Goal: Task Accomplishment & Management: Manage account settings

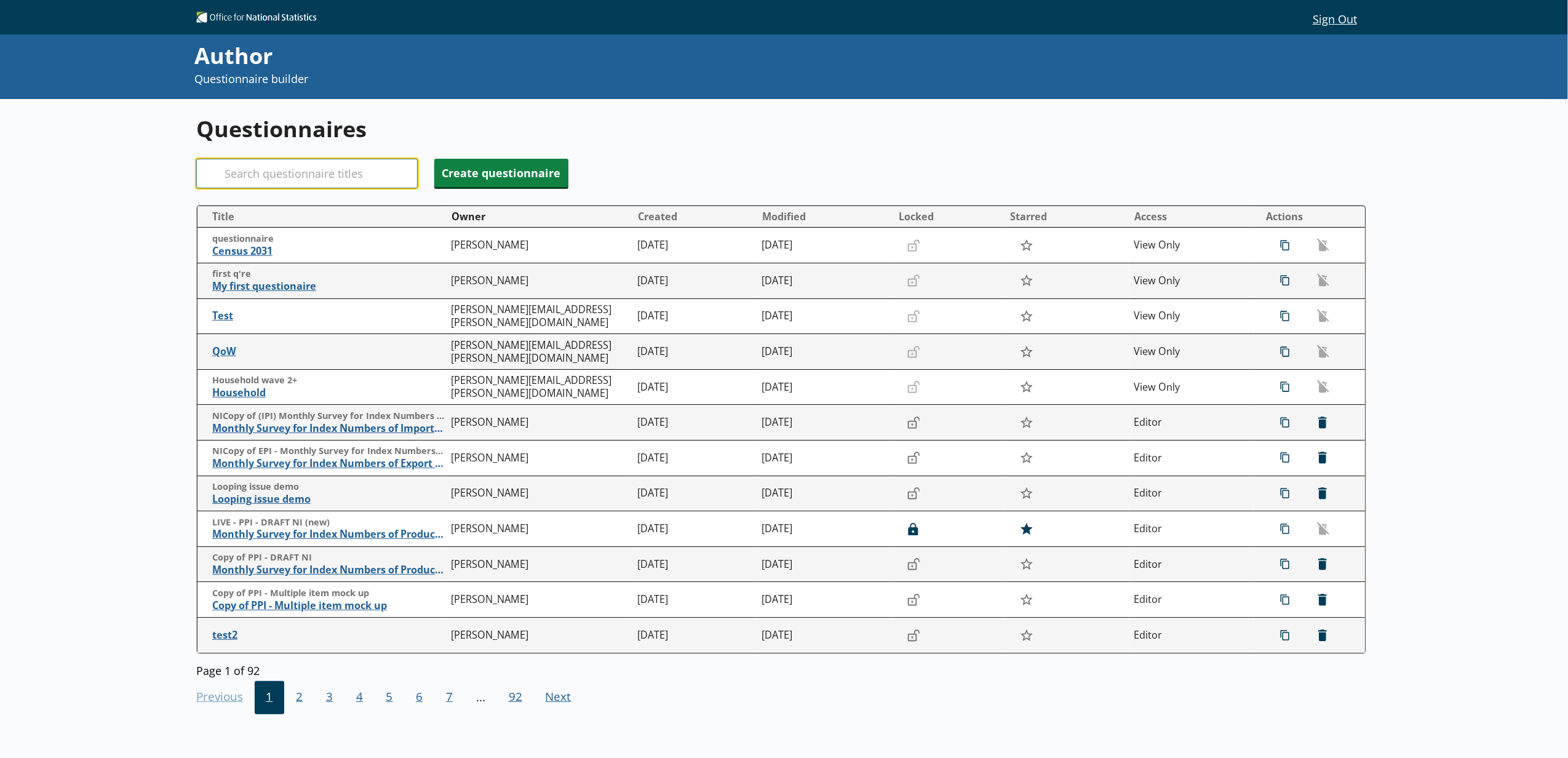
click at [309, 173] on input "Search" at bounding box center [307, 173] width 222 height 30
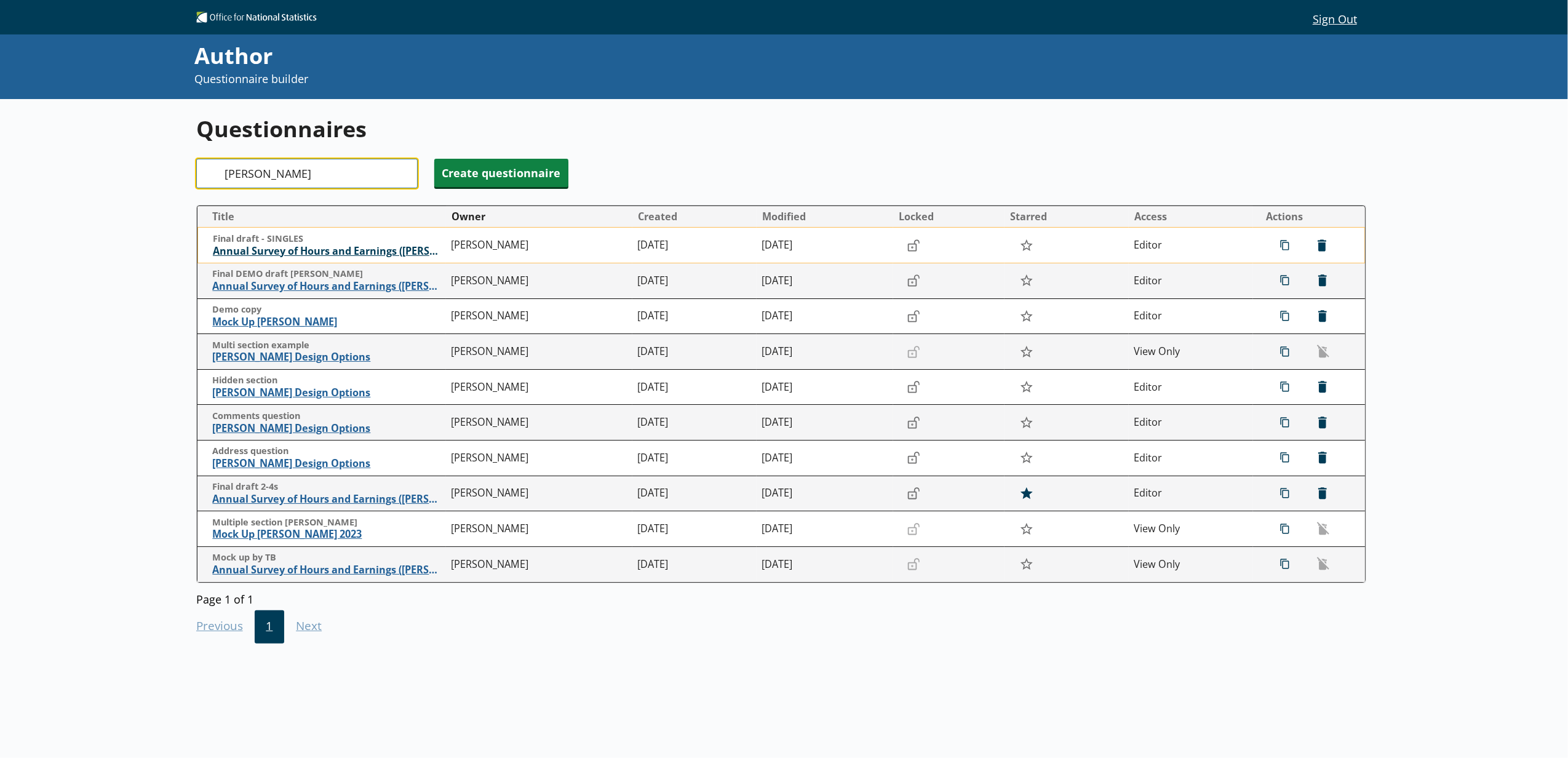
type input "ashe"
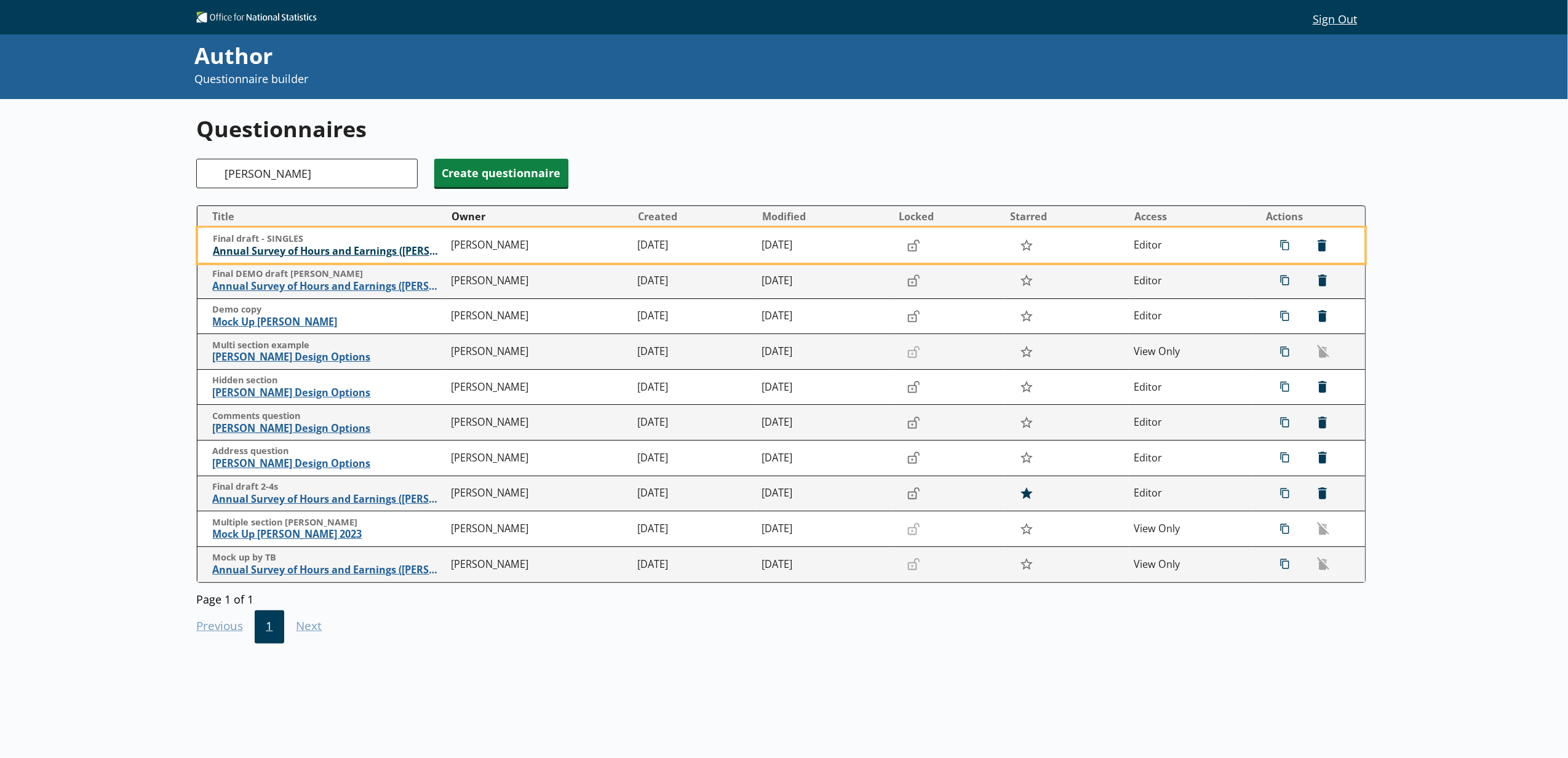
click at [323, 249] on span "Annual Survey of Hours and Earnings (ASHE)" at bounding box center [328, 251] width 232 height 13
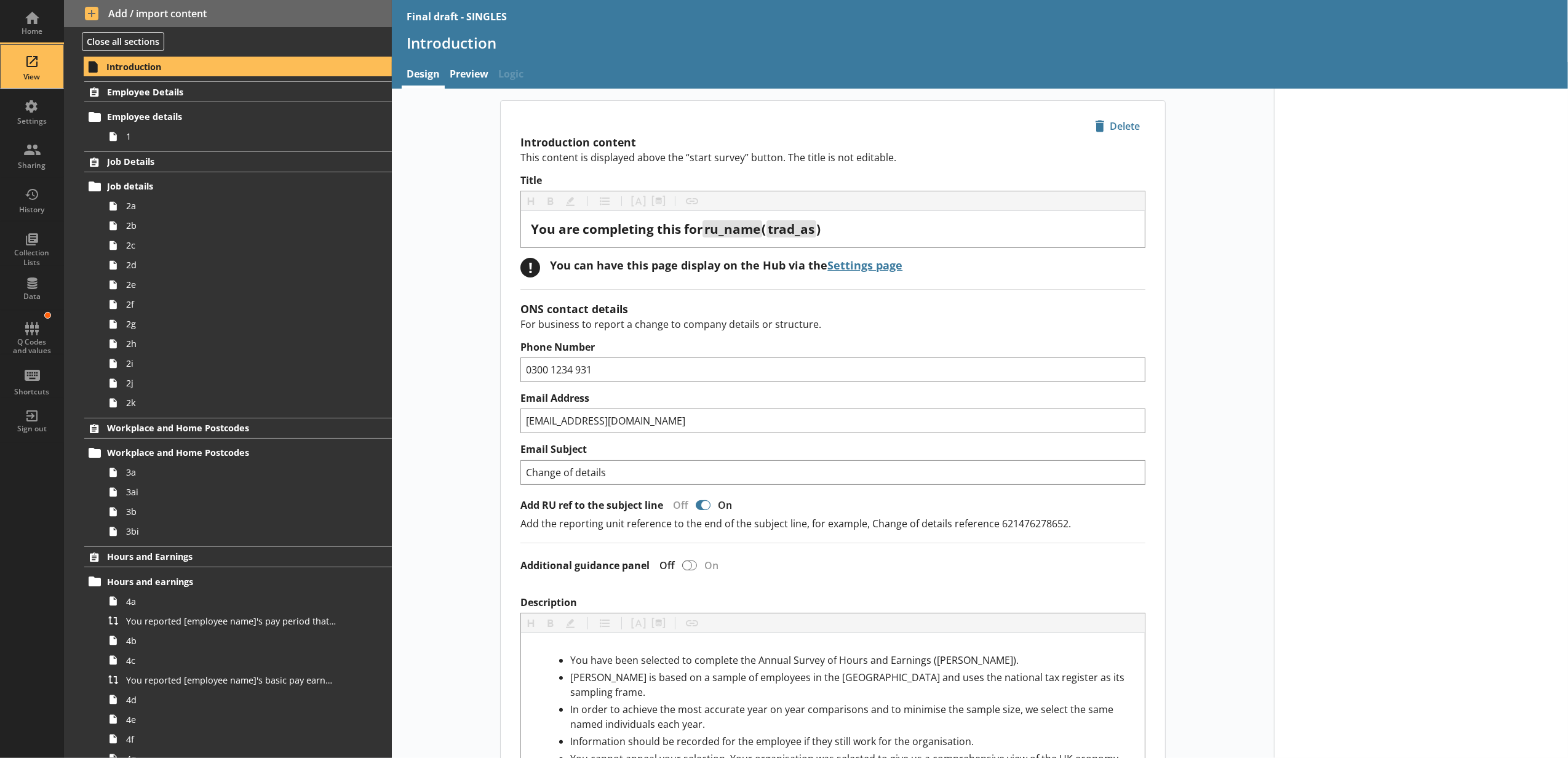
click at [11, 53] on div "View" at bounding box center [32, 66] width 43 height 43
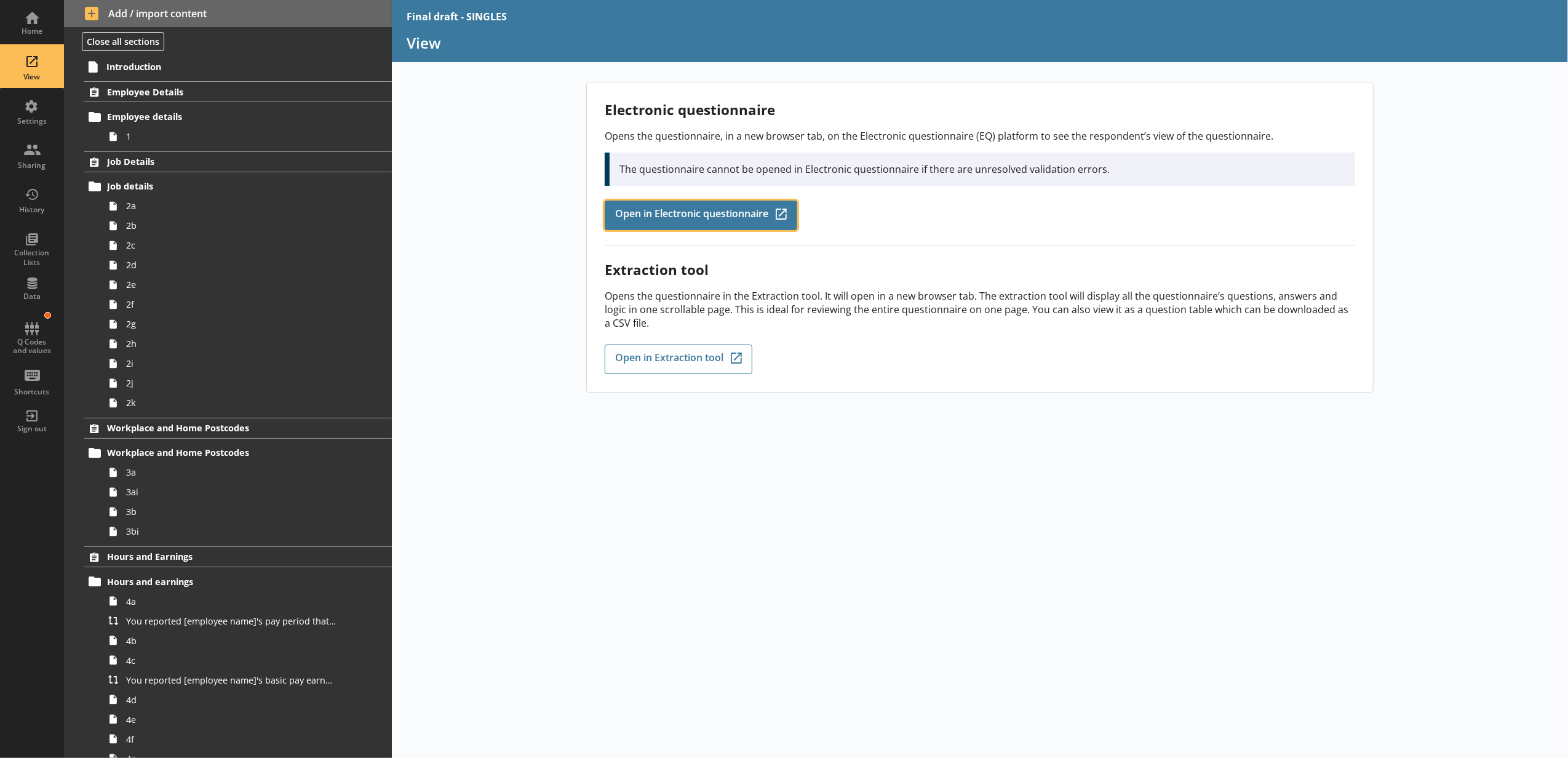
click at [662, 214] on span "Open in Electronic questionnaire" at bounding box center [692, 215] width 153 height 13
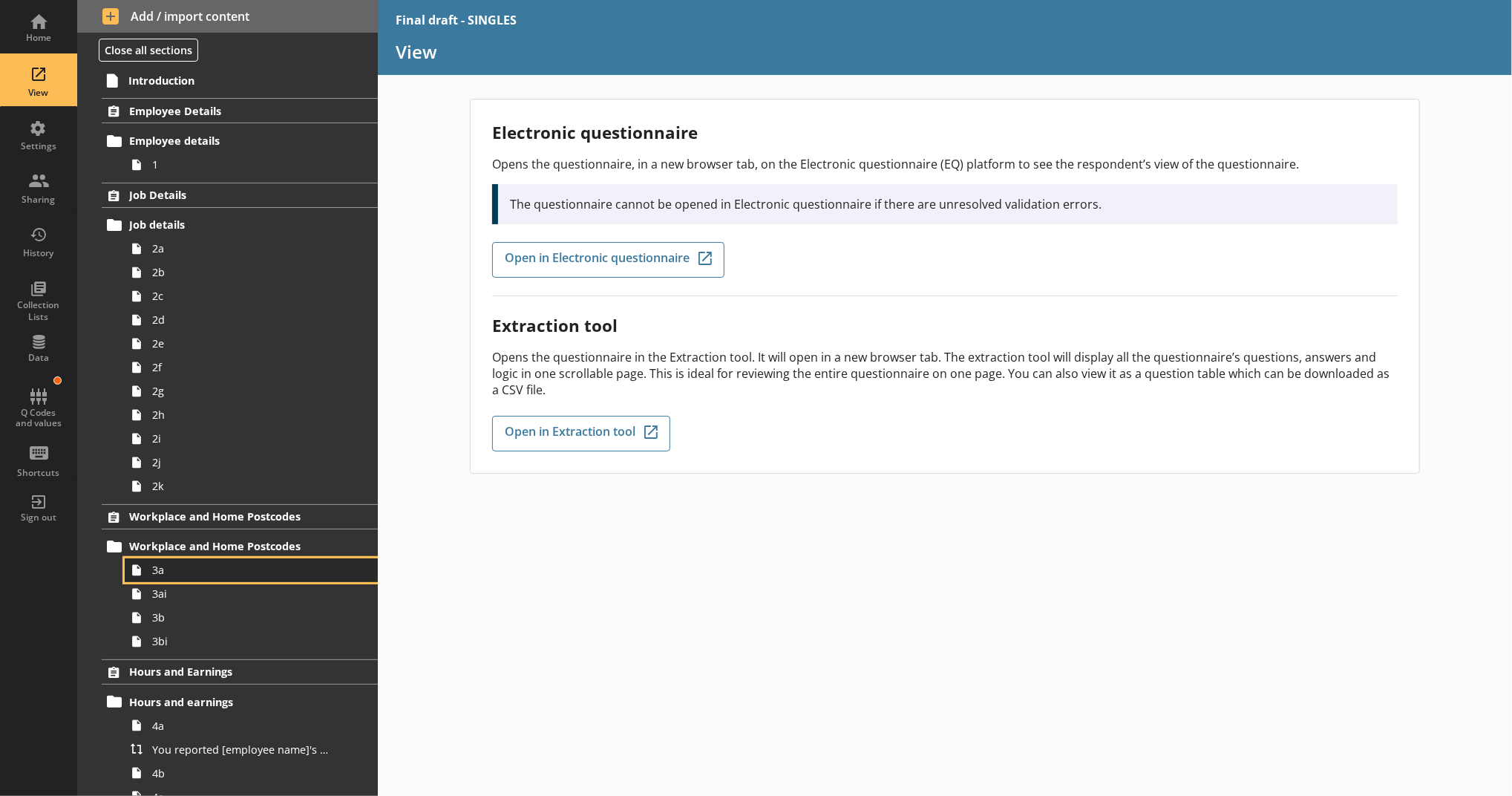
click at [191, 568] on span "3a" at bounding box center [244, 569] width 182 height 14
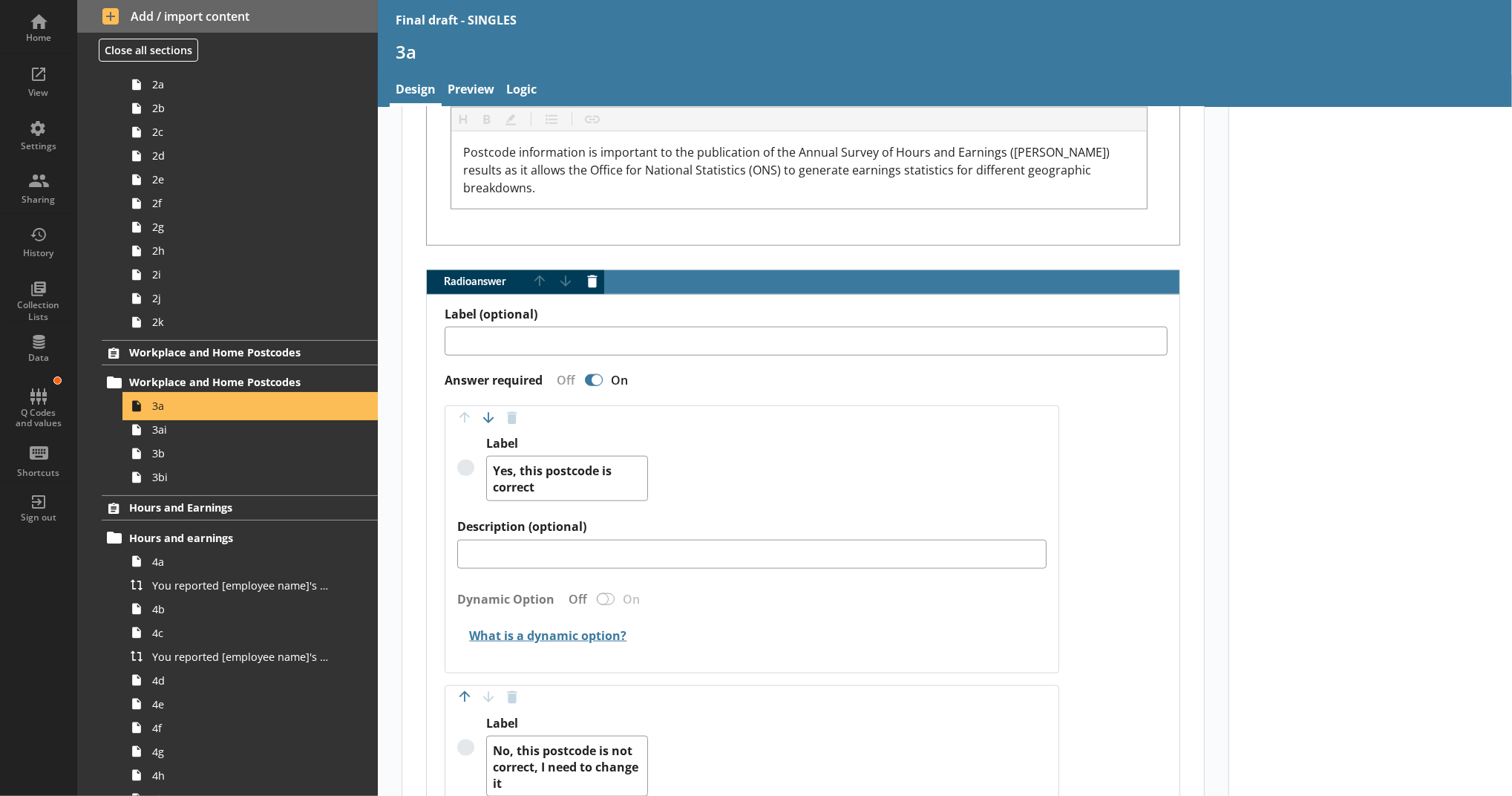
scroll to position [1320, 0]
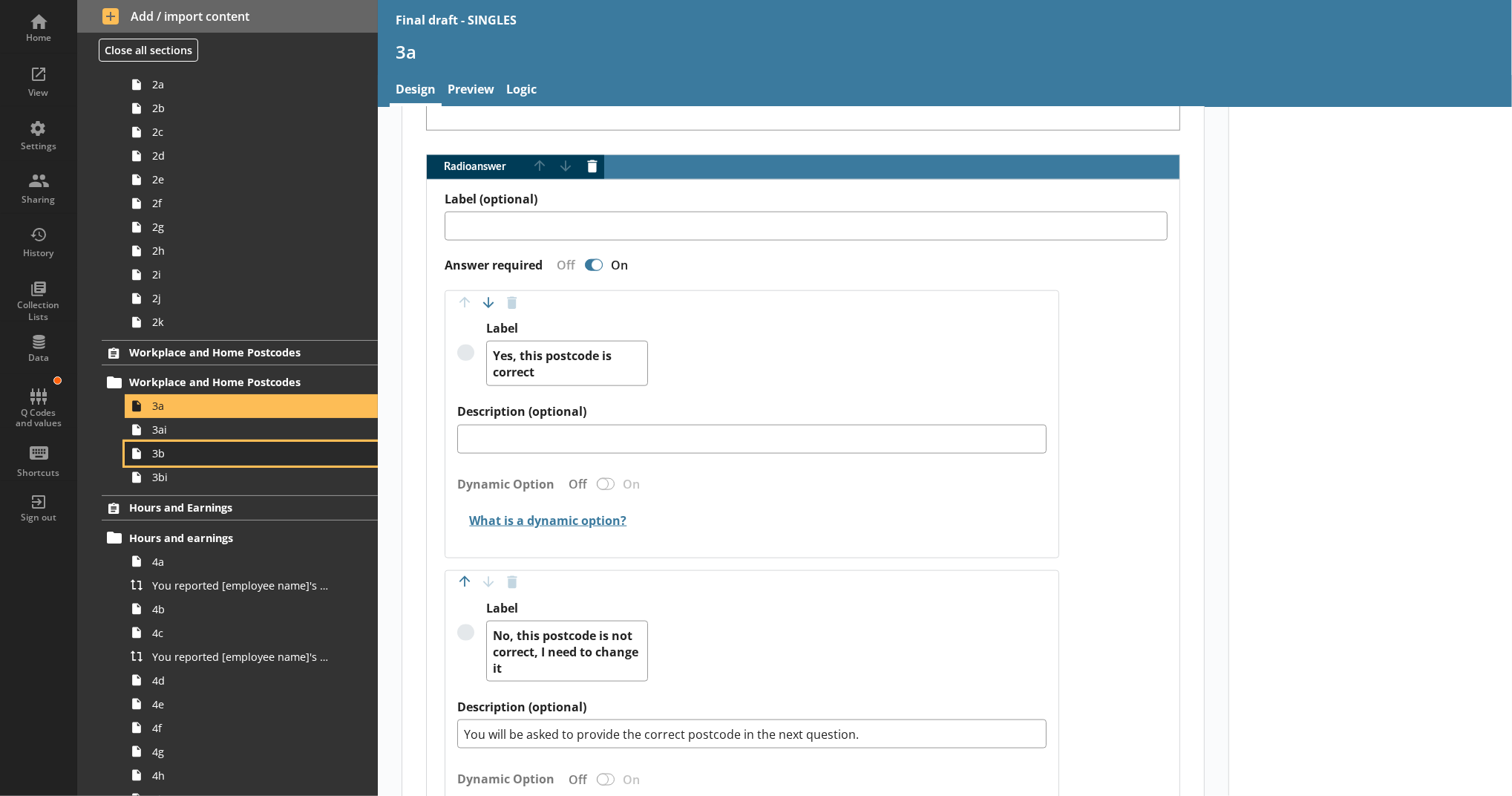
click at [215, 453] on span "3b" at bounding box center [244, 453] width 182 height 14
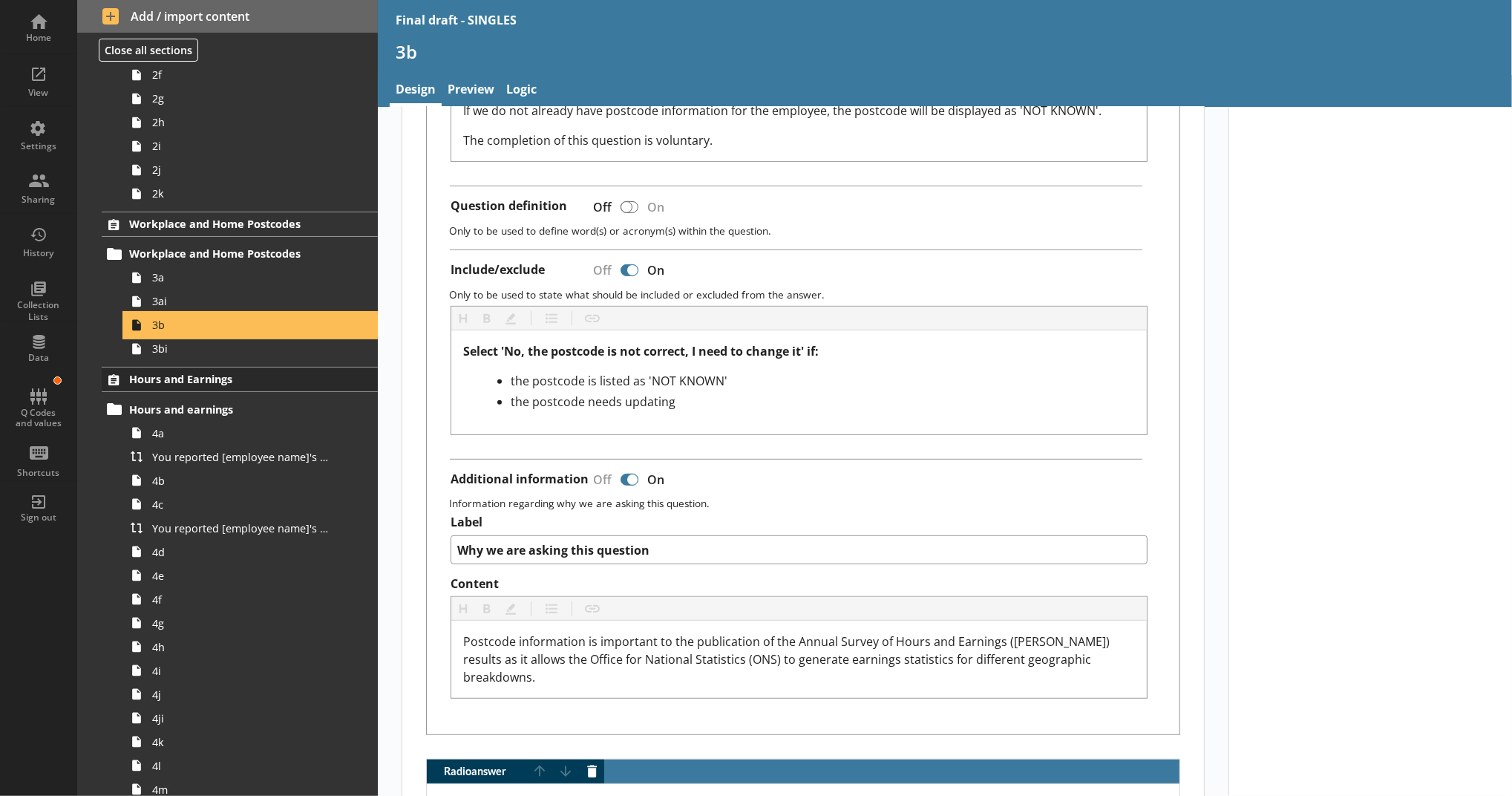
scroll to position [330, 0]
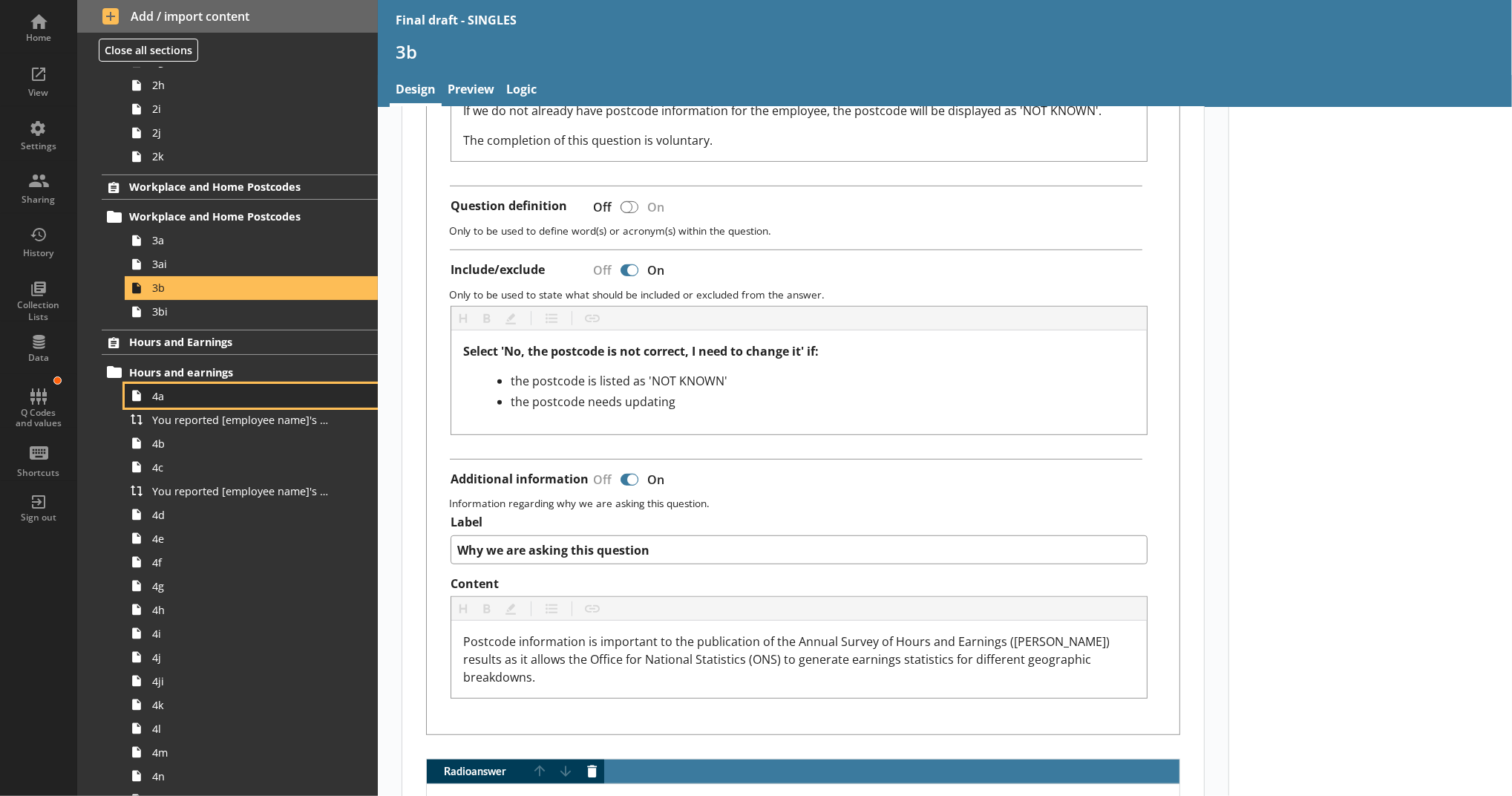
click at [348, 390] on link "4a" at bounding box center [252, 396] width 253 height 24
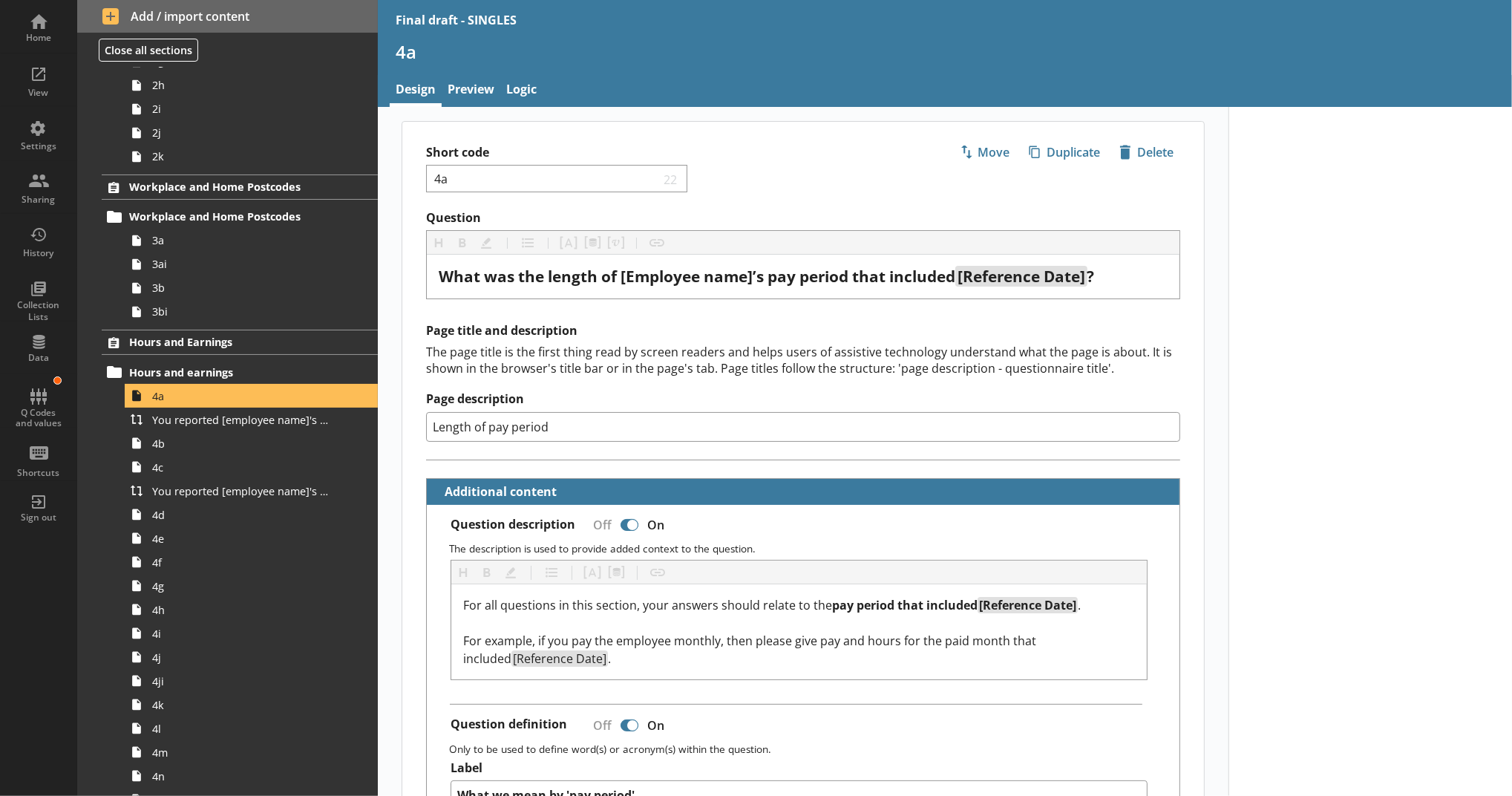
scroll to position [164, 0]
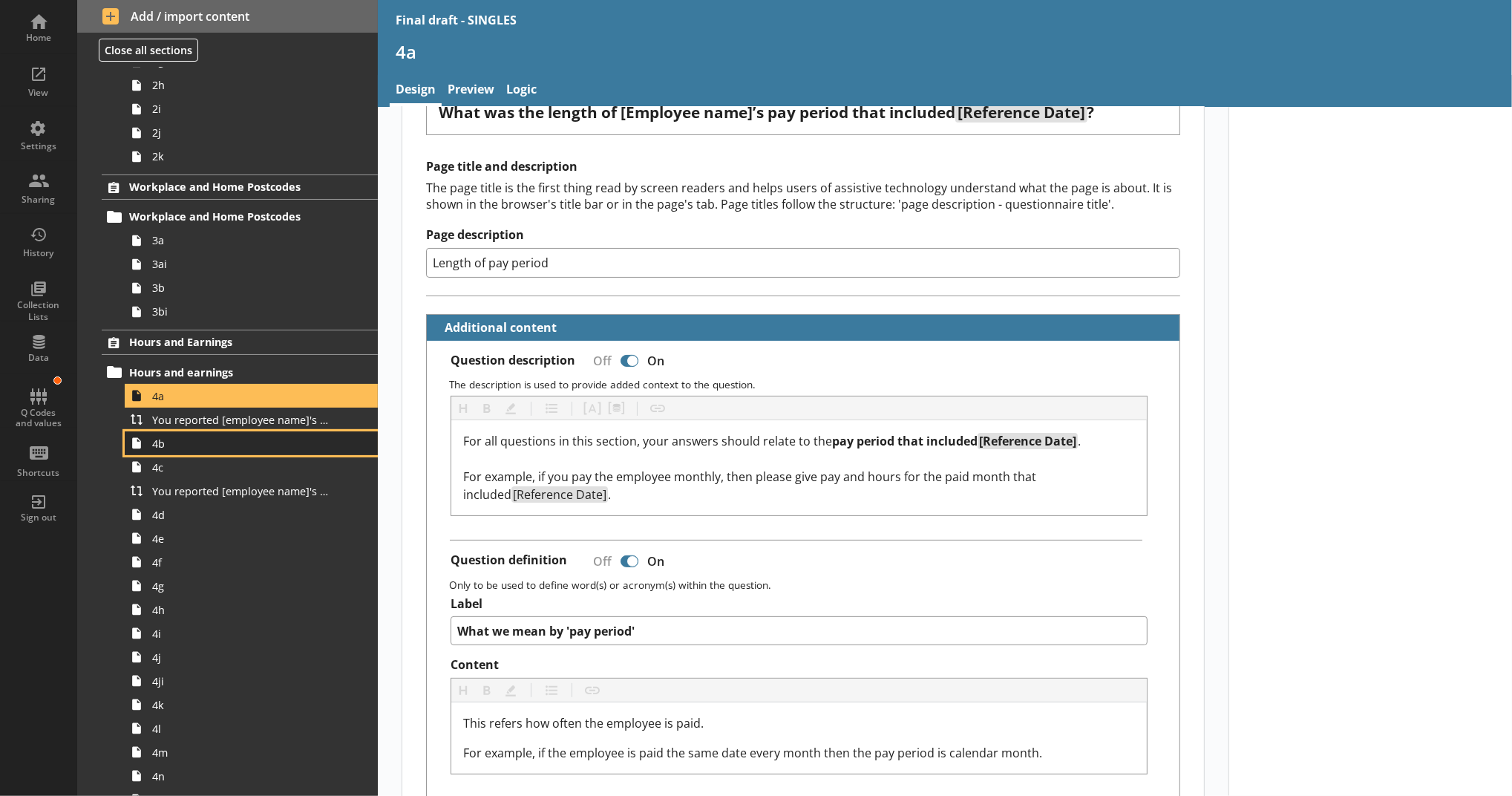
click at [191, 437] on span "4b" at bounding box center [244, 444] width 182 height 14
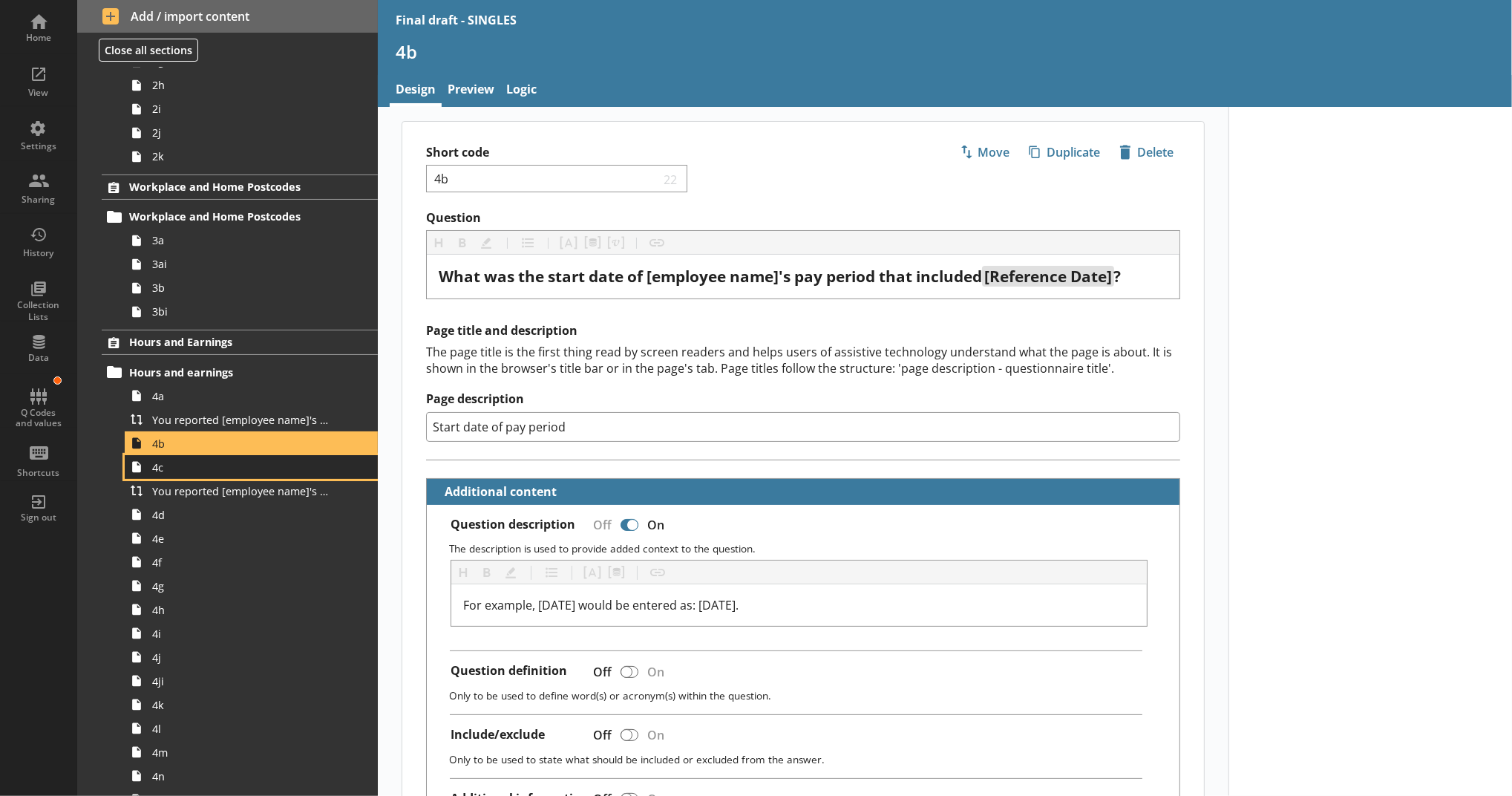
click at [341, 460] on link "4c" at bounding box center [252, 467] width 253 height 24
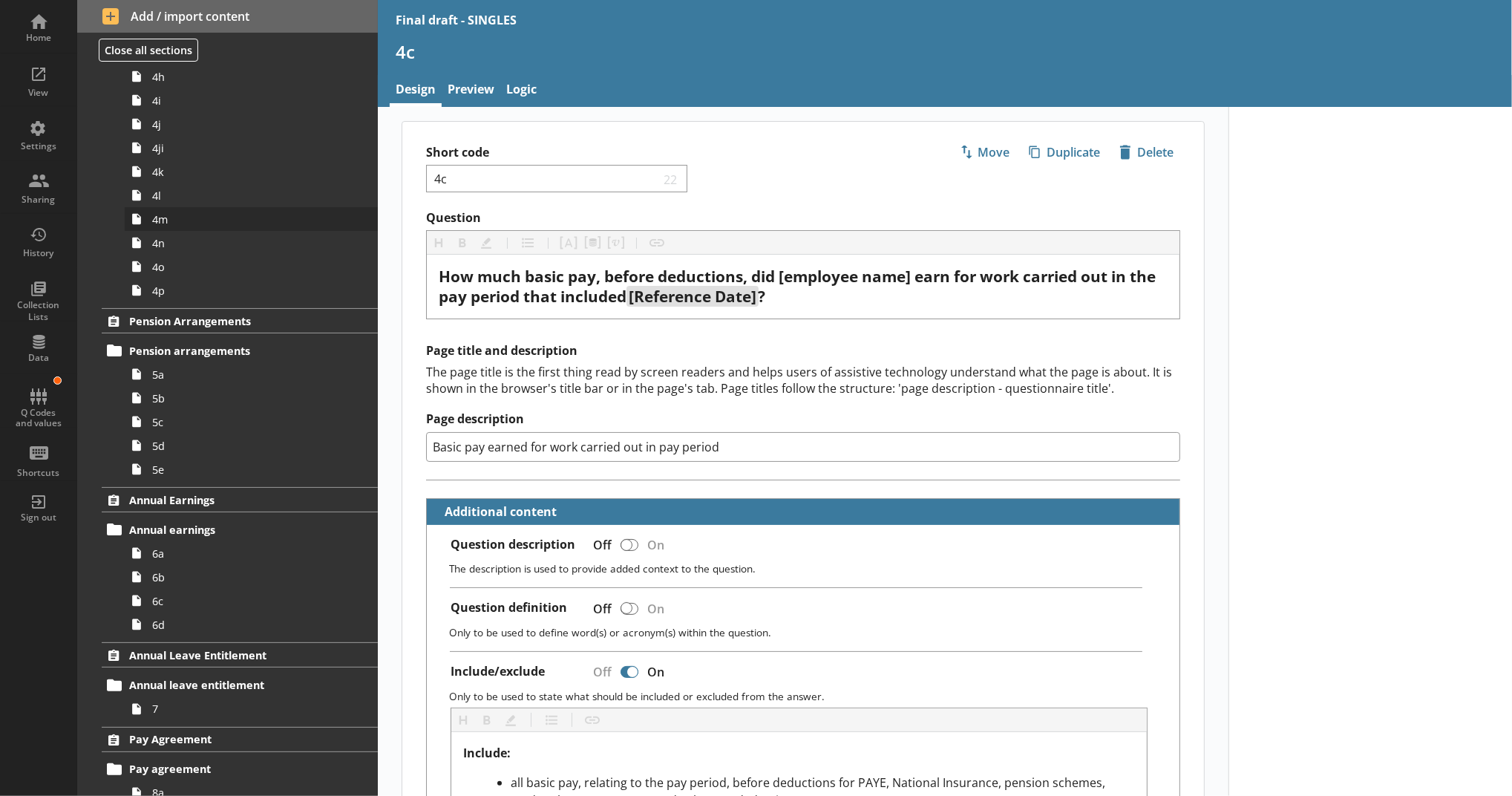
scroll to position [825, 0]
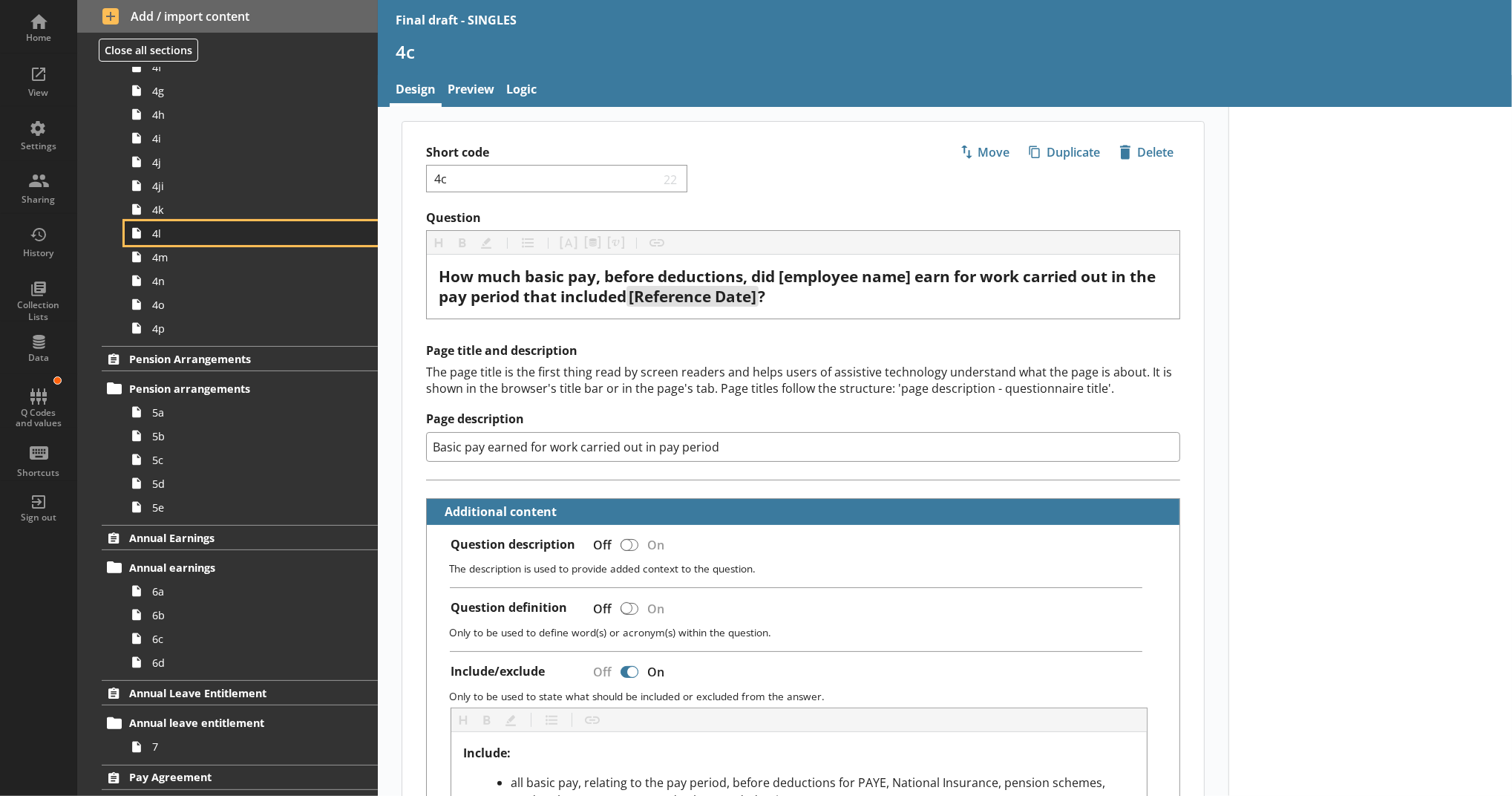
click at [168, 236] on span "4l" at bounding box center [244, 234] width 182 height 14
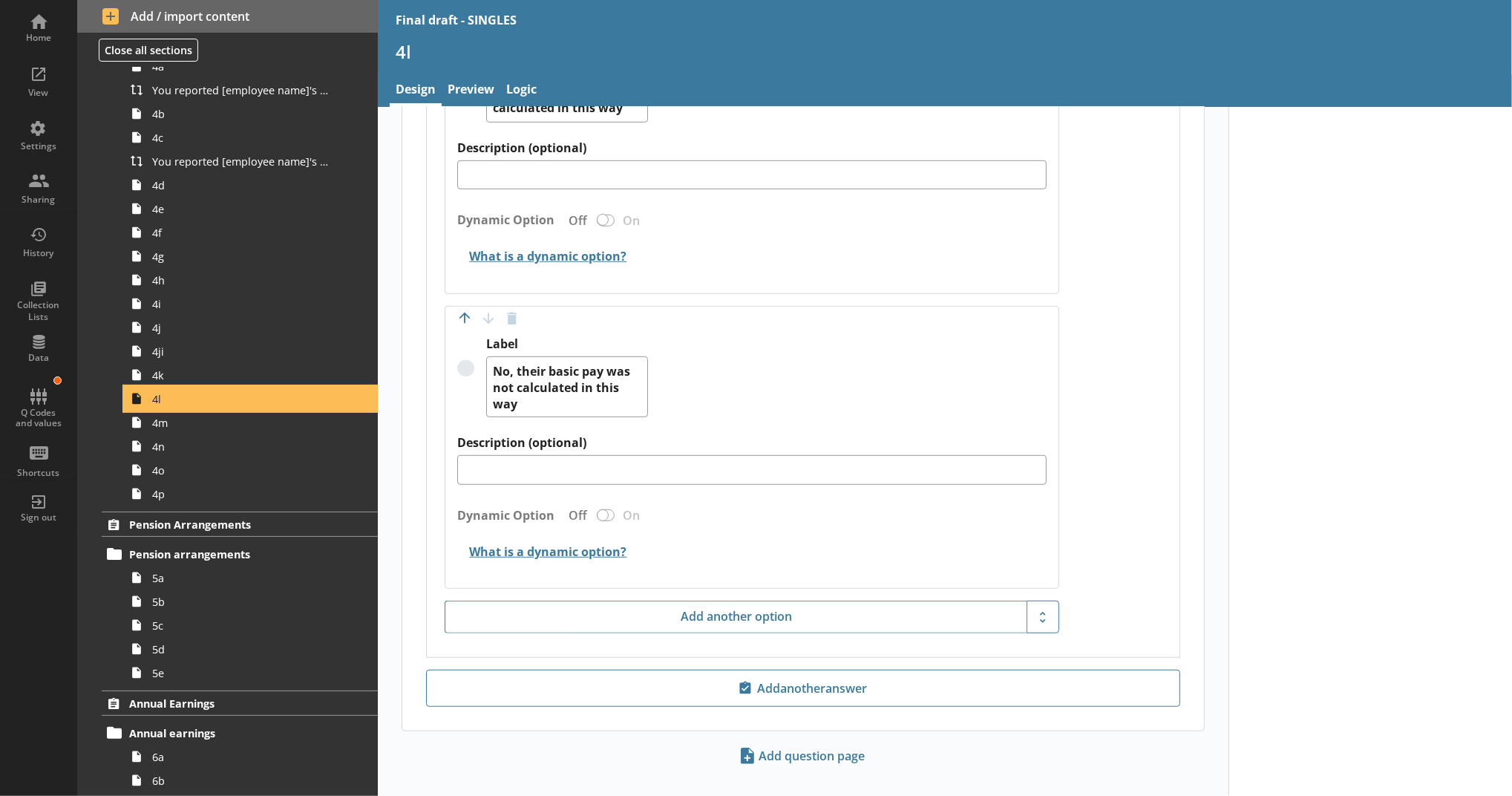
scroll to position [330, 0]
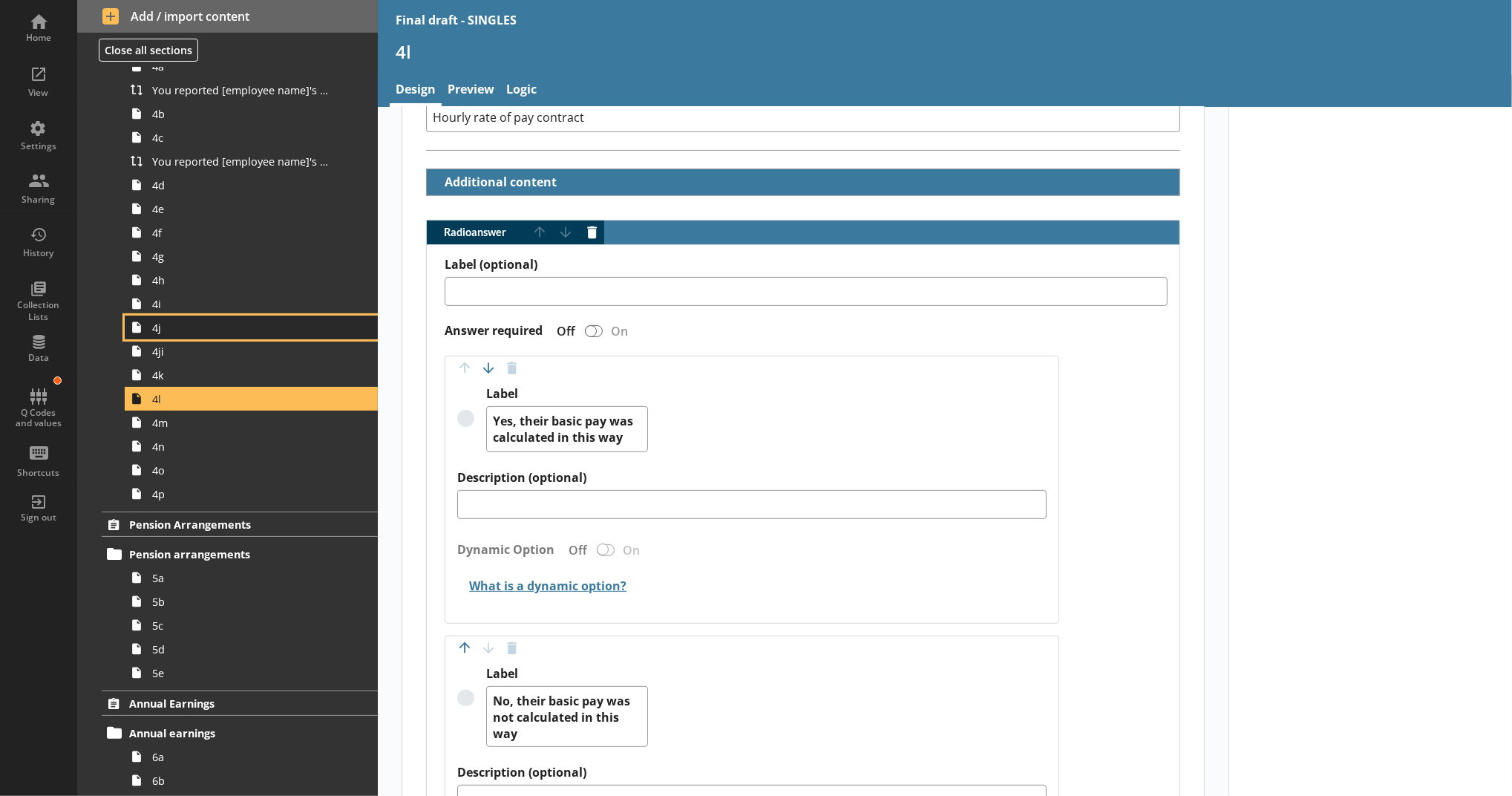
click at [227, 334] on span "4j" at bounding box center [244, 328] width 182 height 14
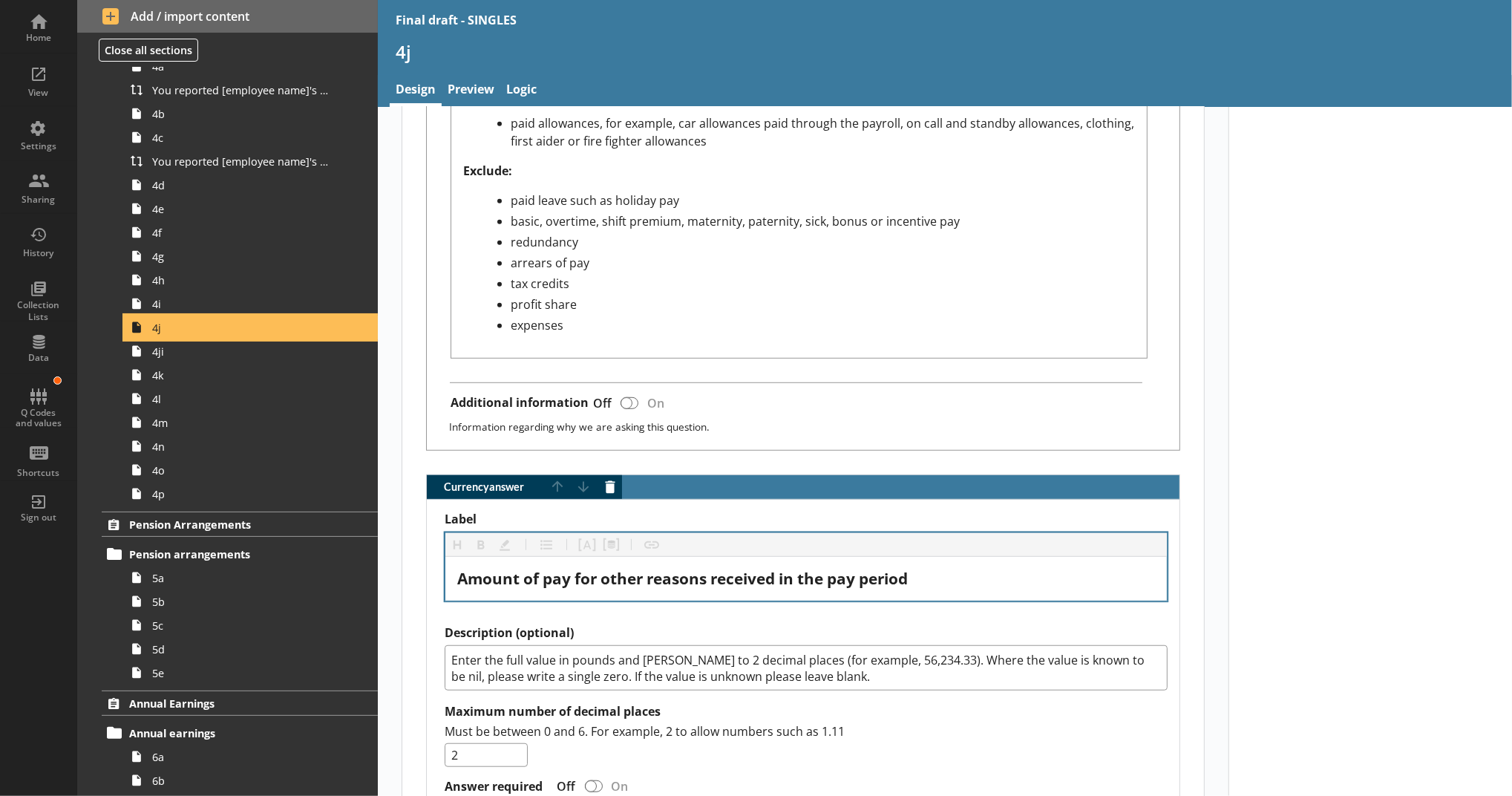
scroll to position [989, 0]
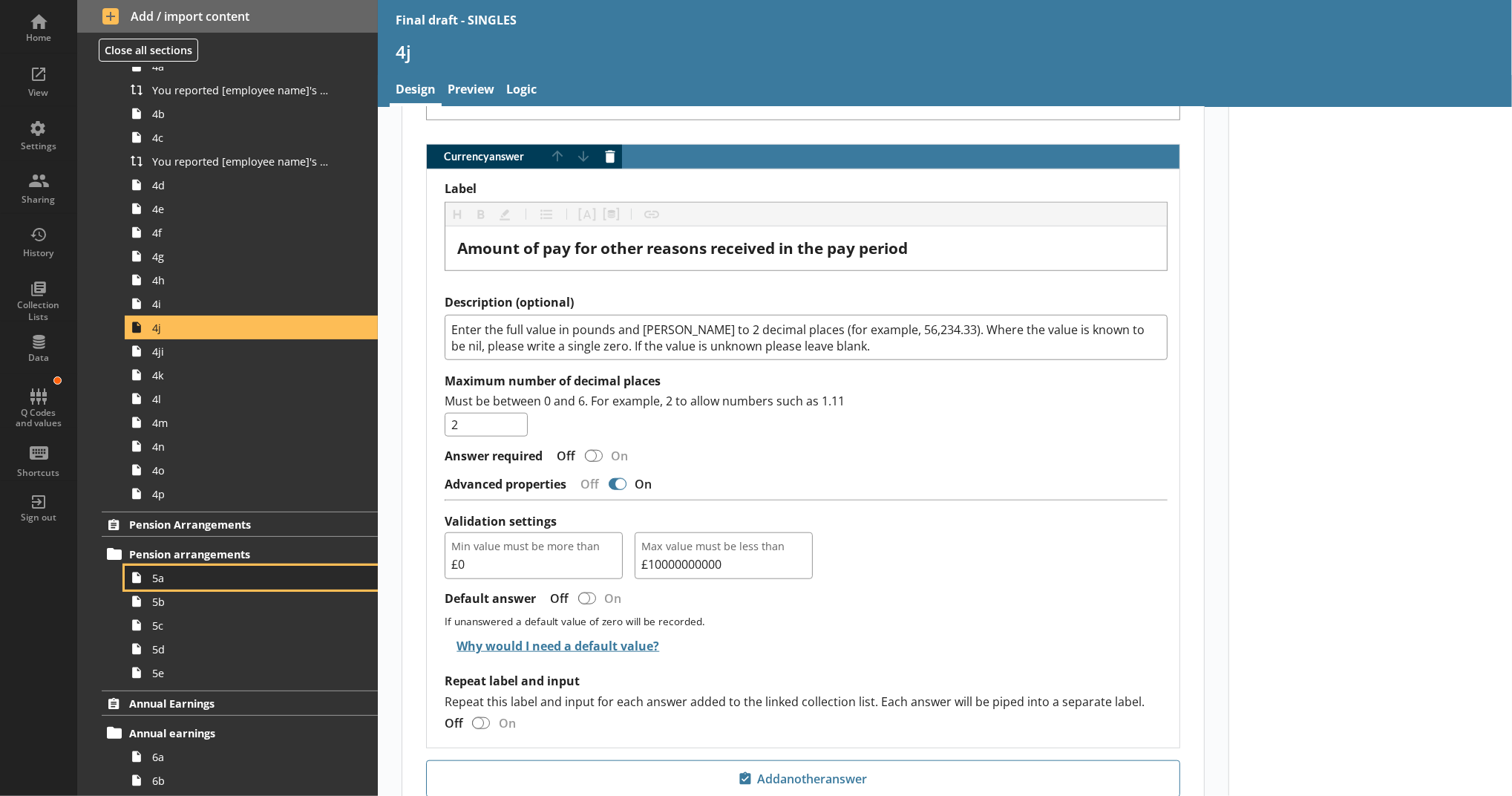
click at [288, 572] on span "5a" at bounding box center [244, 578] width 182 height 14
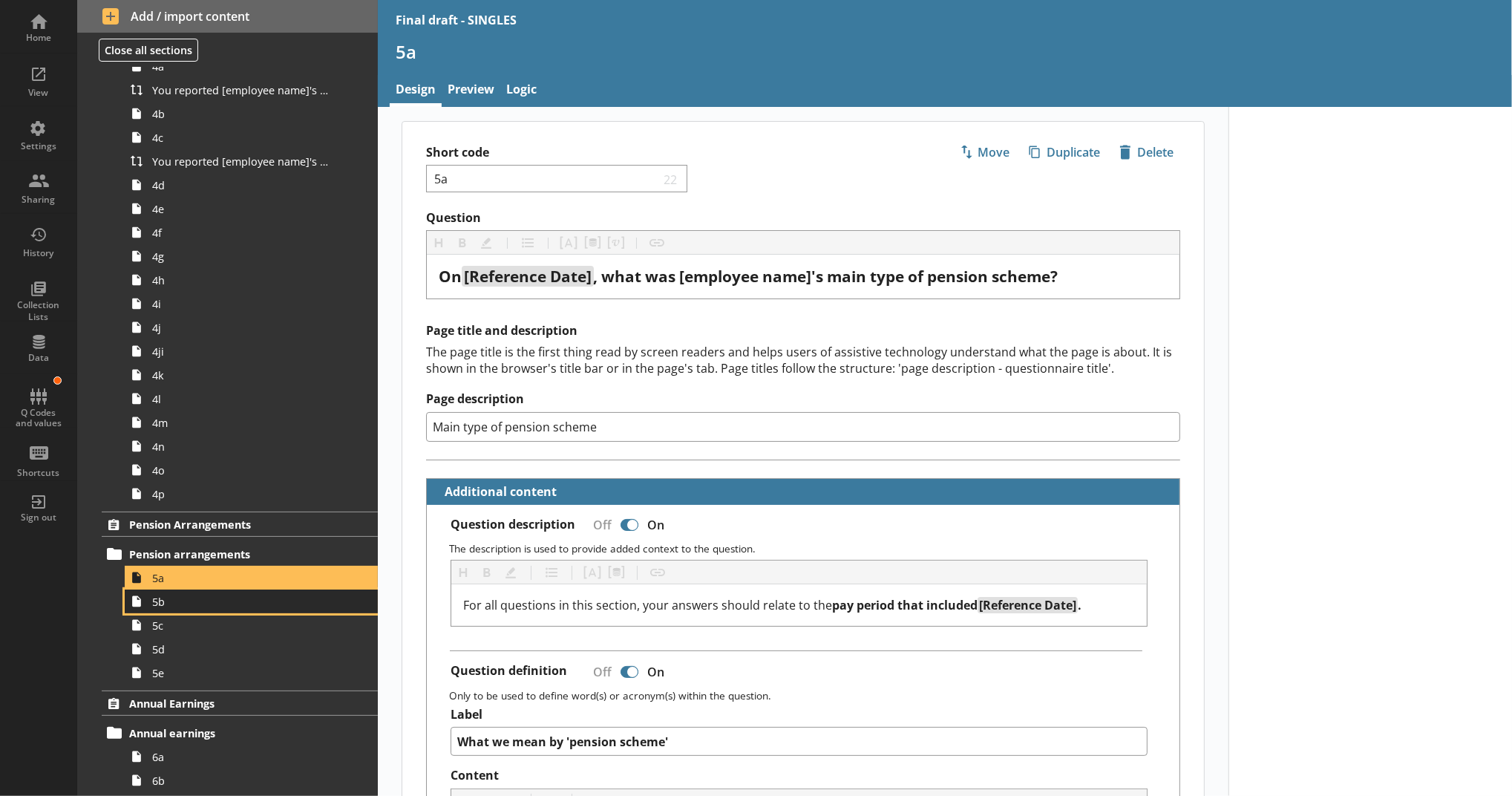
click at [228, 595] on span "5b" at bounding box center [244, 602] width 182 height 14
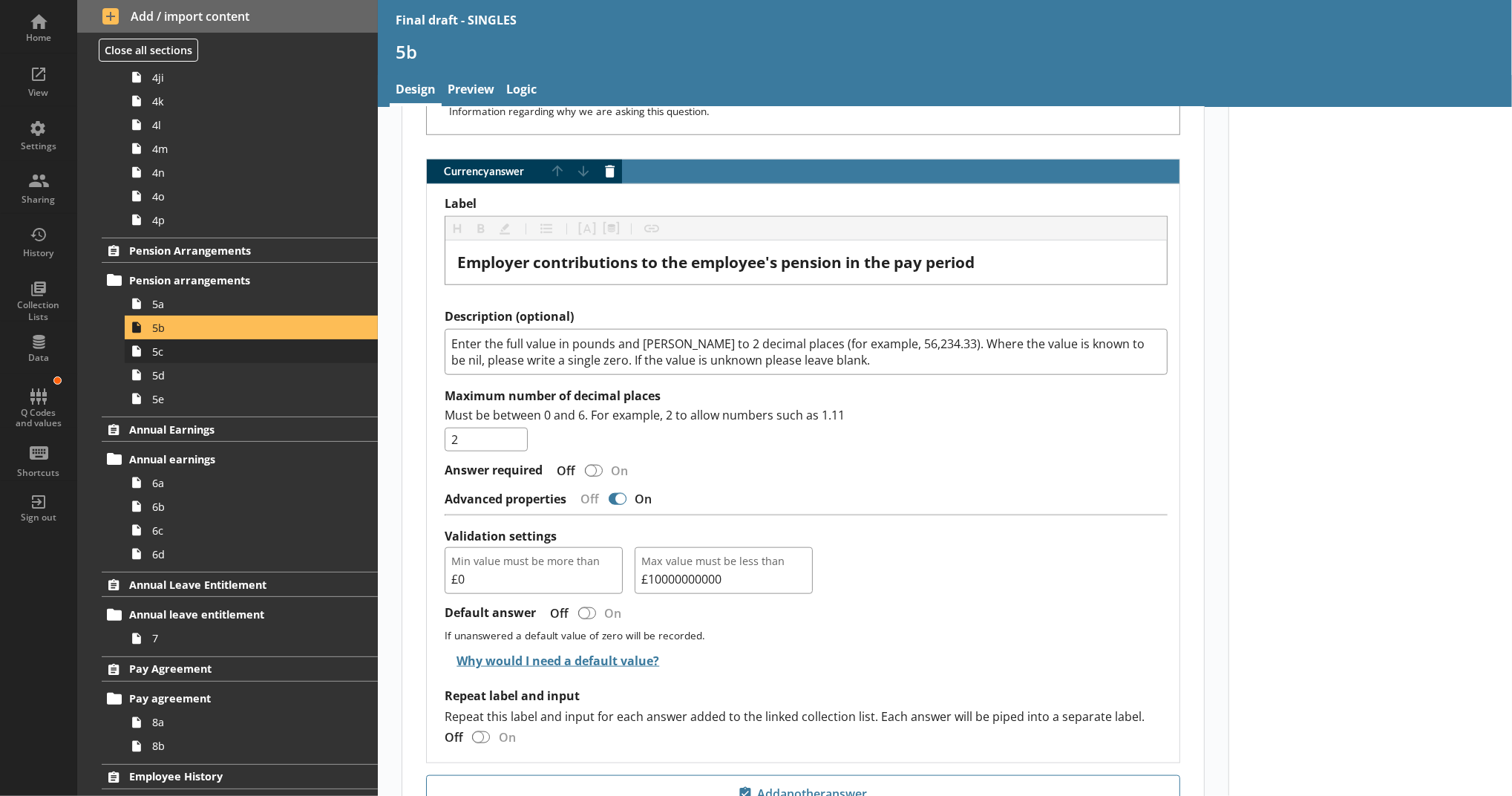
scroll to position [989, 0]
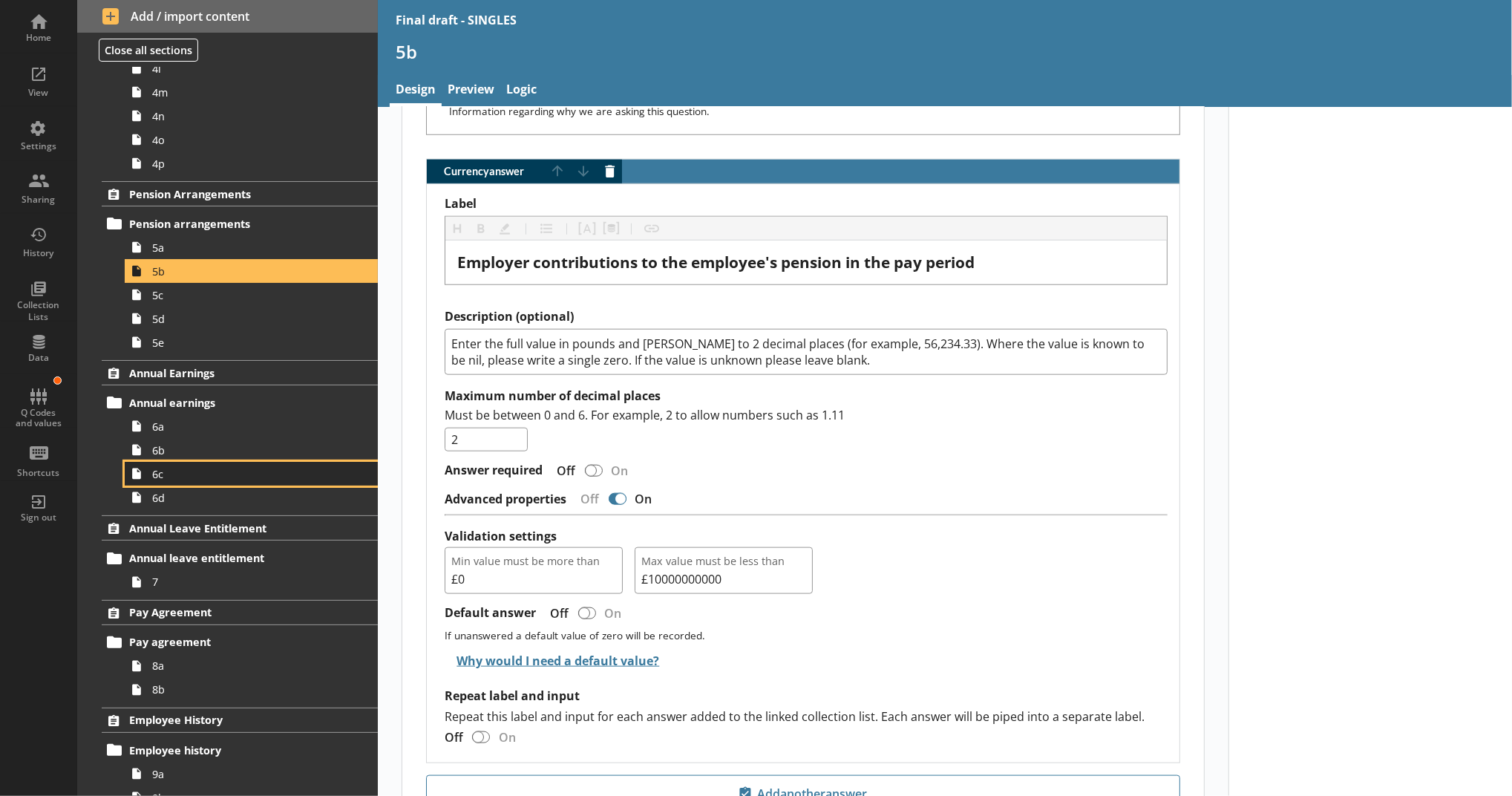
click at [187, 479] on span "6c" at bounding box center [244, 474] width 182 height 14
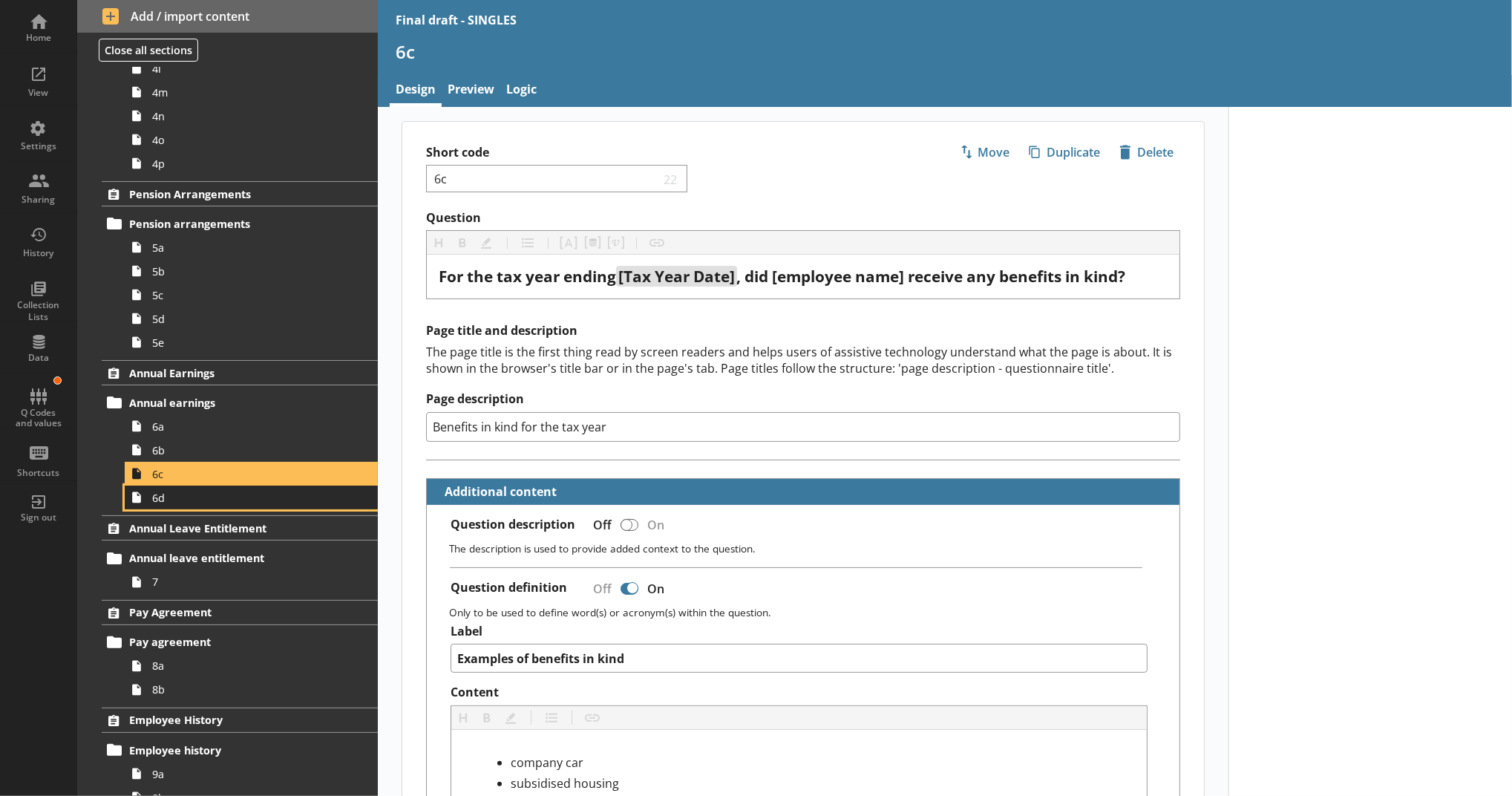
click at [219, 487] on link "6d" at bounding box center [252, 497] width 253 height 24
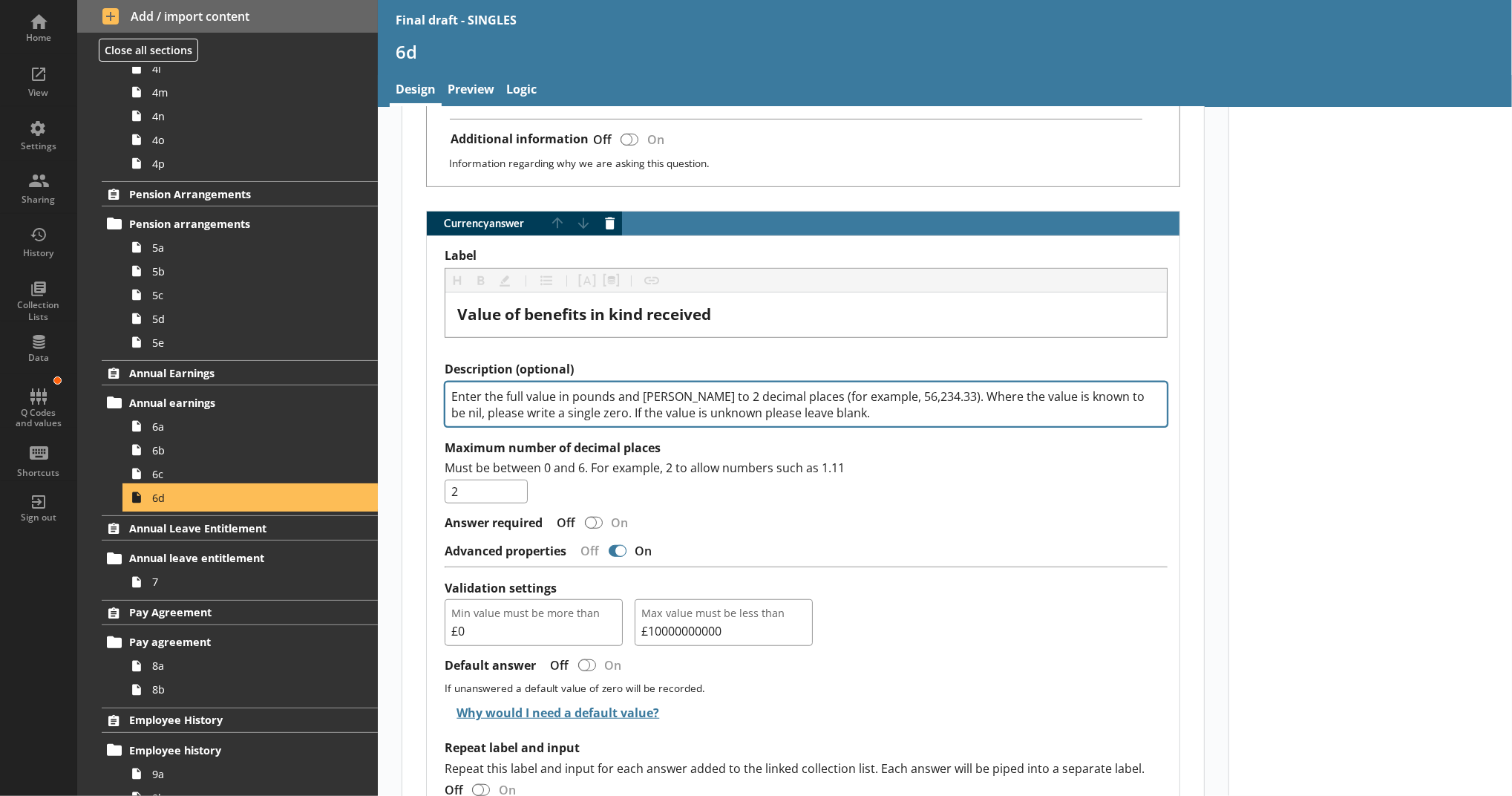
scroll to position [835, 0]
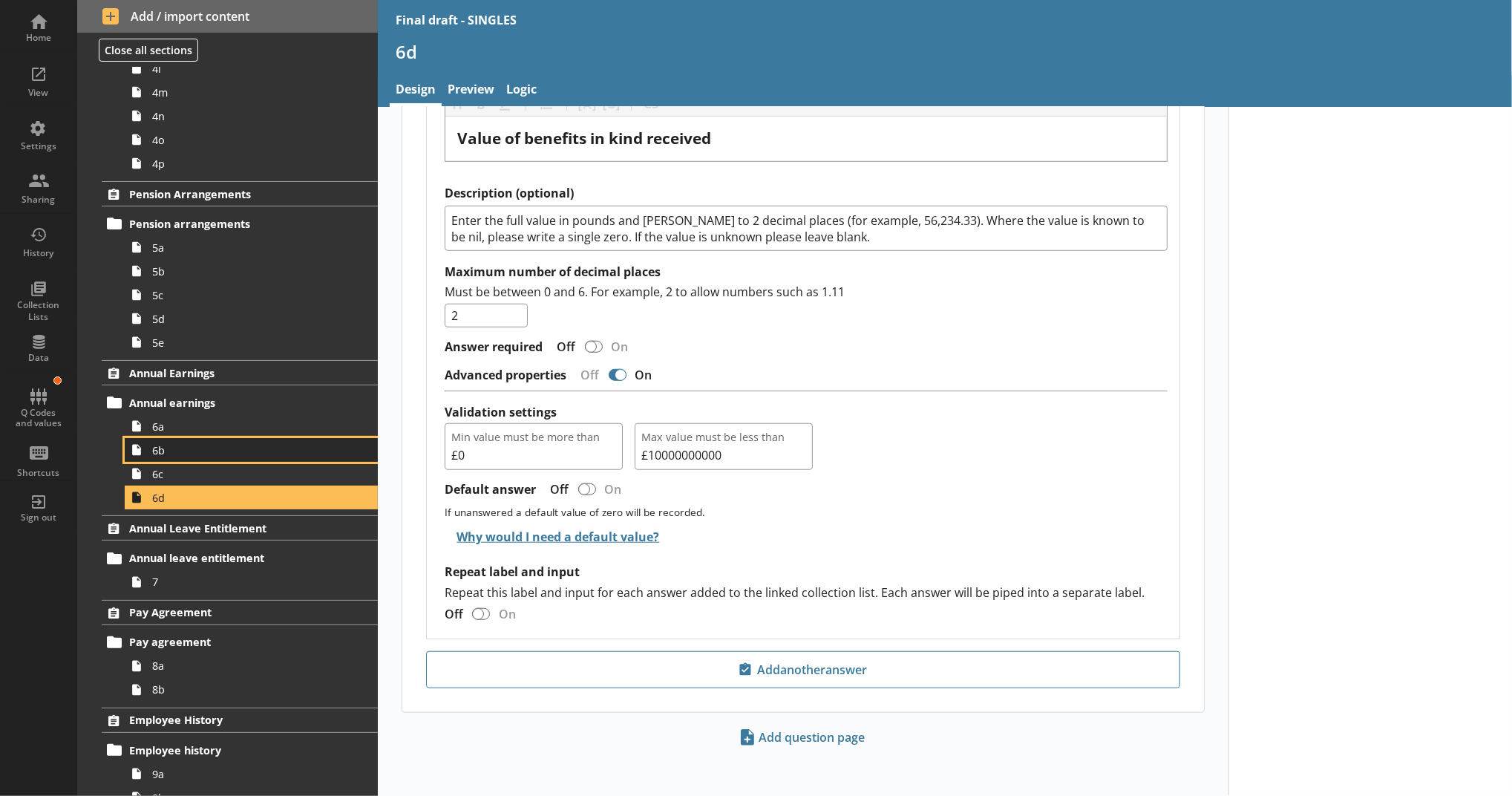
click at [212, 452] on span "6b" at bounding box center [244, 450] width 182 height 14
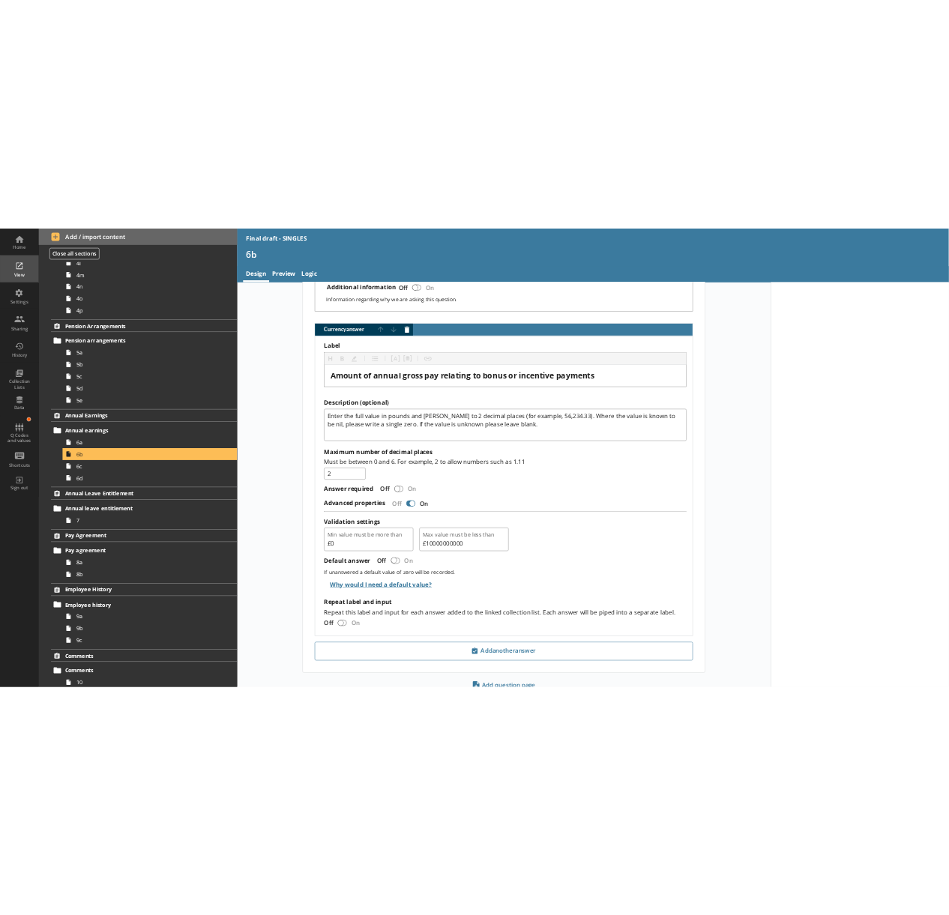
scroll to position [889, 0]
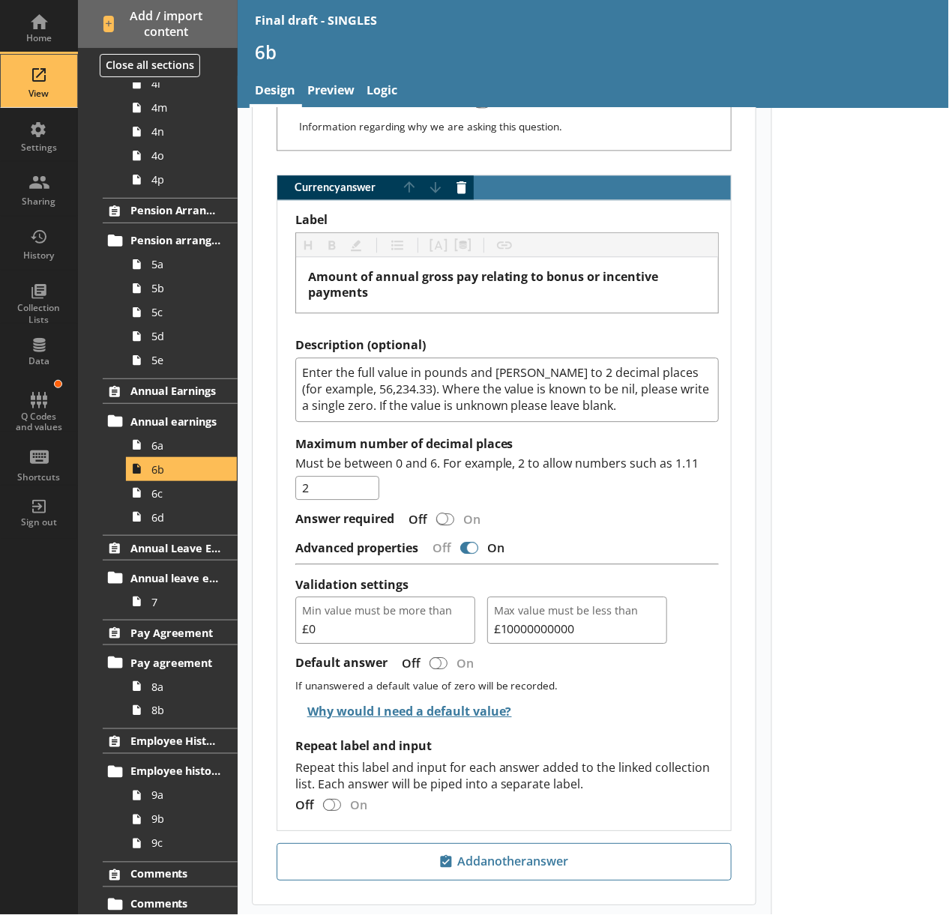
click at [51, 97] on div "View" at bounding box center [39, 94] width 52 height 12
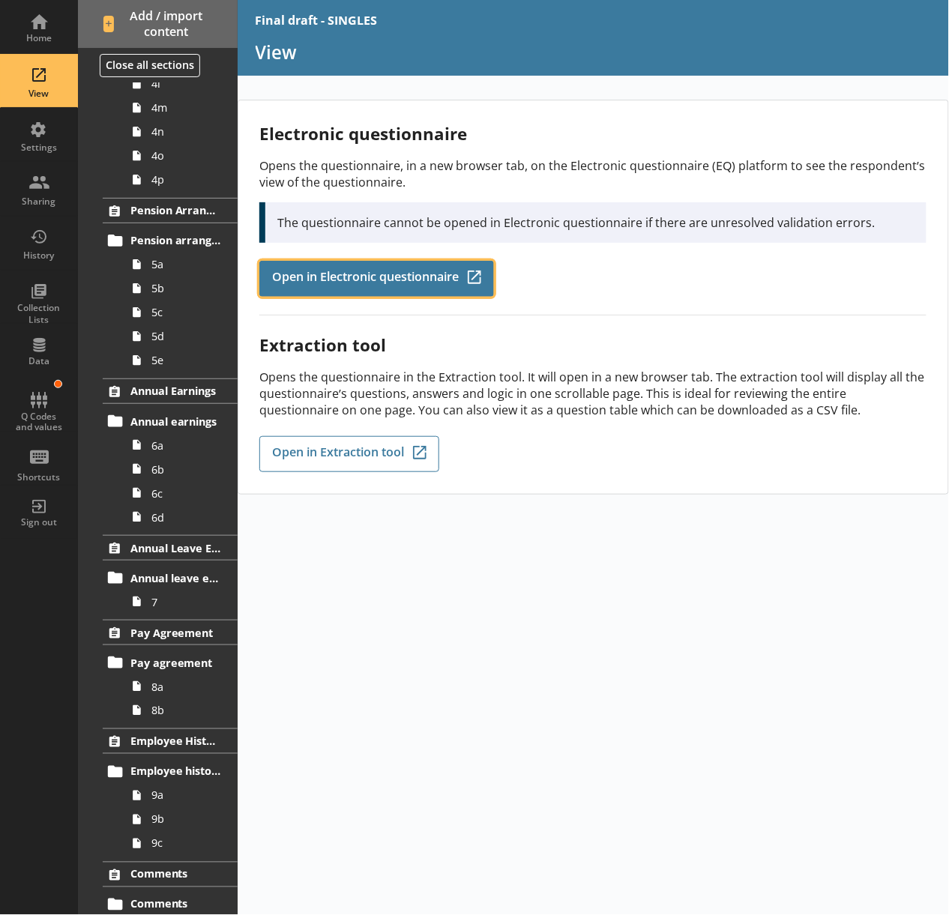
click at [303, 277] on span "Open in Electronic questionnaire" at bounding box center [365, 279] width 187 height 16
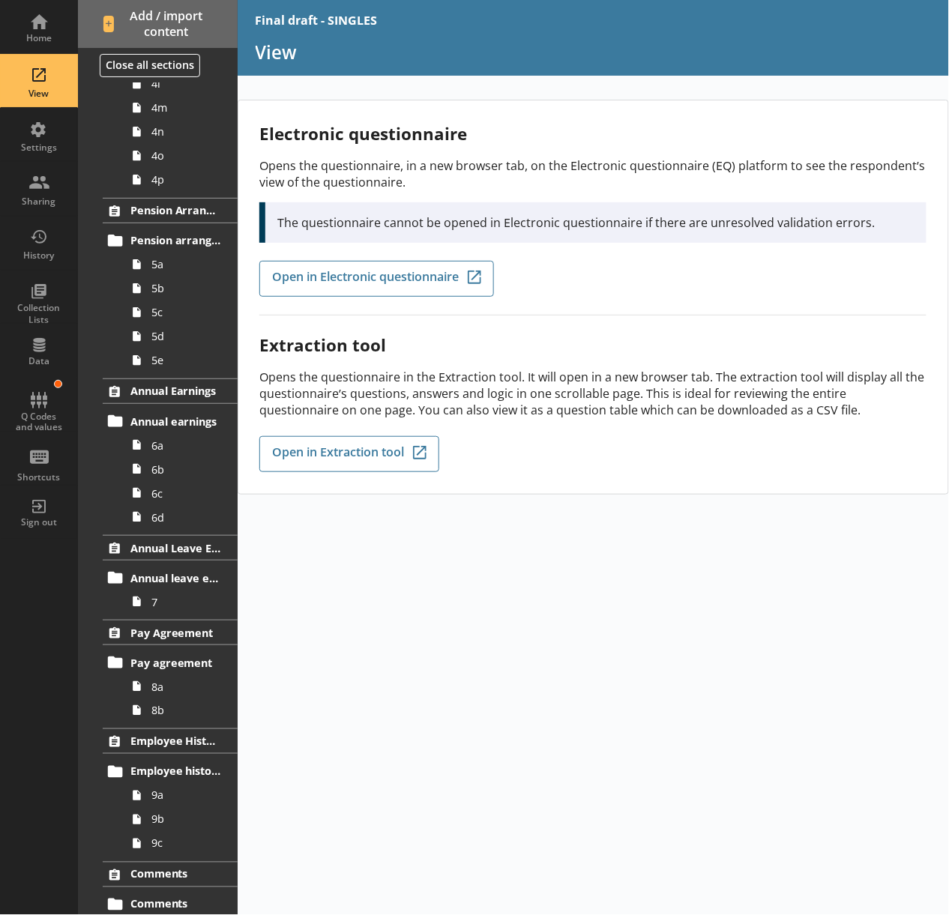
click at [64, 915] on html "Home View Settings Sharing History Collection Lists Data Q Codes and values Sho…" at bounding box center [474, 457] width 949 height 915
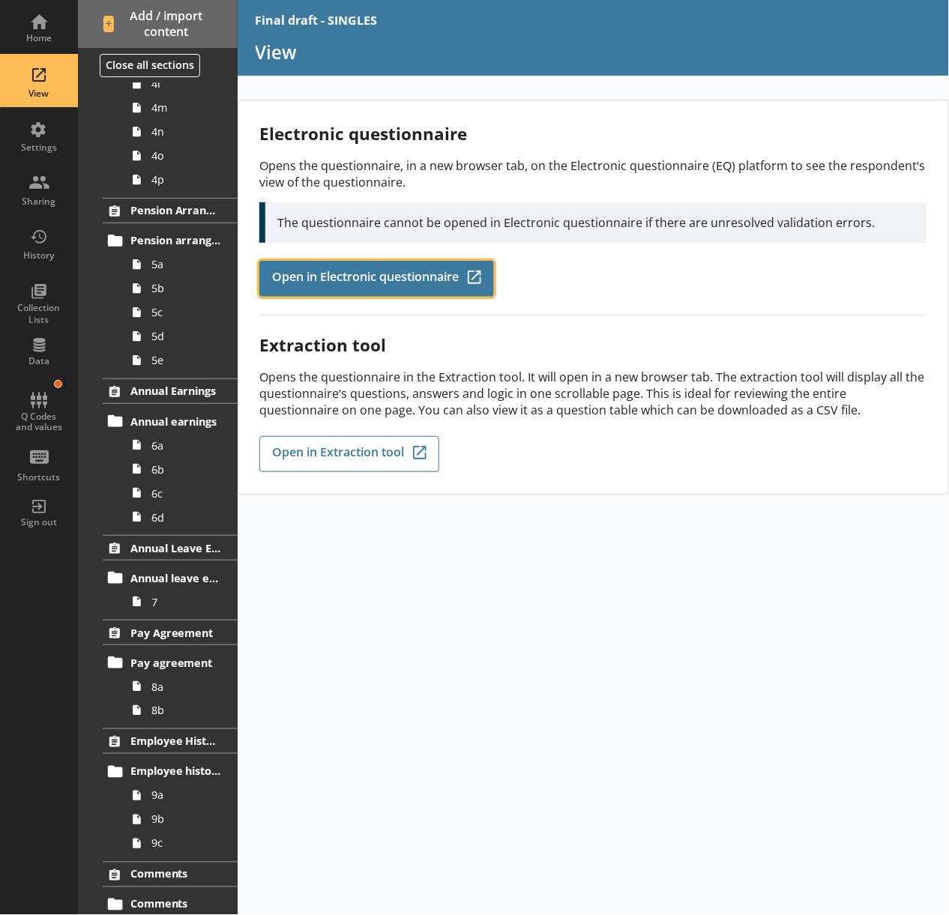
click at [337, 265] on link "Open in Electronic questionnaire Q-Codes_Icon Created with Sketch." at bounding box center [376, 279] width 235 height 36
click at [433, 277] on span "Open in Electronic questionnaire" at bounding box center [365, 279] width 187 height 16
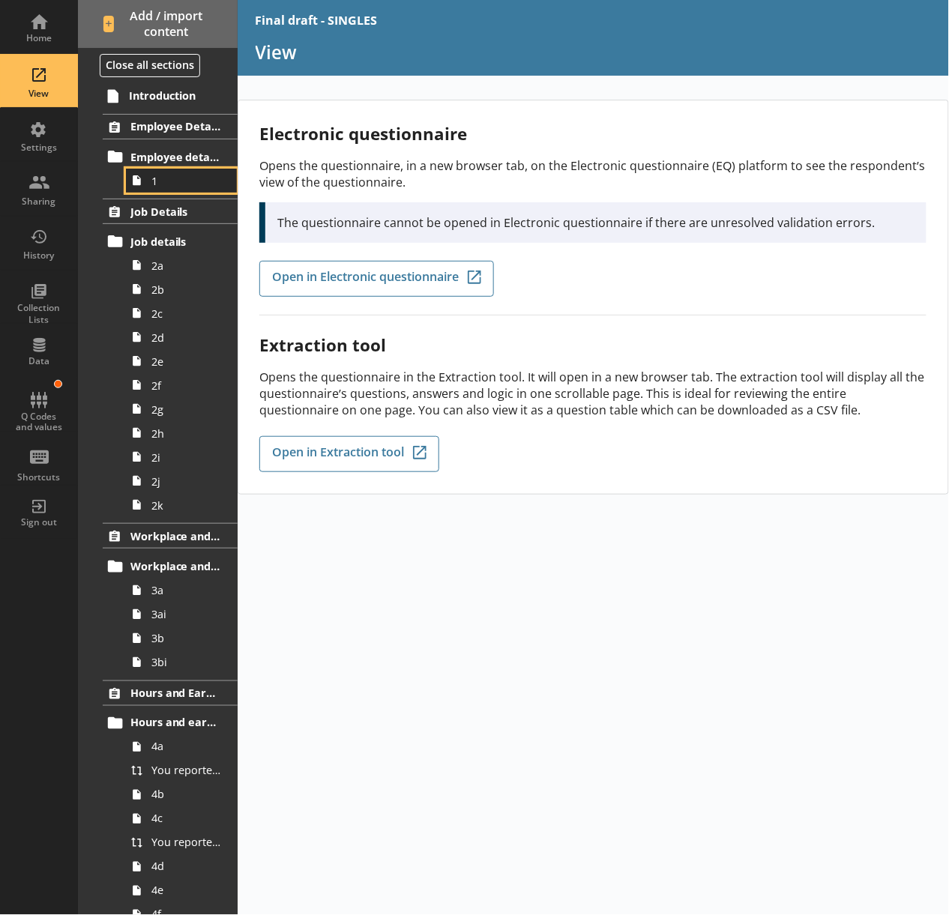
click at [154, 186] on span "1" at bounding box center [185, 181] width 69 height 14
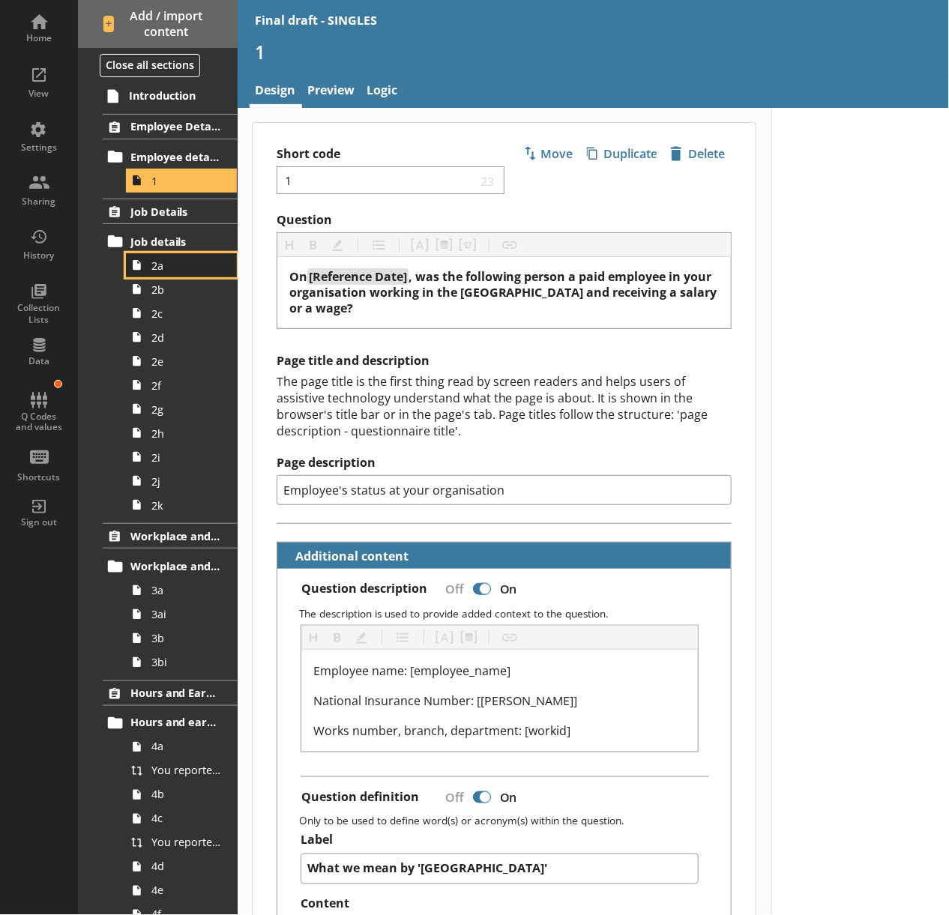
click at [148, 268] on link "2a" at bounding box center [181, 265] width 111 height 24
type textarea "x"
select select "mm/yyyy"
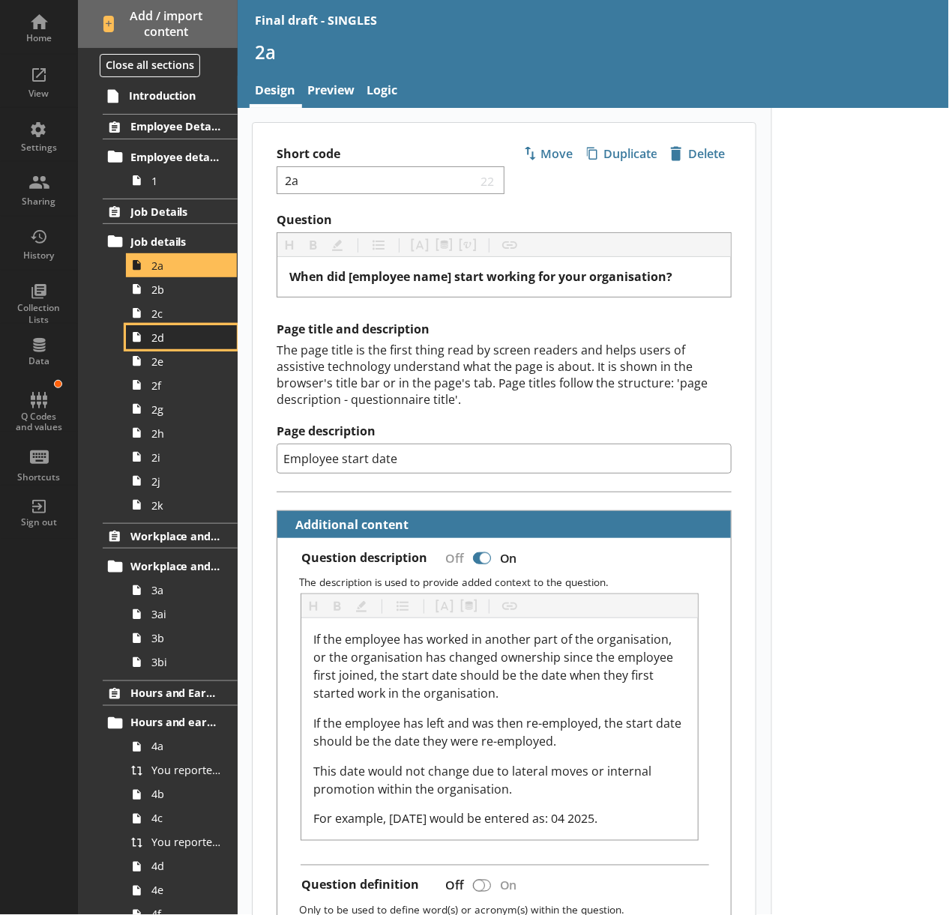
click at [169, 343] on span "2d" at bounding box center [185, 338] width 69 height 14
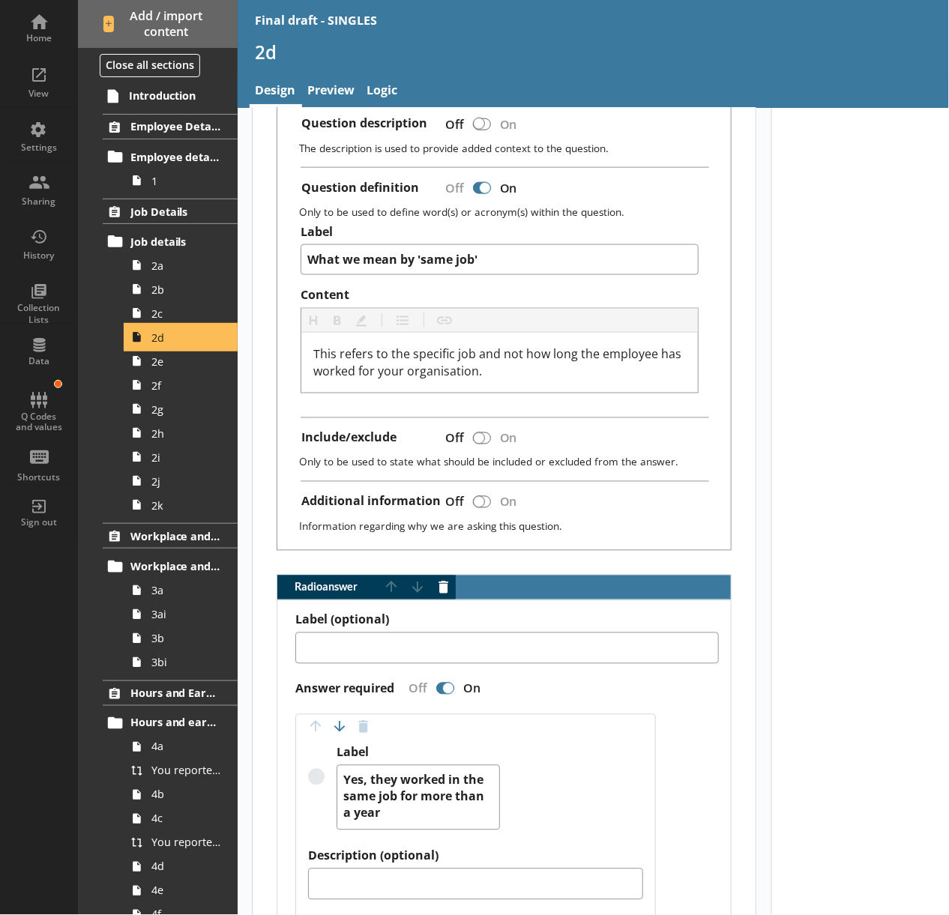
scroll to position [499, 0]
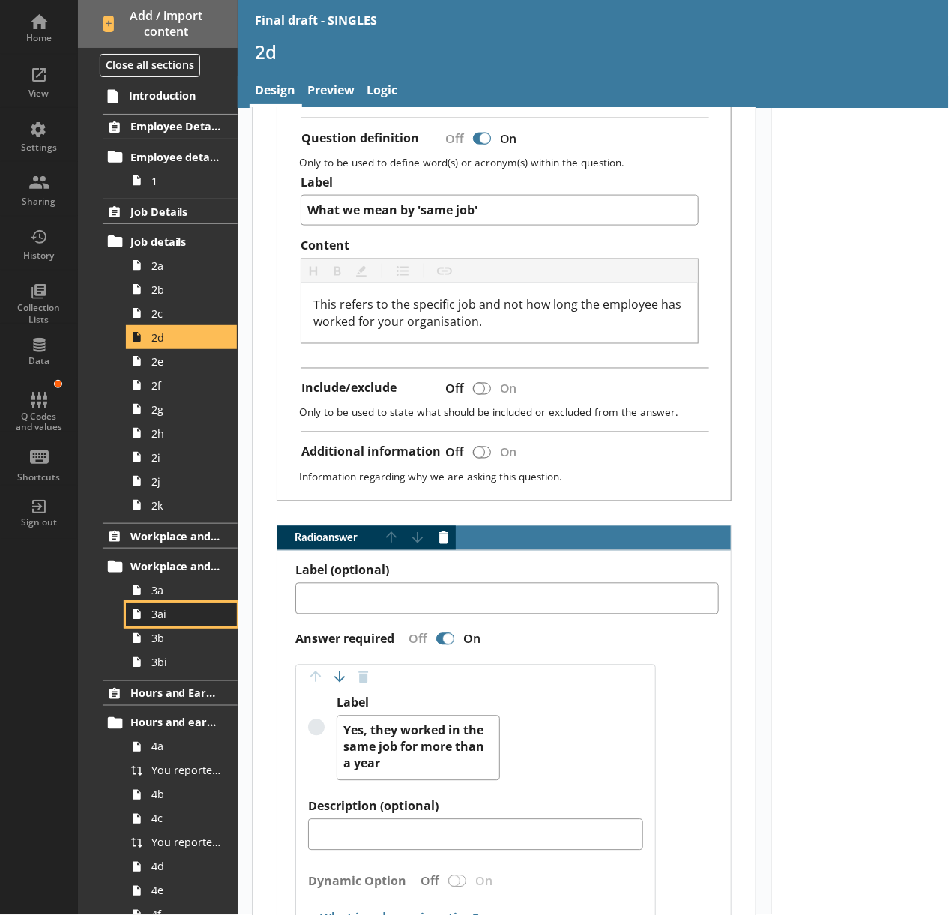
click at [171, 621] on span "3ai" at bounding box center [185, 614] width 69 height 14
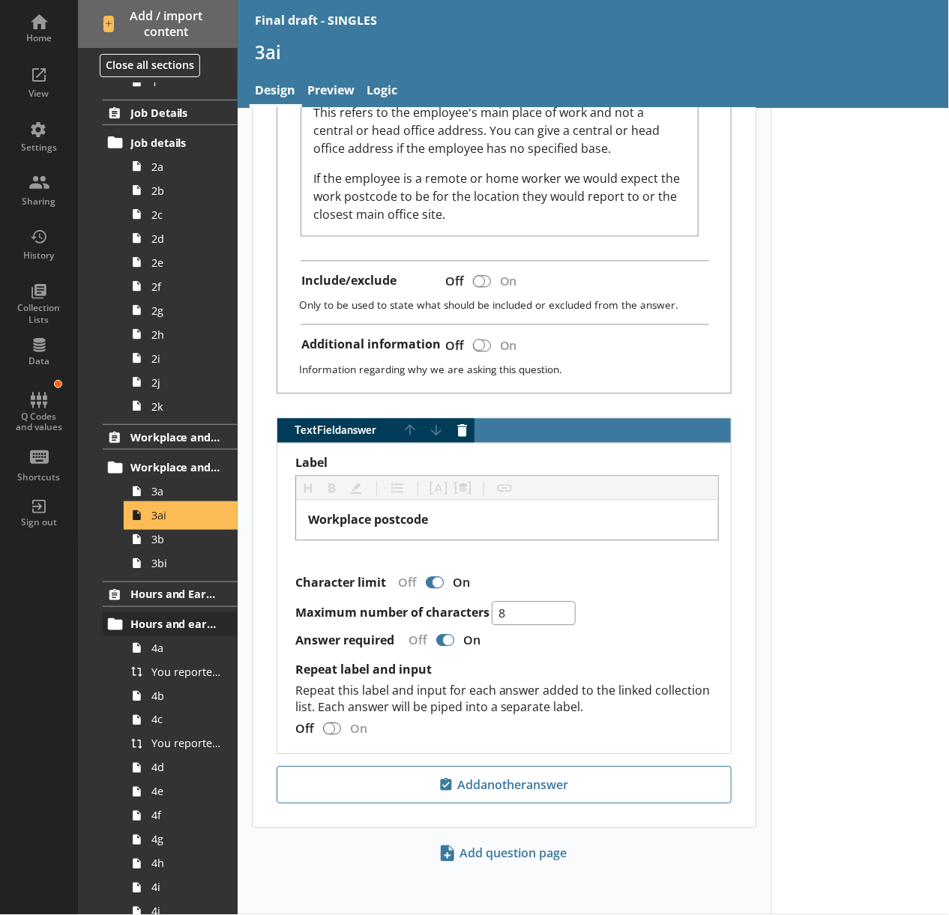
scroll to position [166, 0]
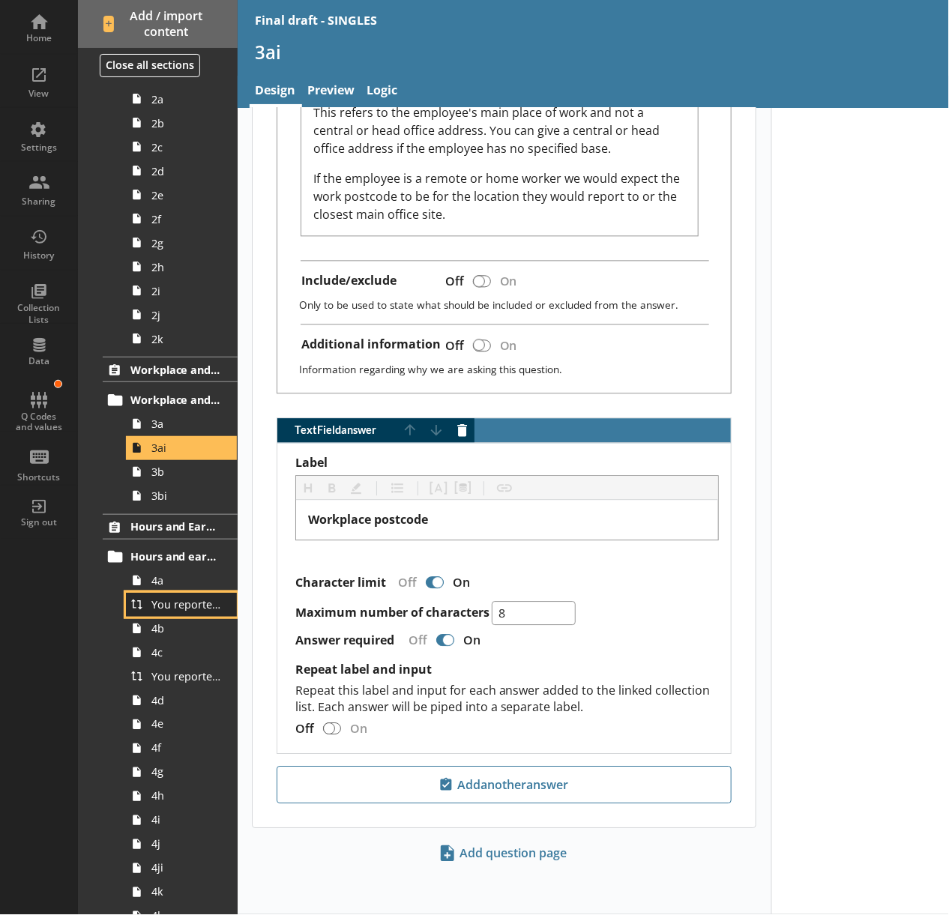
click at [187, 612] on span "You reported [employee name]'s pay period that included [Reference Date] to be …" at bounding box center [185, 605] width 69 height 14
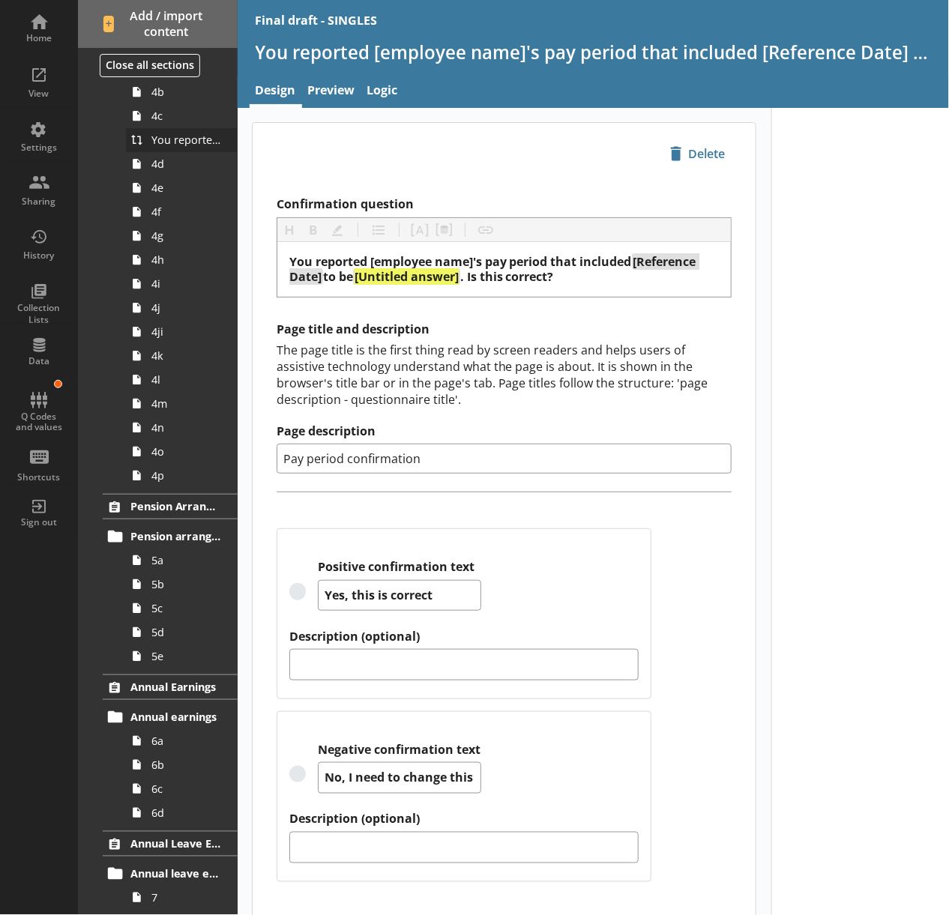
scroll to position [832, 0]
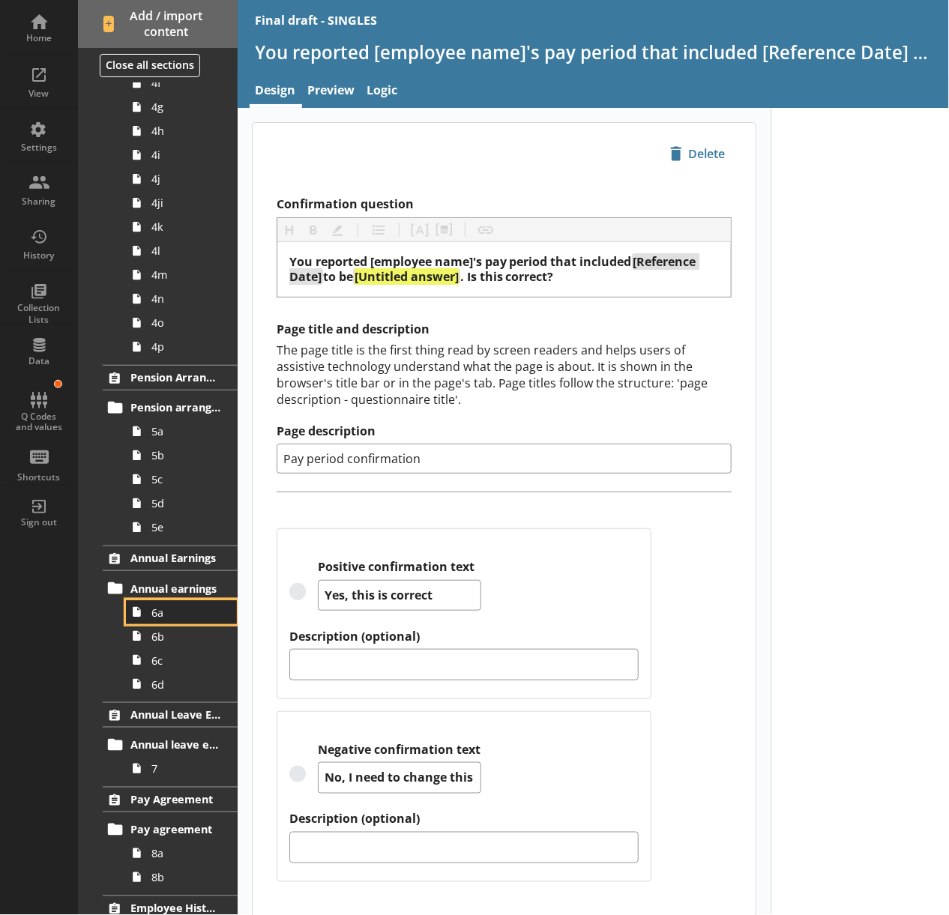
click at [184, 624] on link "6a" at bounding box center [181, 613] width 111 height 24
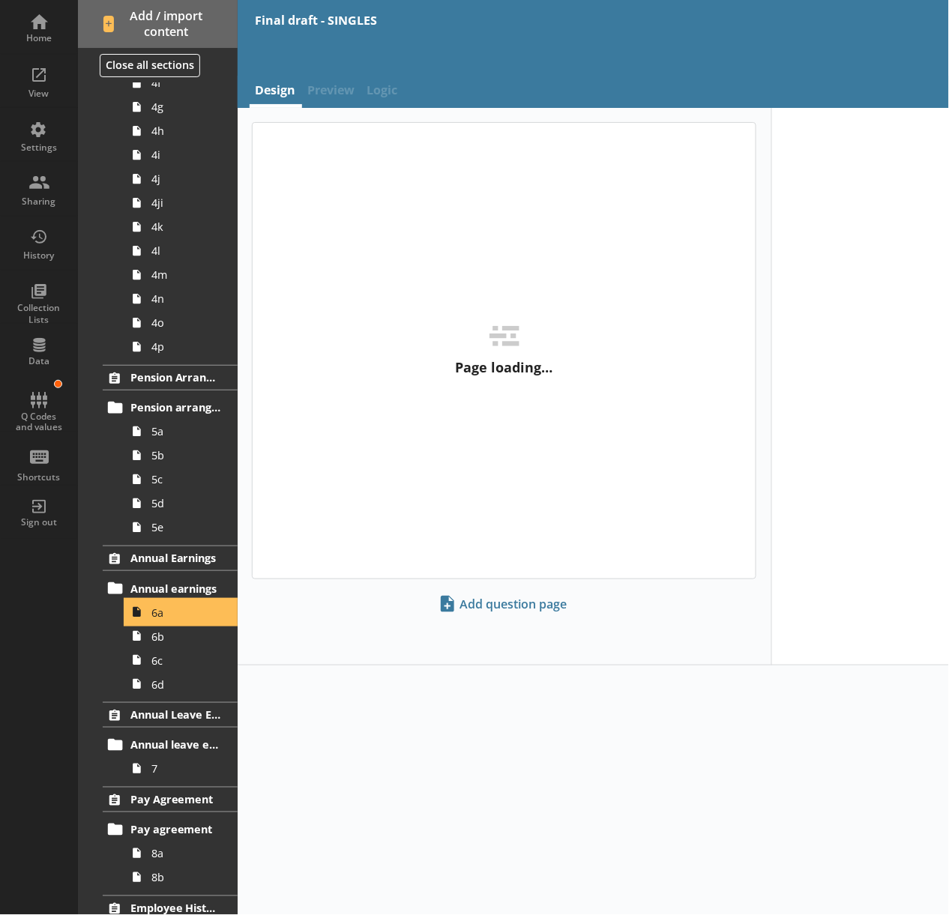
type textarea "x"
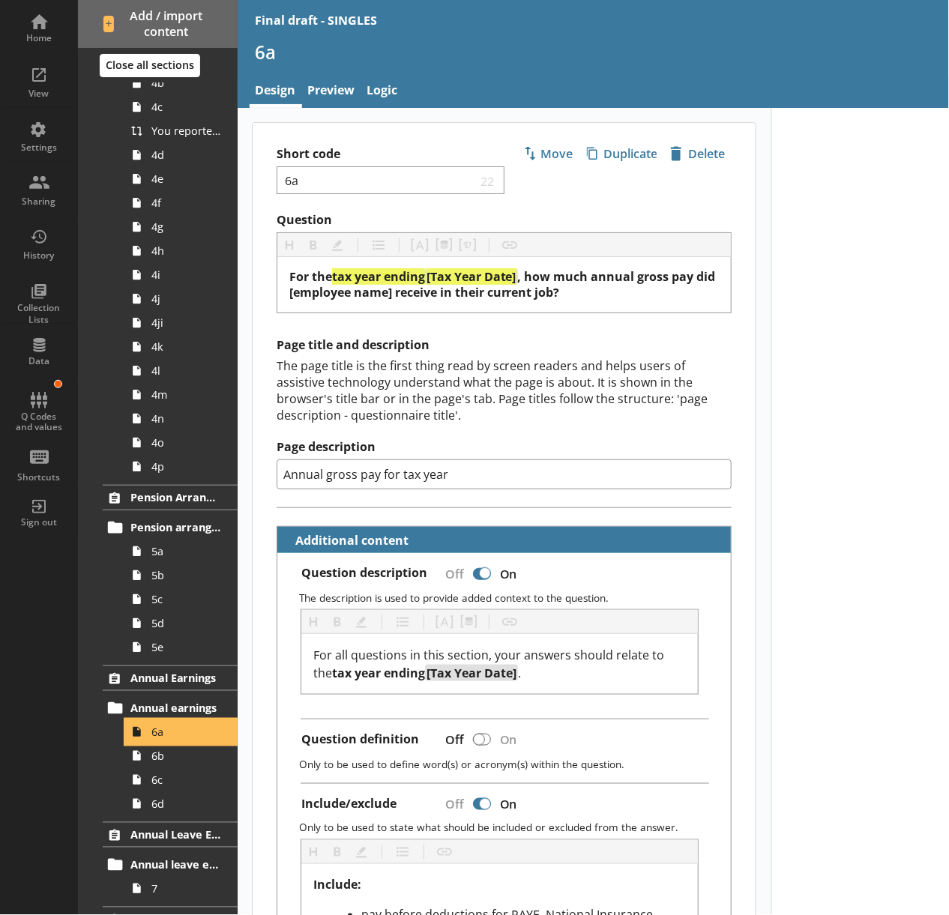
scroll to position [667, 0]
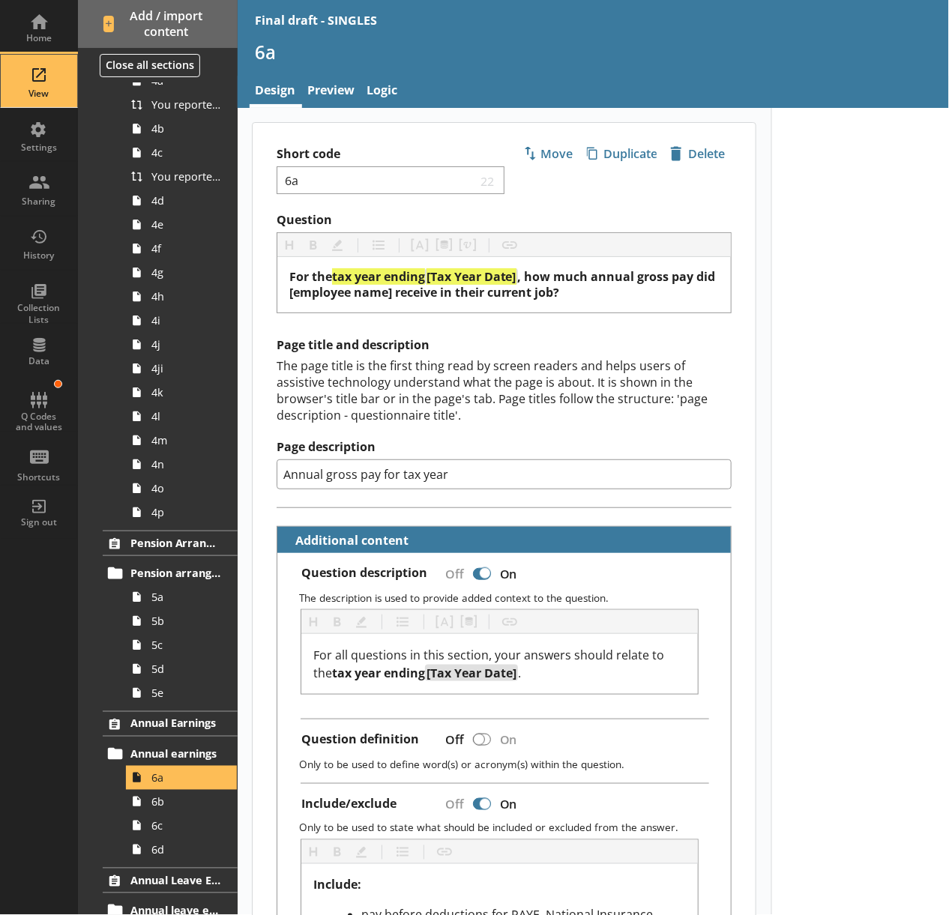
click at [37, 88] on div "View" at bounding box center [39, 94] width 52 height 12
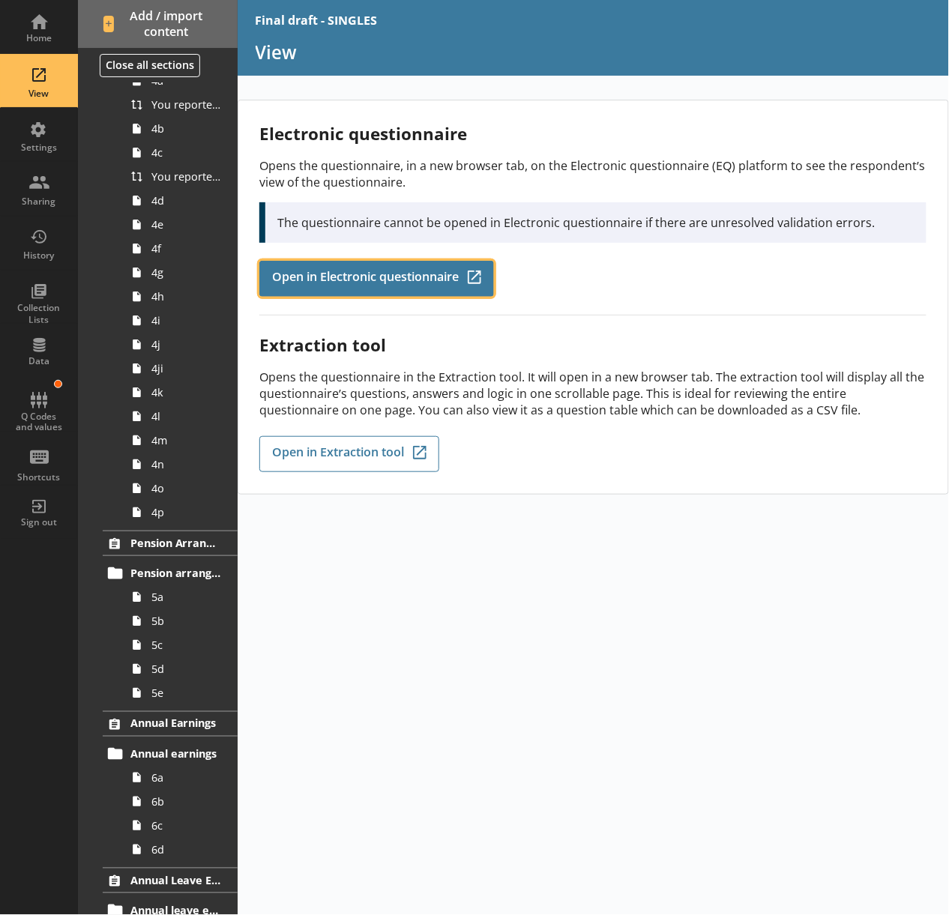
click at [406, 295] on link "Open in Electronic questionnaire Q-Codes_Icon Created with Sketch." at bounding box center [376, 279] width 235 height 36
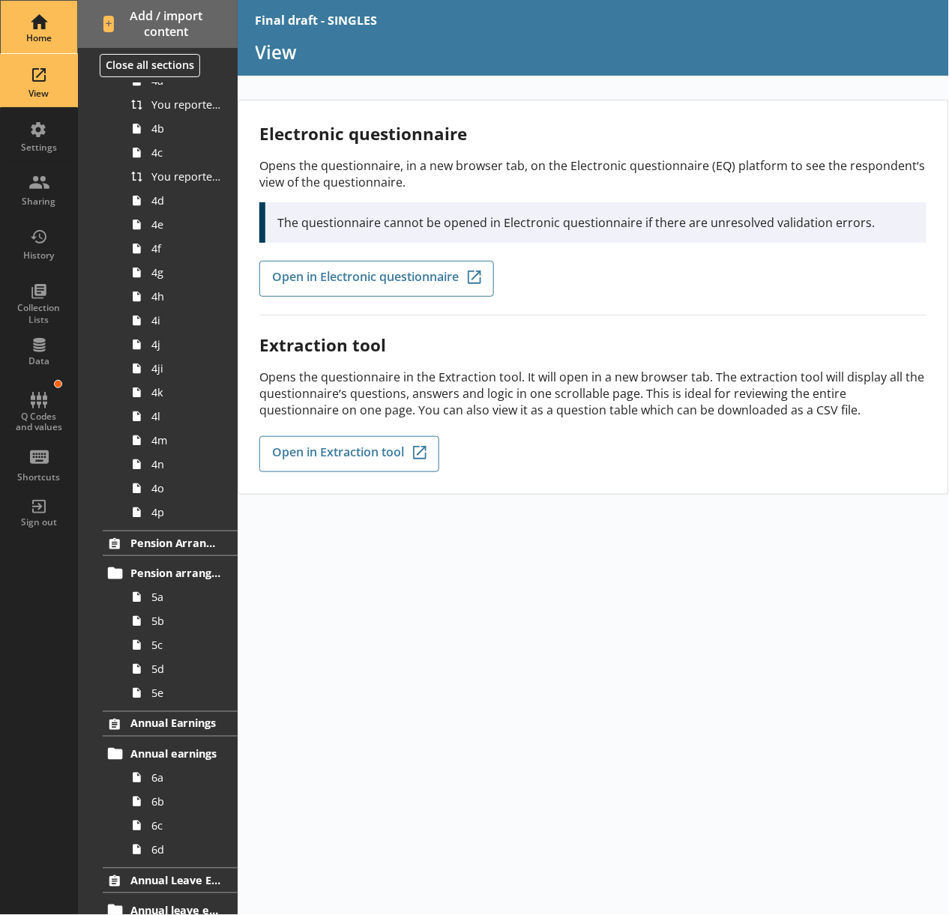
click at [27, 25] on div "Home" at bounding box center [39, 27] width 52 height 52
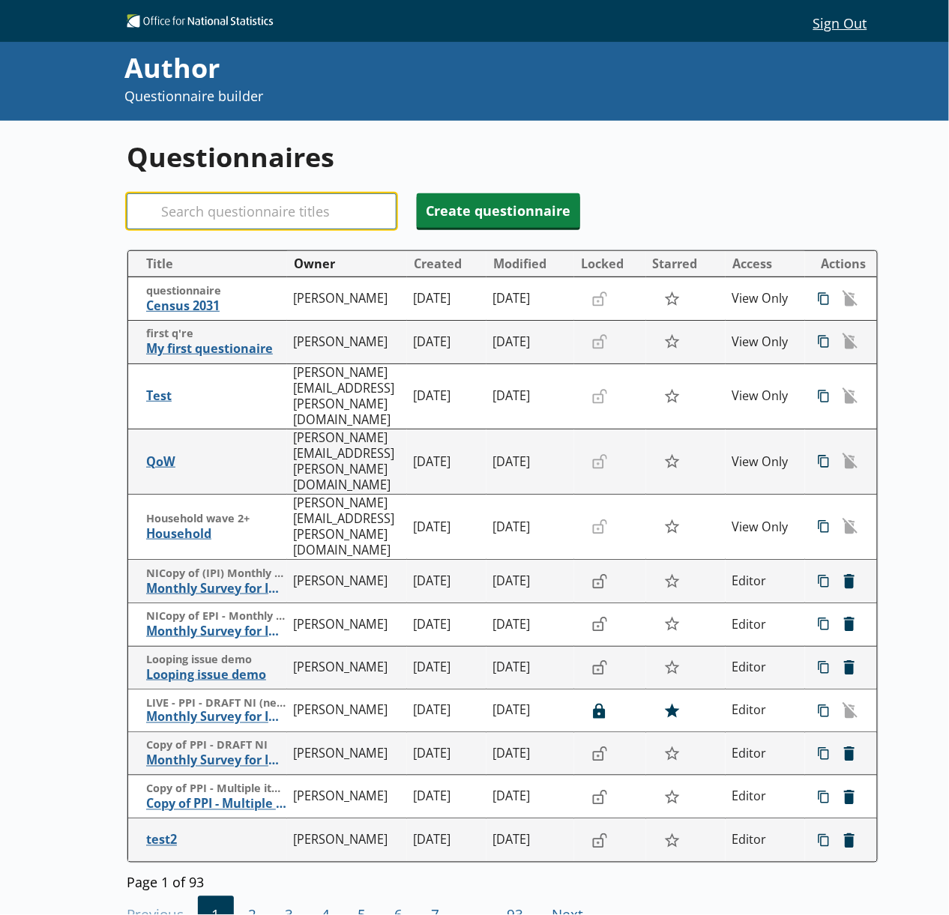
click at [198, 210] on input "Search" at bounding box center [262, 211] width 270 height 36
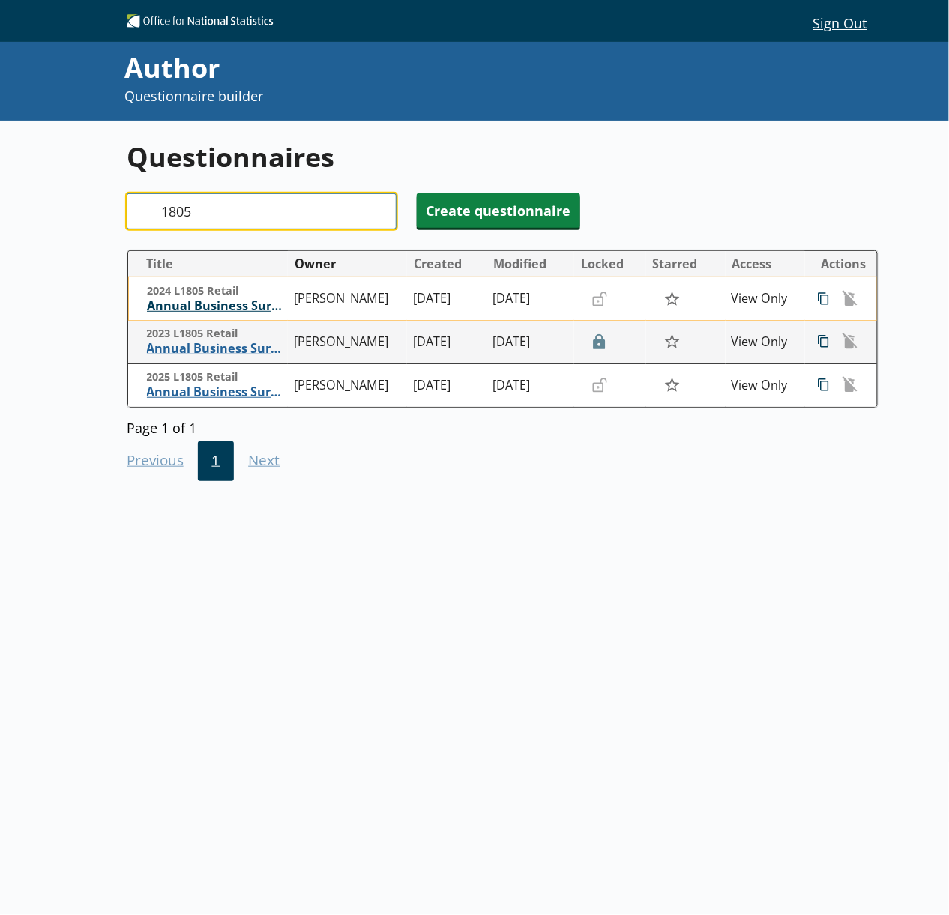
type input "1805"
click at [232, 310] on span "Annual Business Survey" at bounding box center [217, 306] width 140 height 16
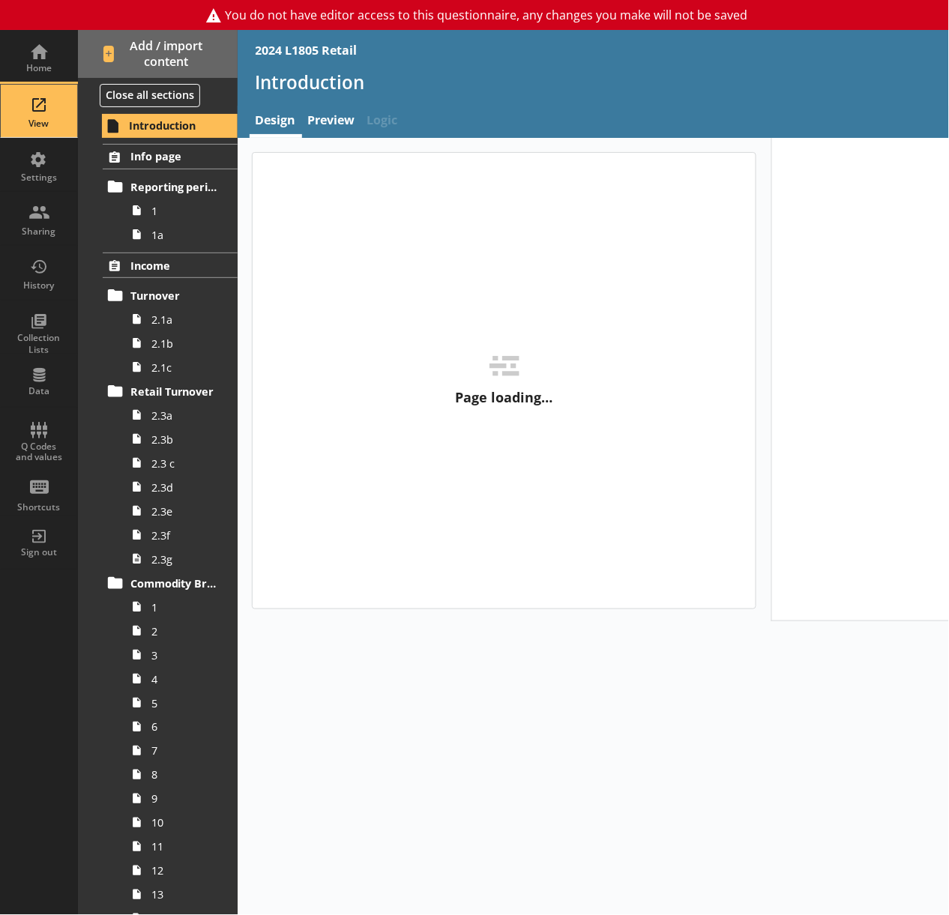
click at [54, 124] on div "View" at bounding box center [39, 124] width 52 height 12
type textarea "x"
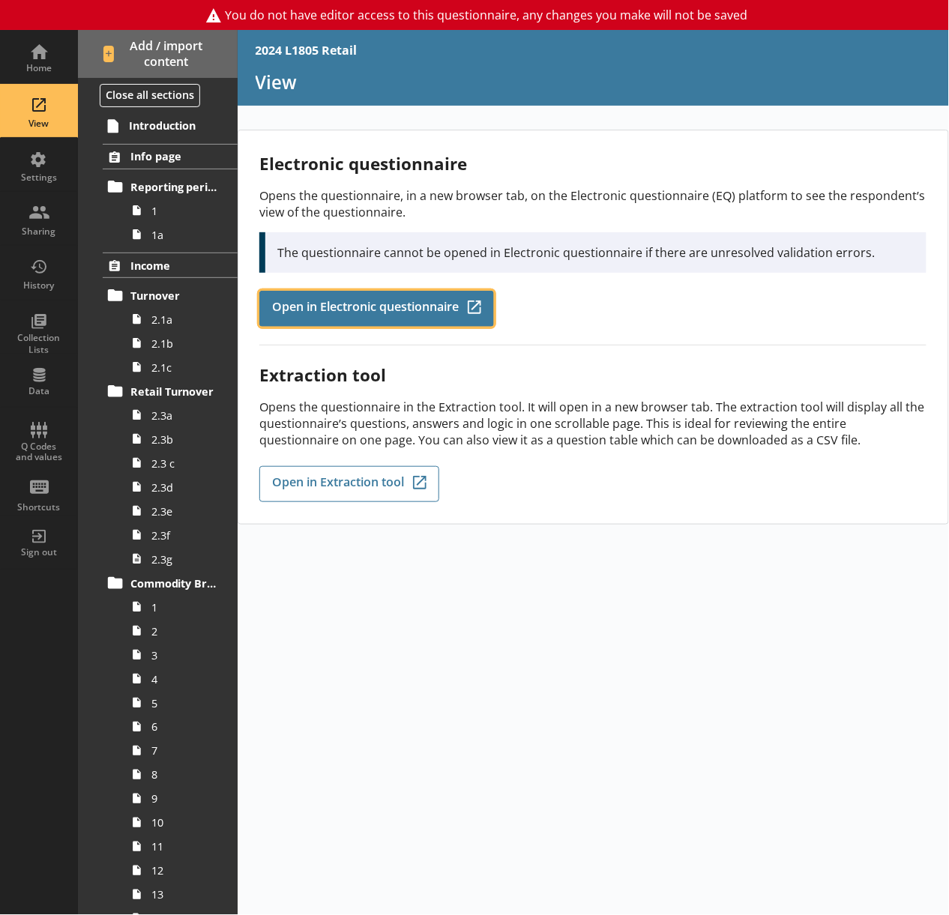
click at [391, 304] on span "Open in Electronic questionnaire" at bounding box center [365, 309] width 187 height 16
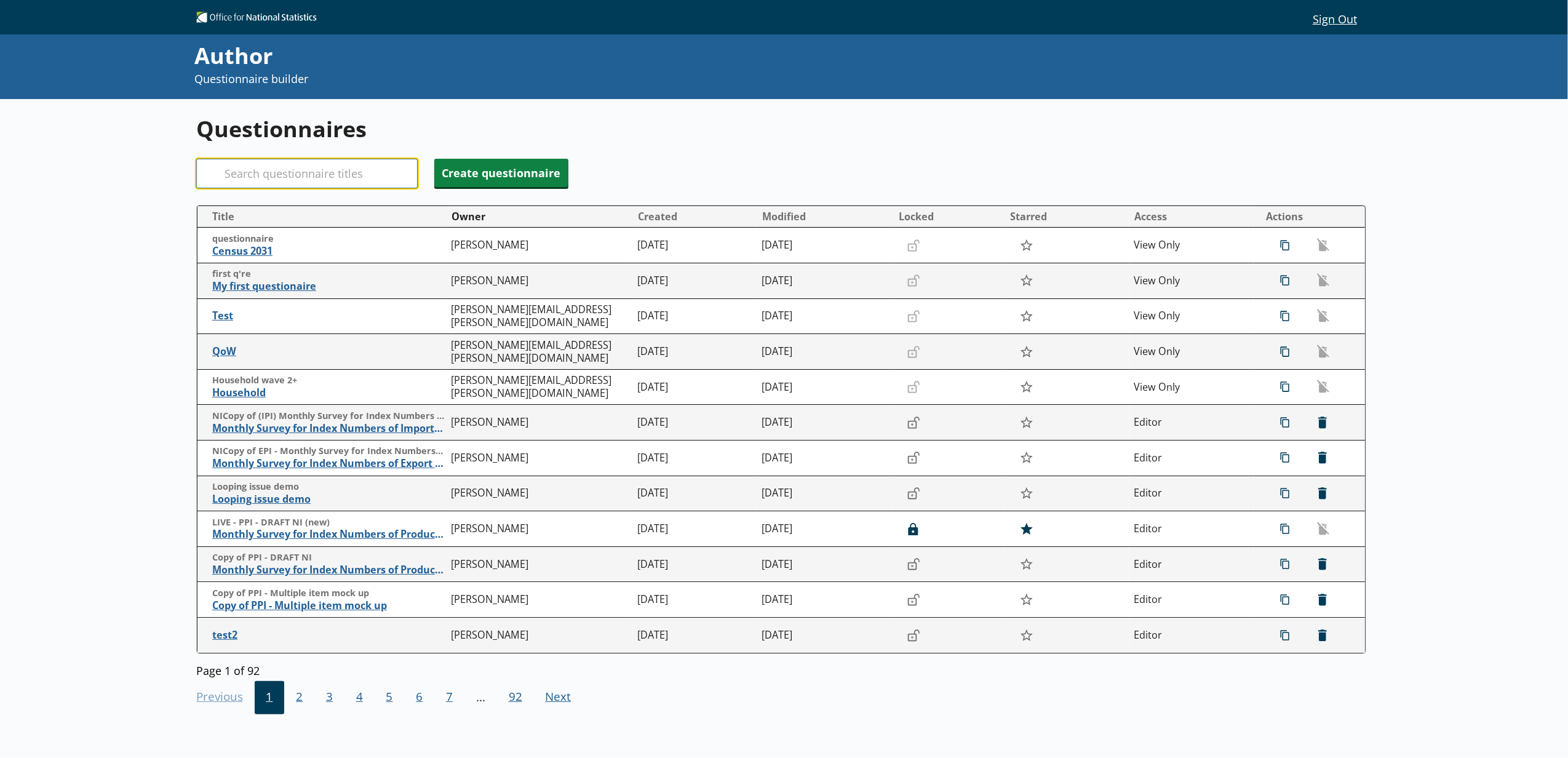
click at [245, 172] on input "Search" at bounding box center [307, 173] width 222 height 30
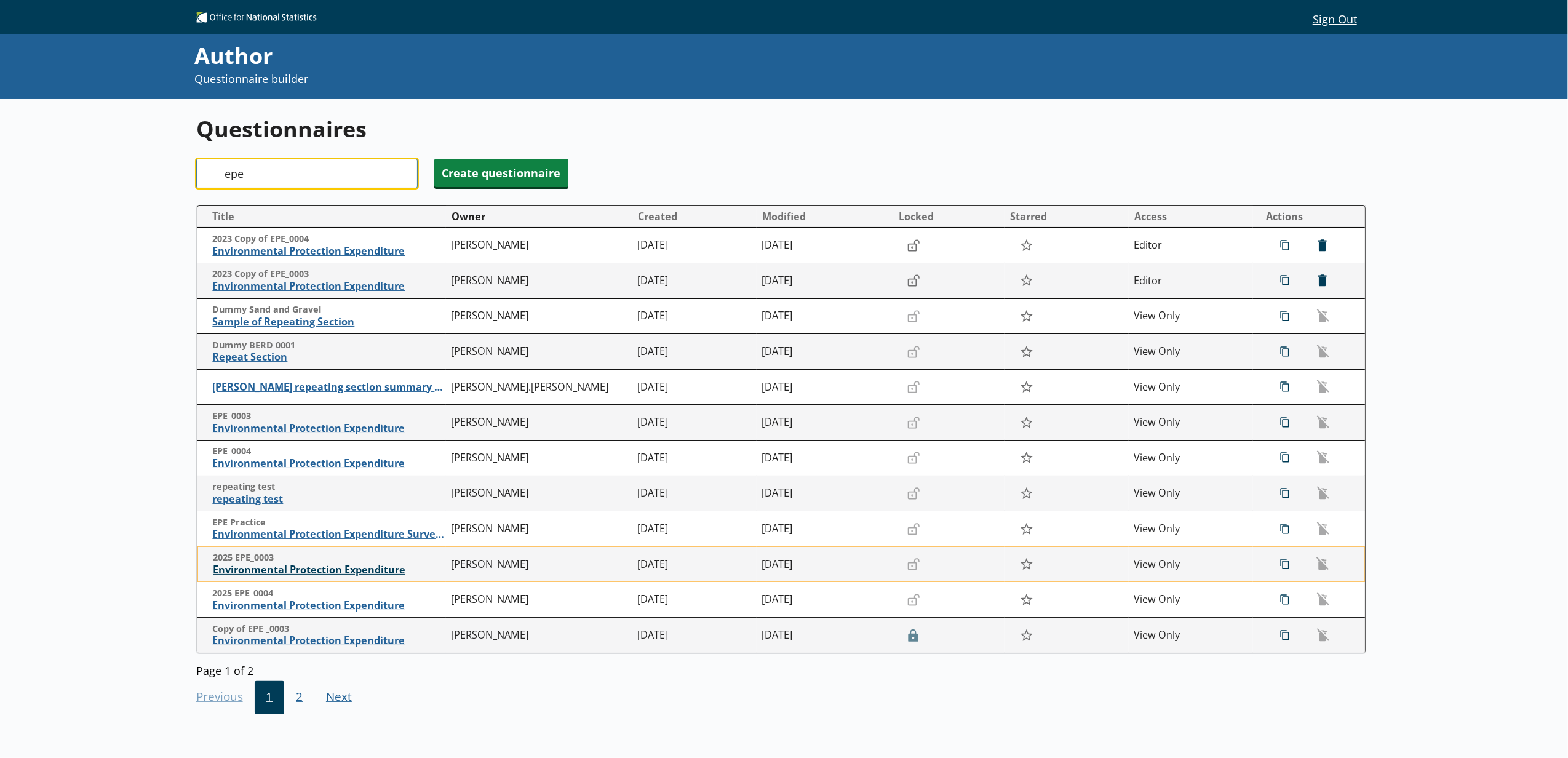
type input "epe"
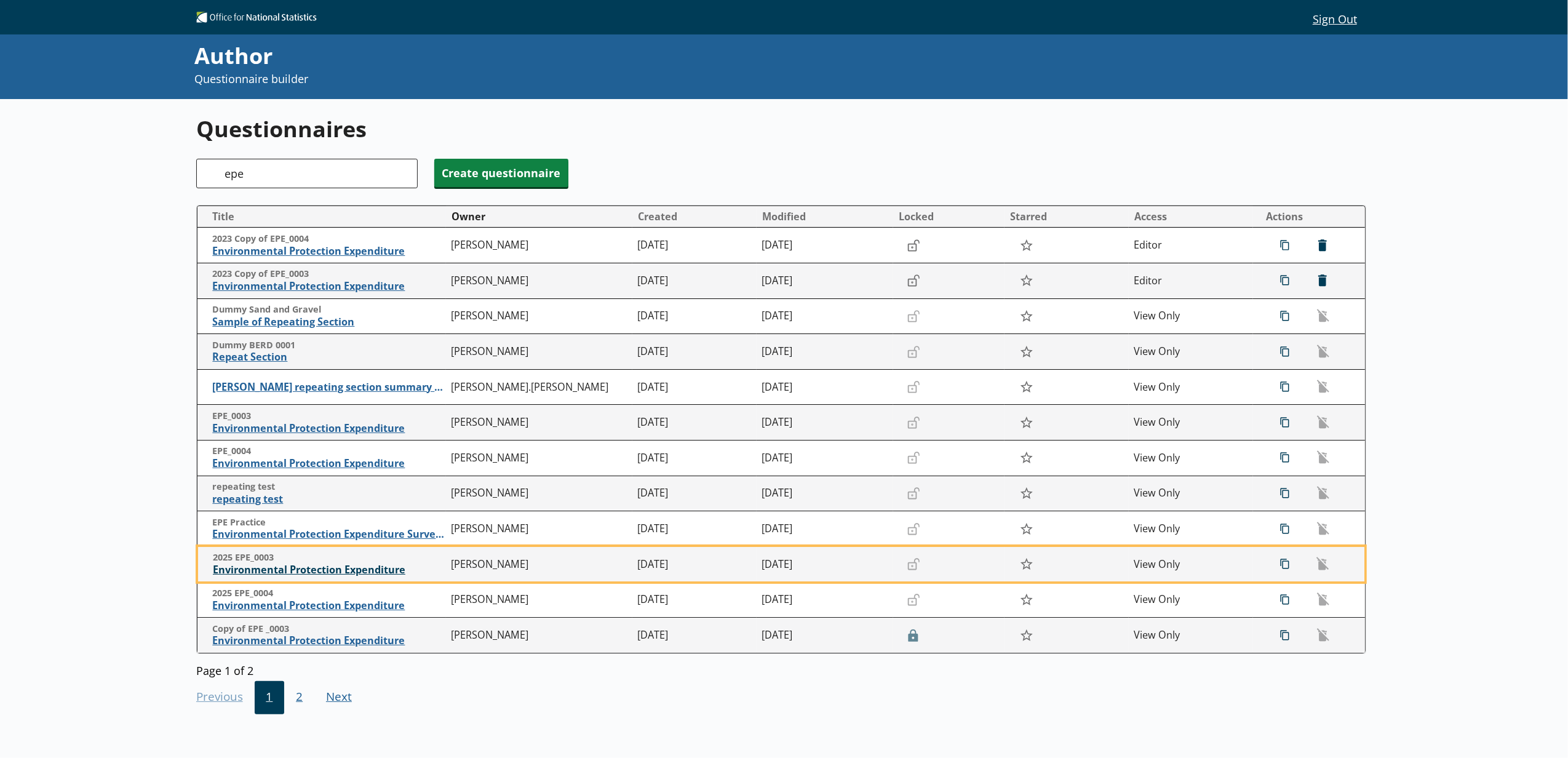
click at [352, 567] on span "Environmental Protection Expenditure" at bounding box center [328, 570] width 232 height 13
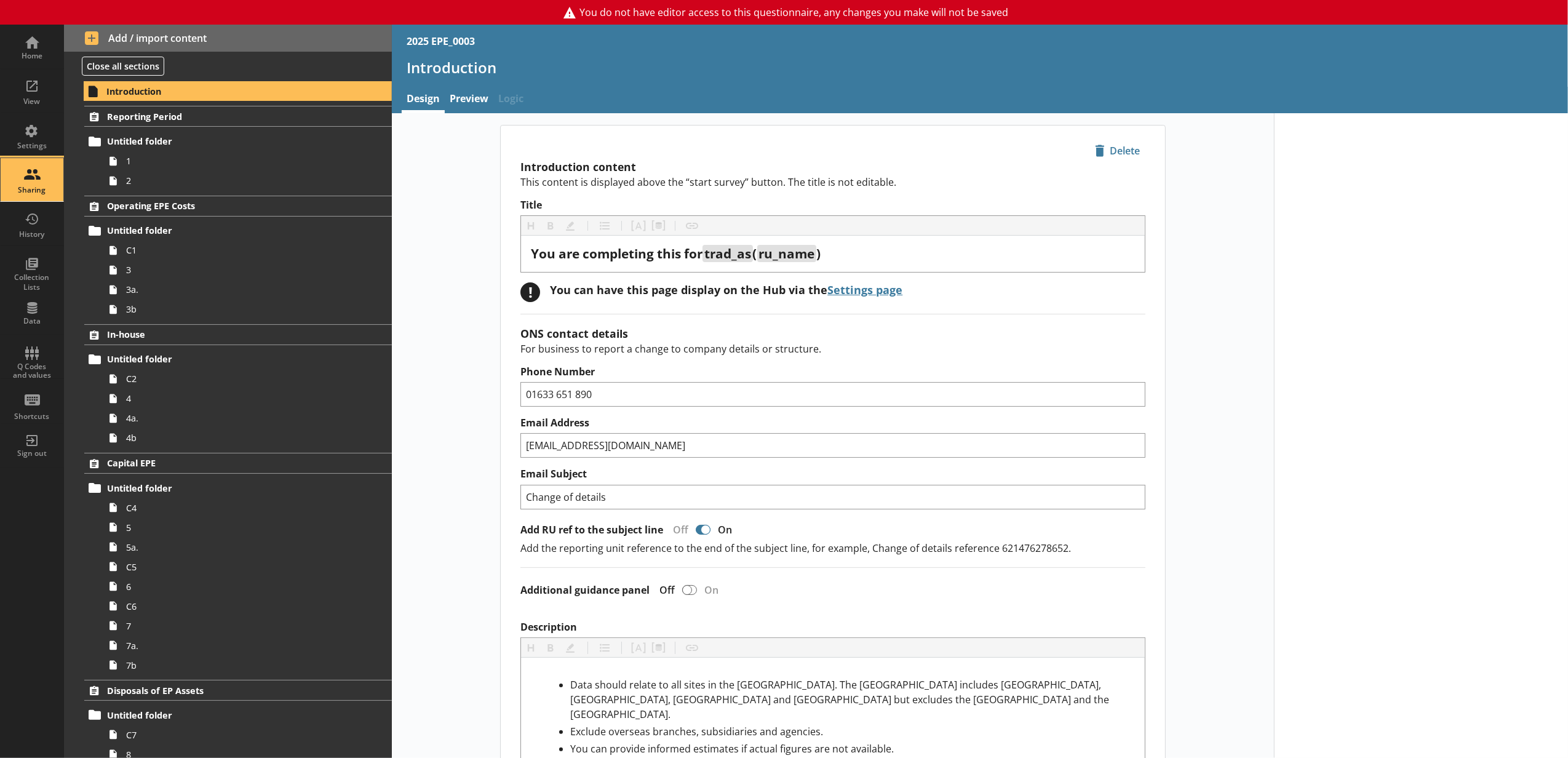
click at [33, 168] on div "Sharing" at bounding box center [32, 180] width 43 height 43
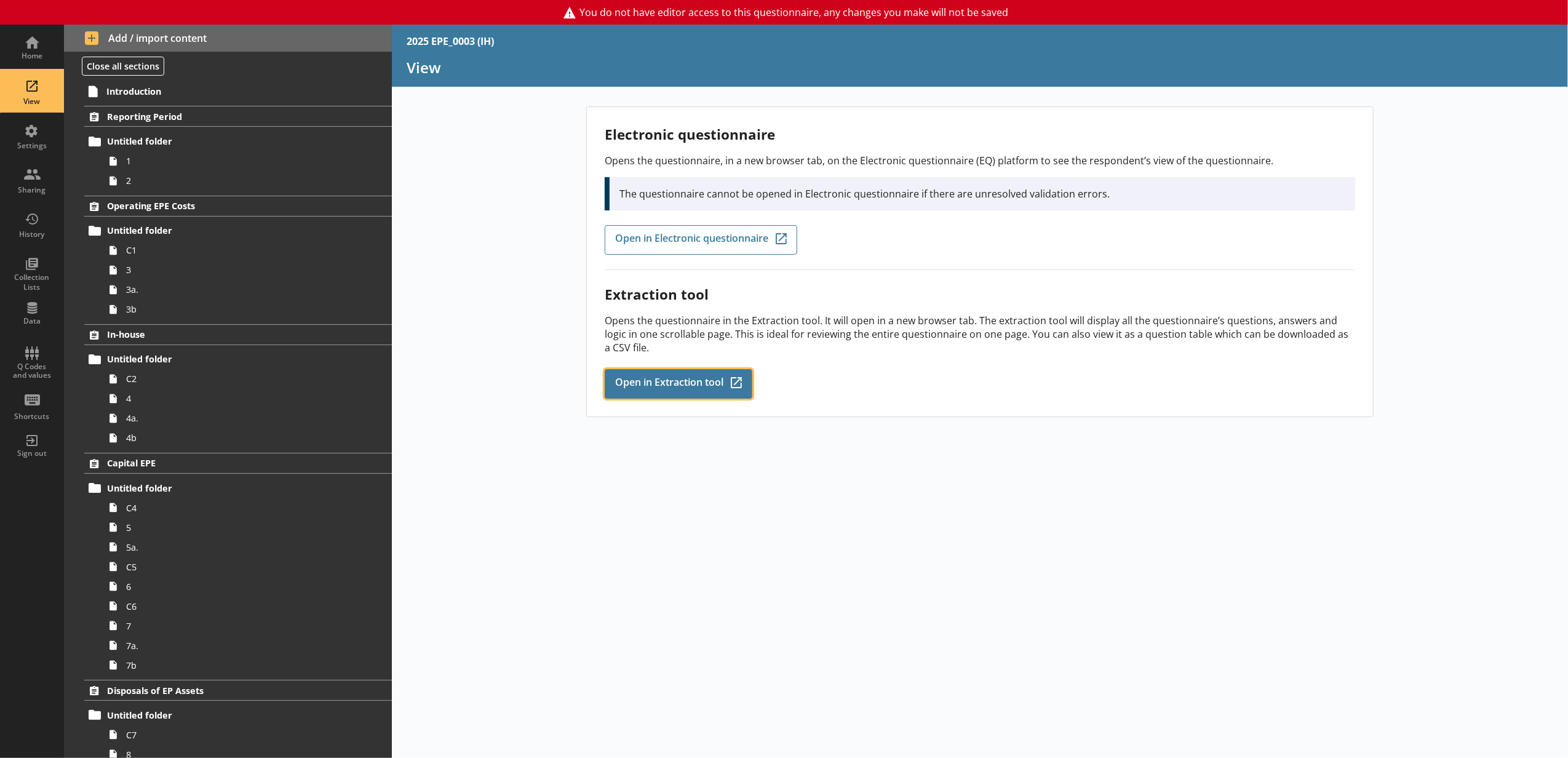
click at [687, 387] on span "Open in Extraction tool" at bounding box center [670, 384] width 108 height 13
click at [6, 116] on link "Settings" at bounding box center [32, 135] width 64 height 44
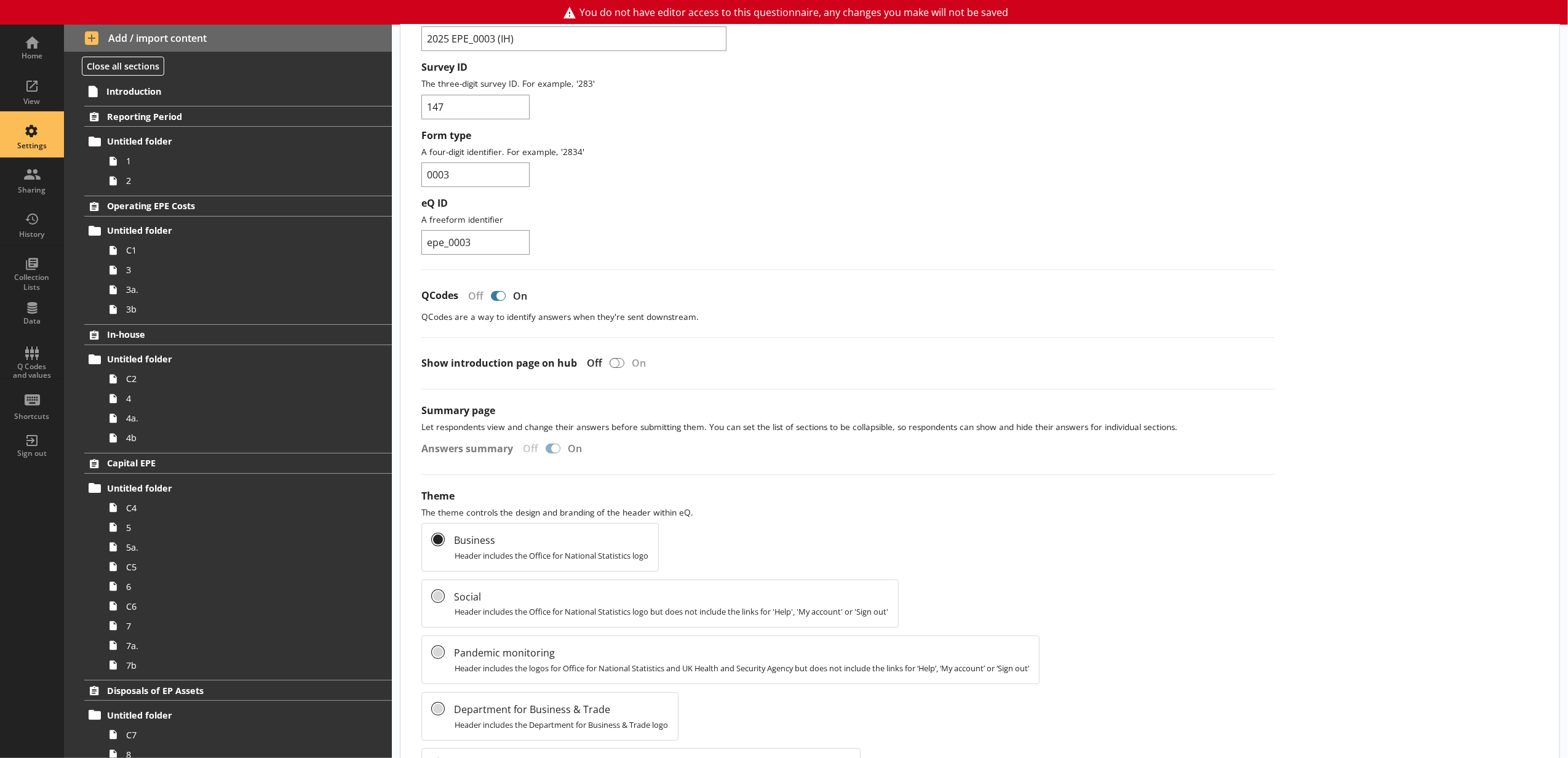
scroll to position [273, 0]
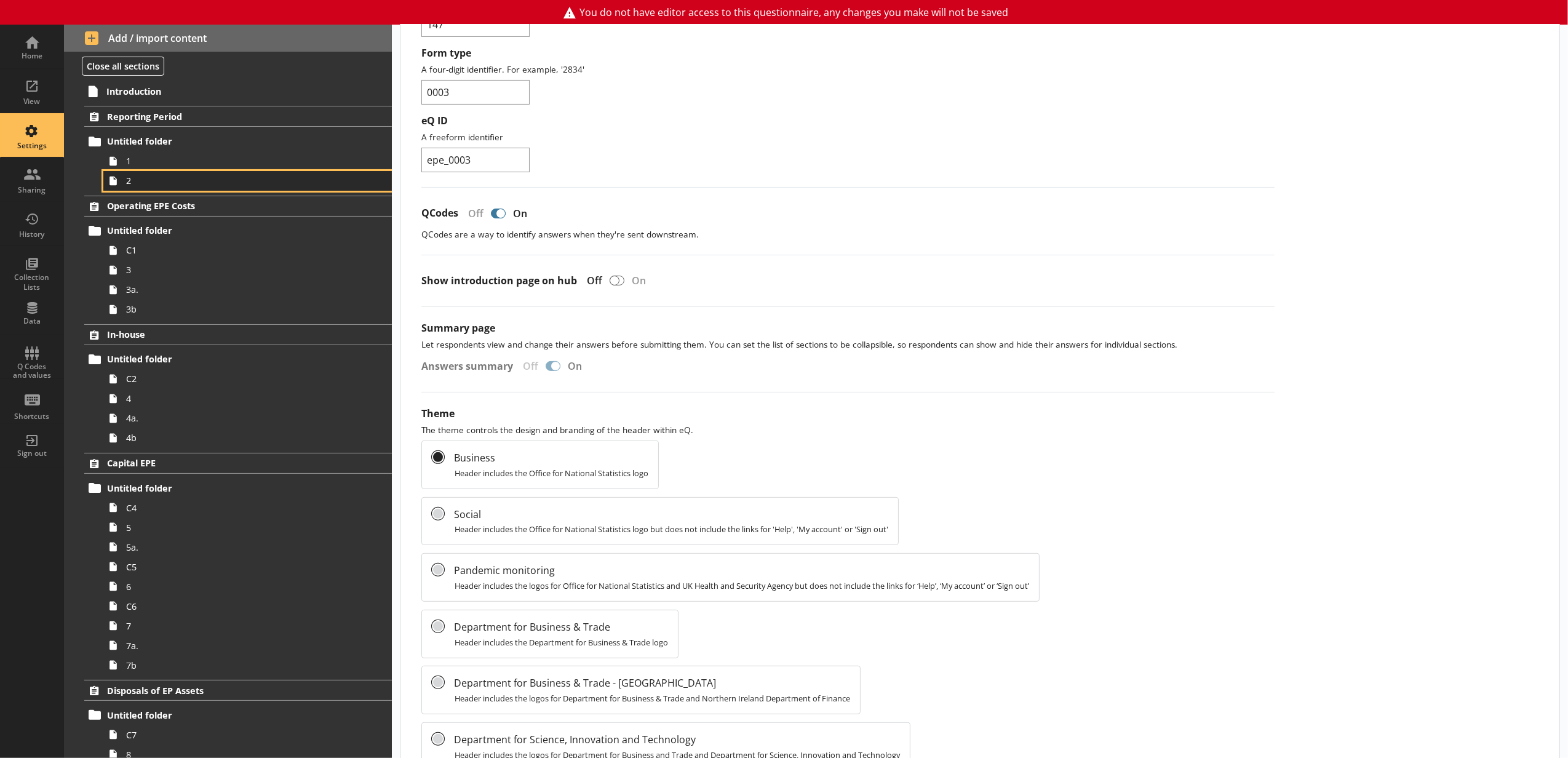
click at [254, 180] on span "2" at bounding box center [231, 180] width 210 height 11
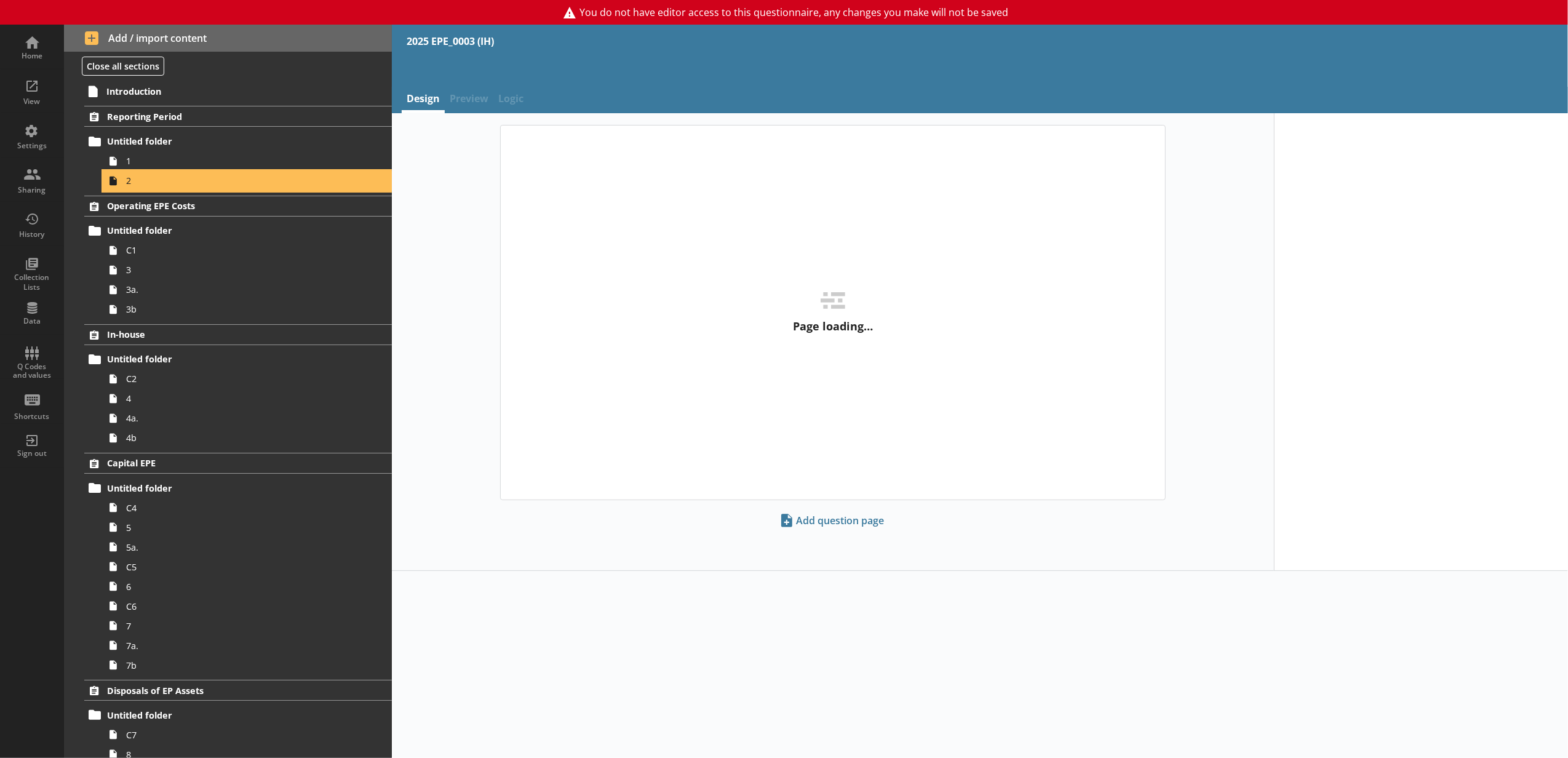
select select "ref_p_end_date"
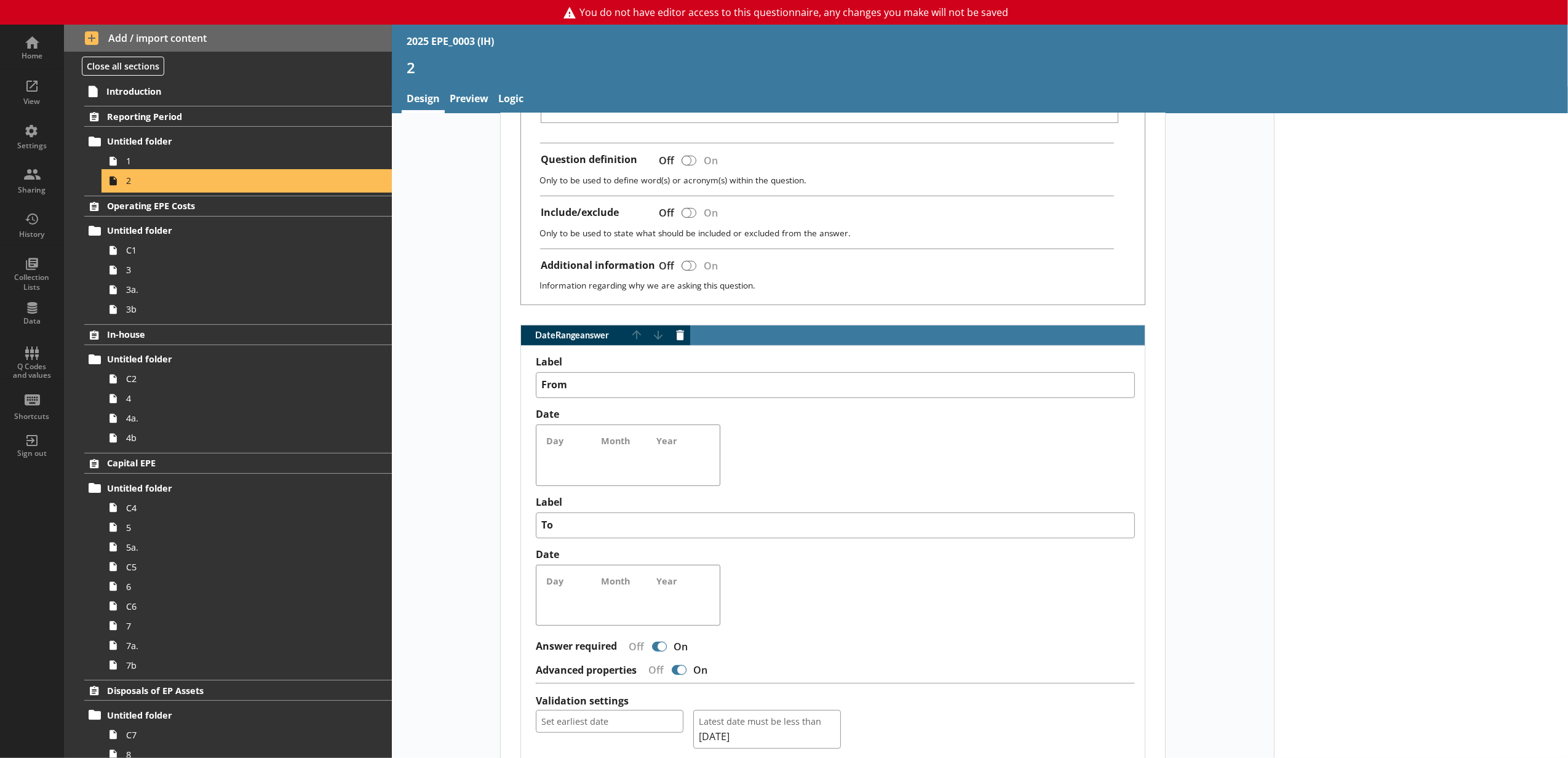
scroll to position [683, 0]
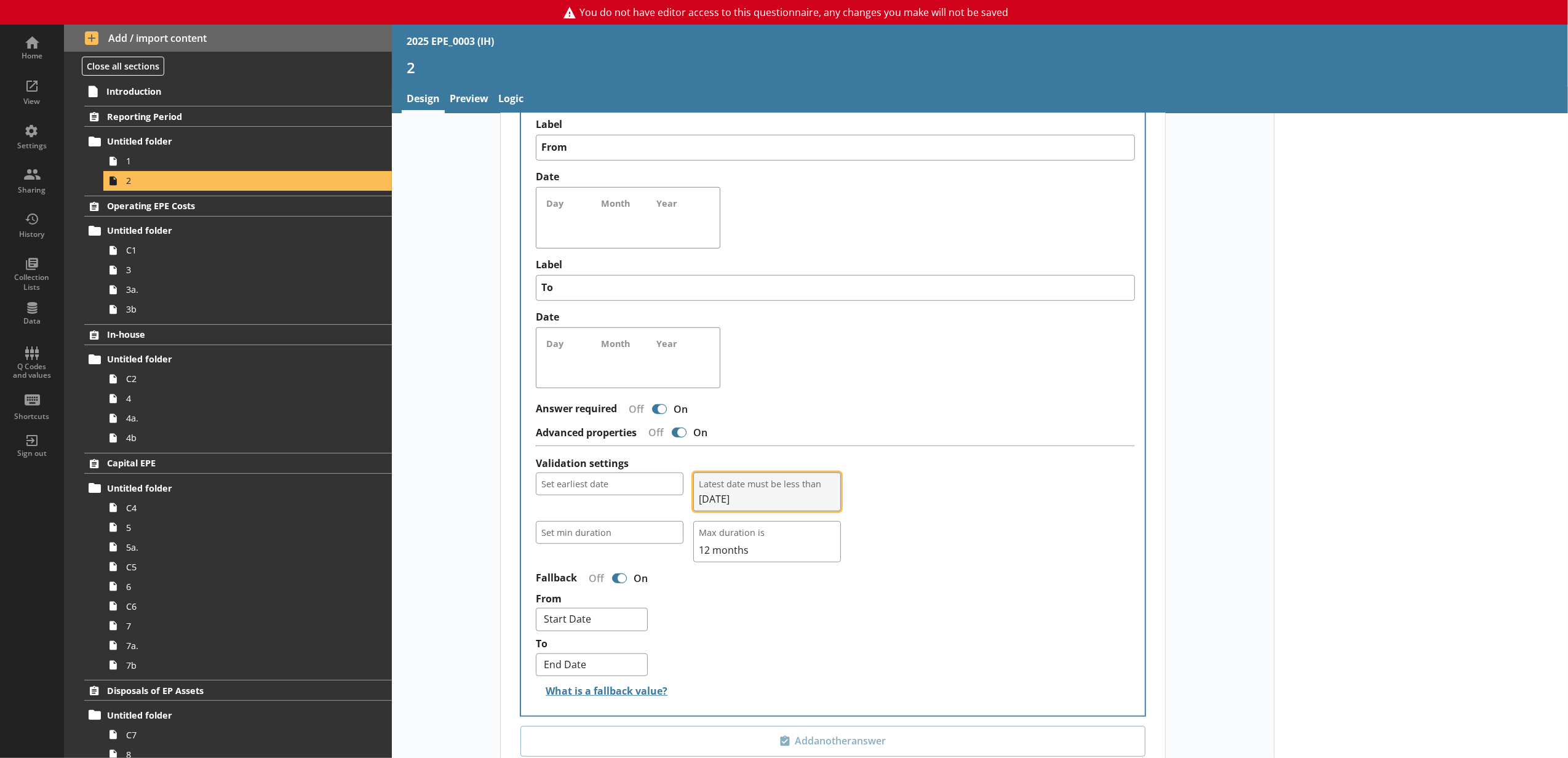
click at [738, 490] on span "Latest date must be less than" at bounding box center [767, 484] width 136 height 11
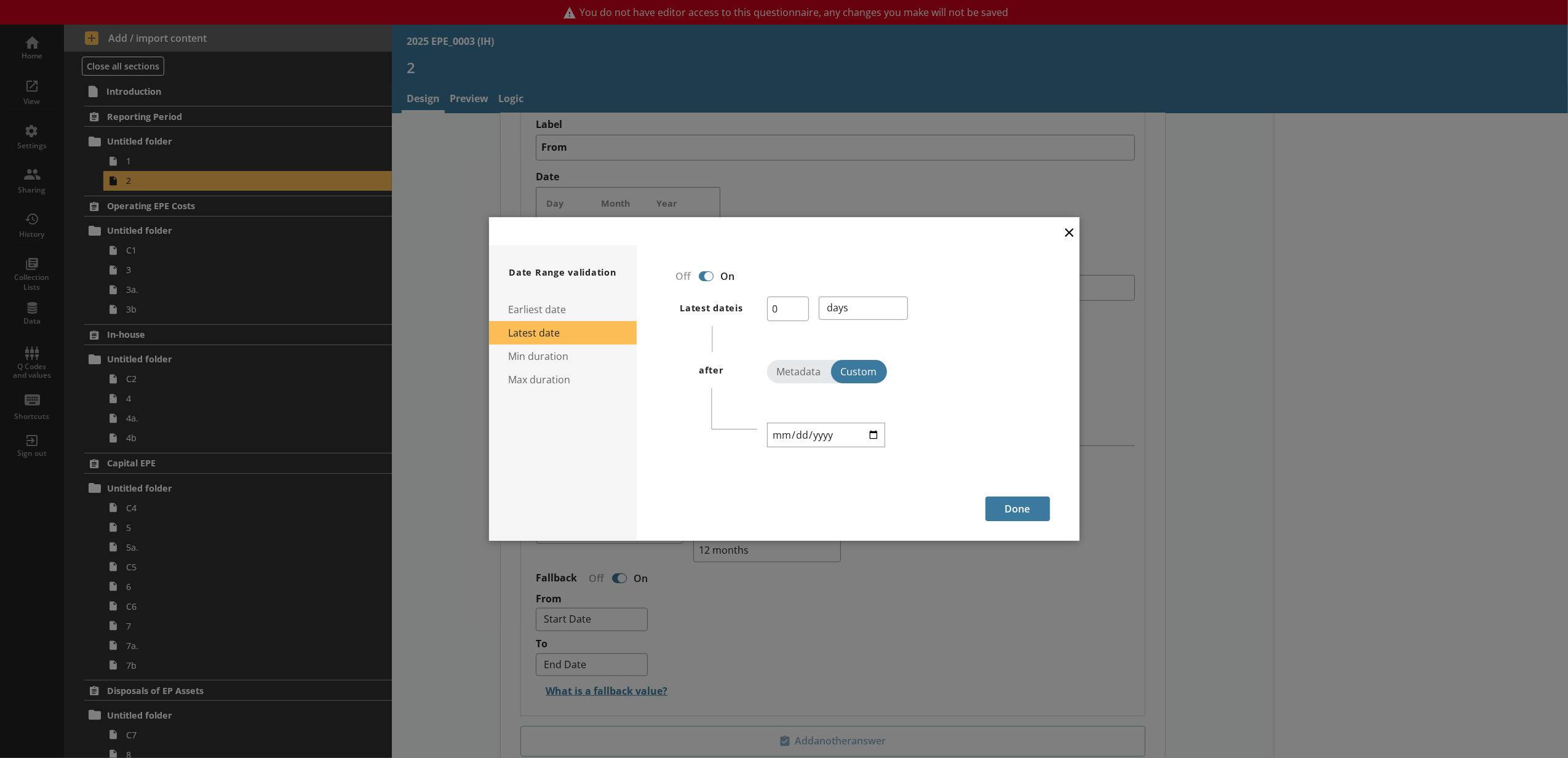
click at [775, 226] on button "×" at bounding box center [1069, 231] width 18 height 28
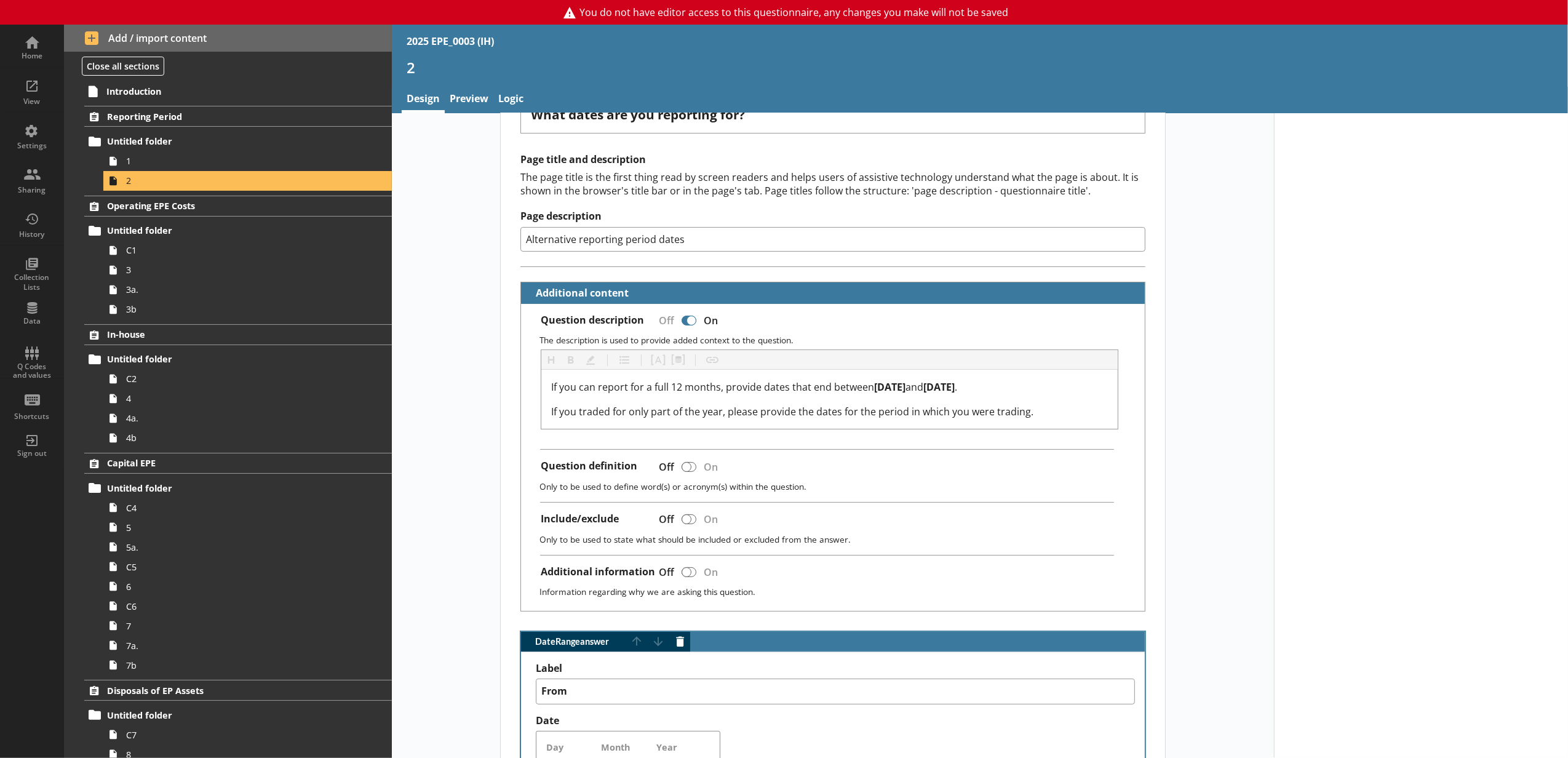
scroll to position [136, 0]
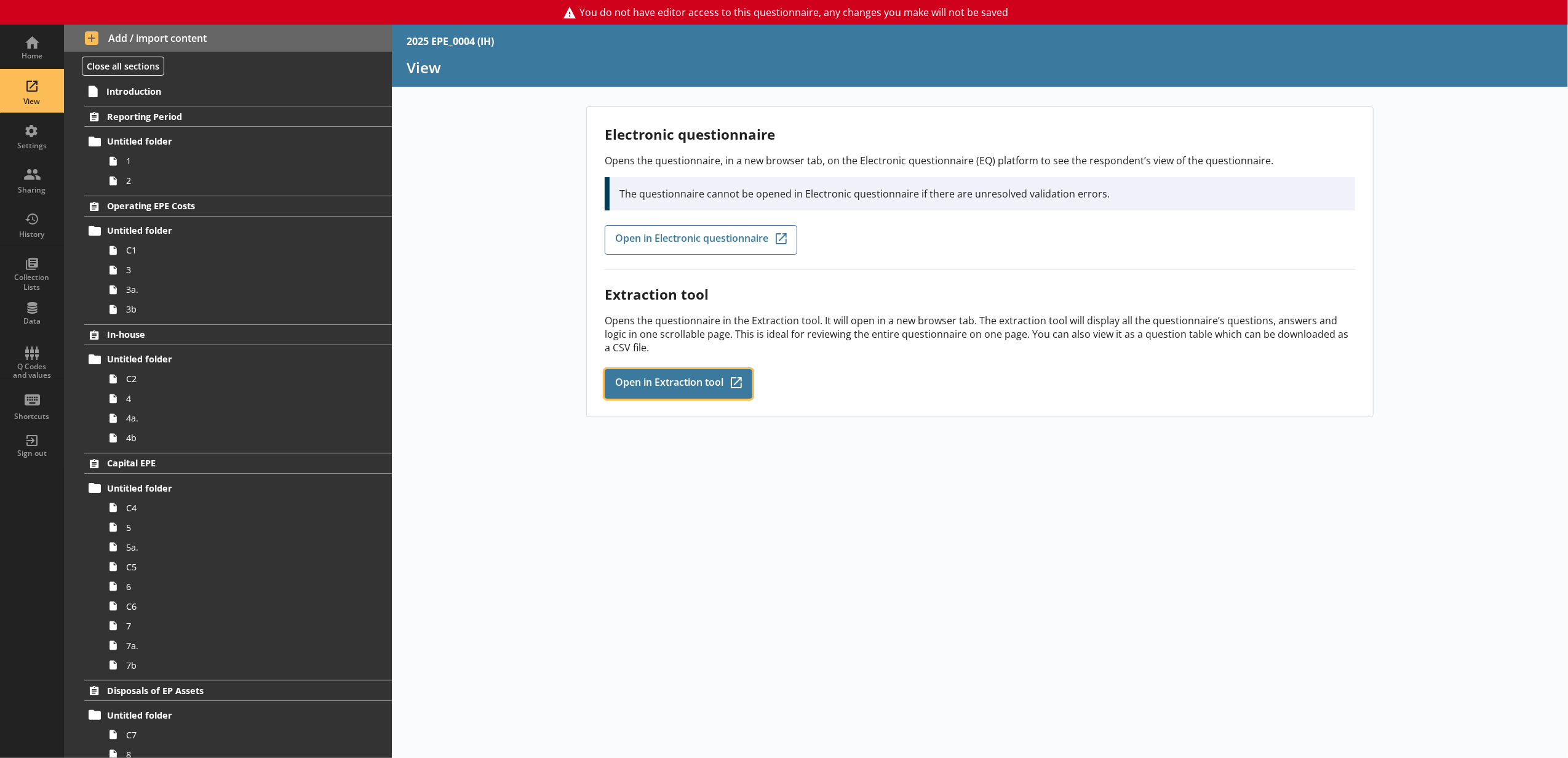
click at [581, 380] on span "Open in Extraction tool" at bounding box center [670, 384] width 108 height 13
click at [39, 136] on div "Settings" at bounding box center [32, 135] width 43 height 43
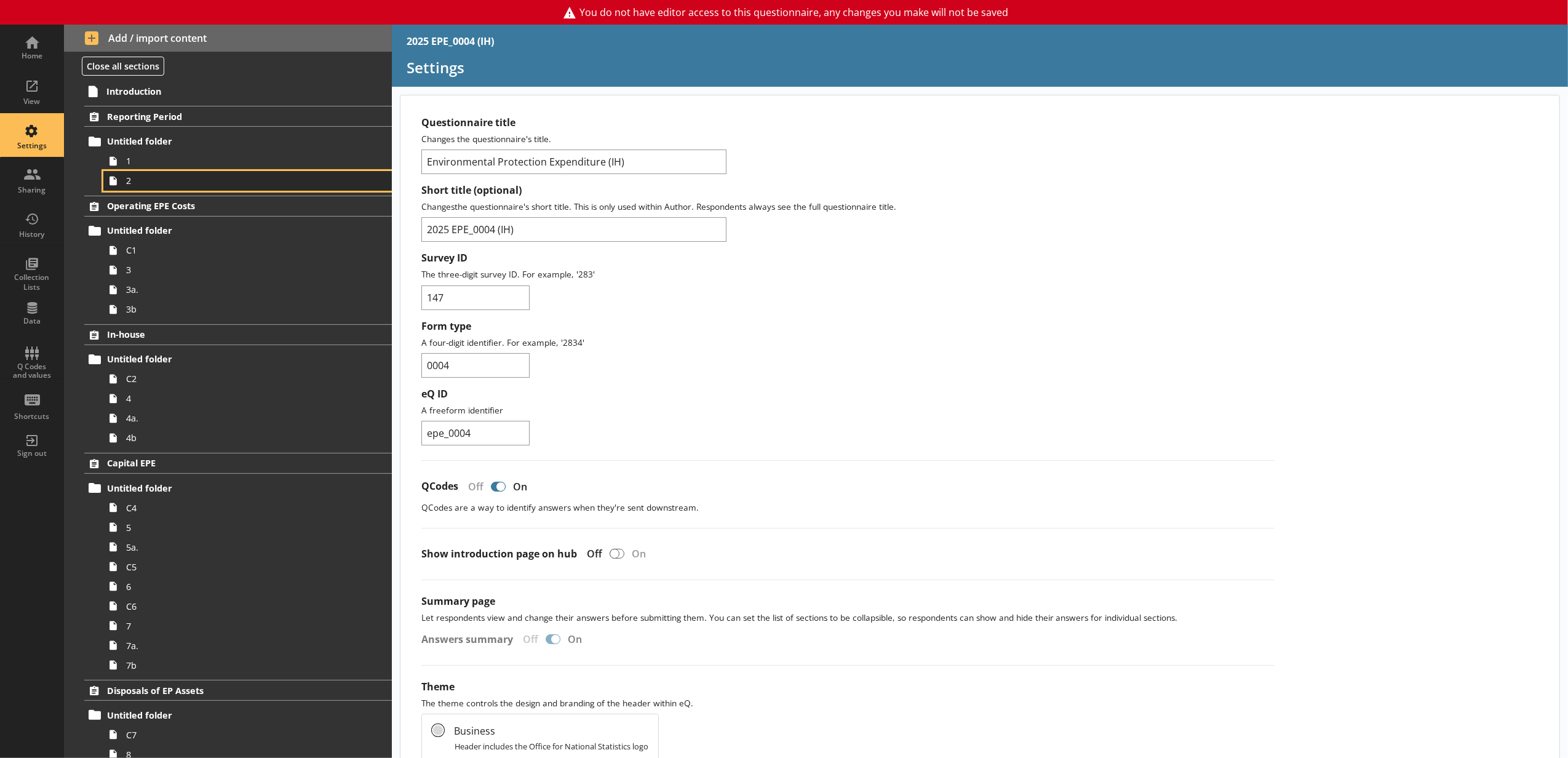
click at [195, 178] on span "2" at bounding box center [231, 180] width 210 height 11
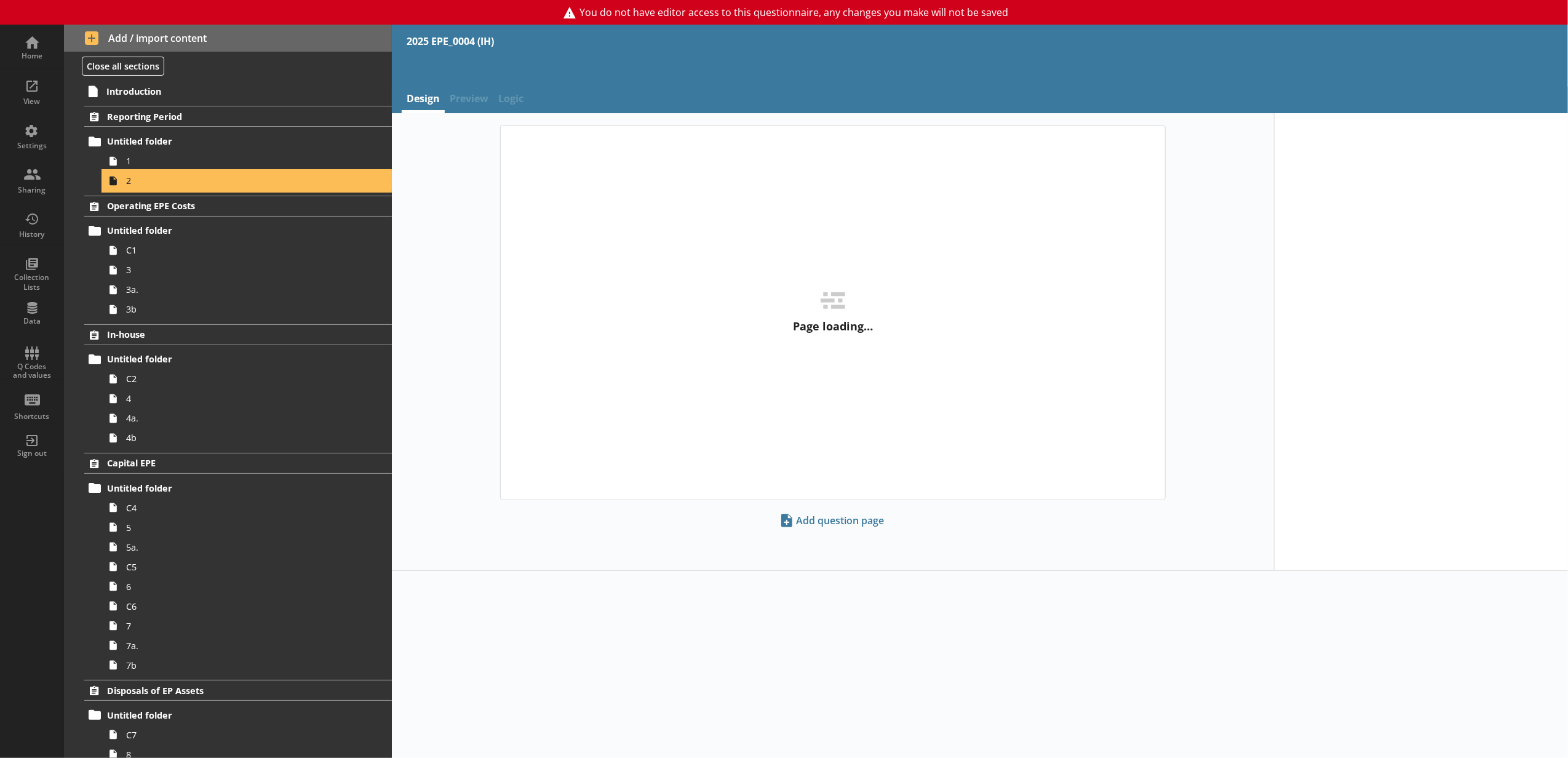
select select "ref_p_end_date"
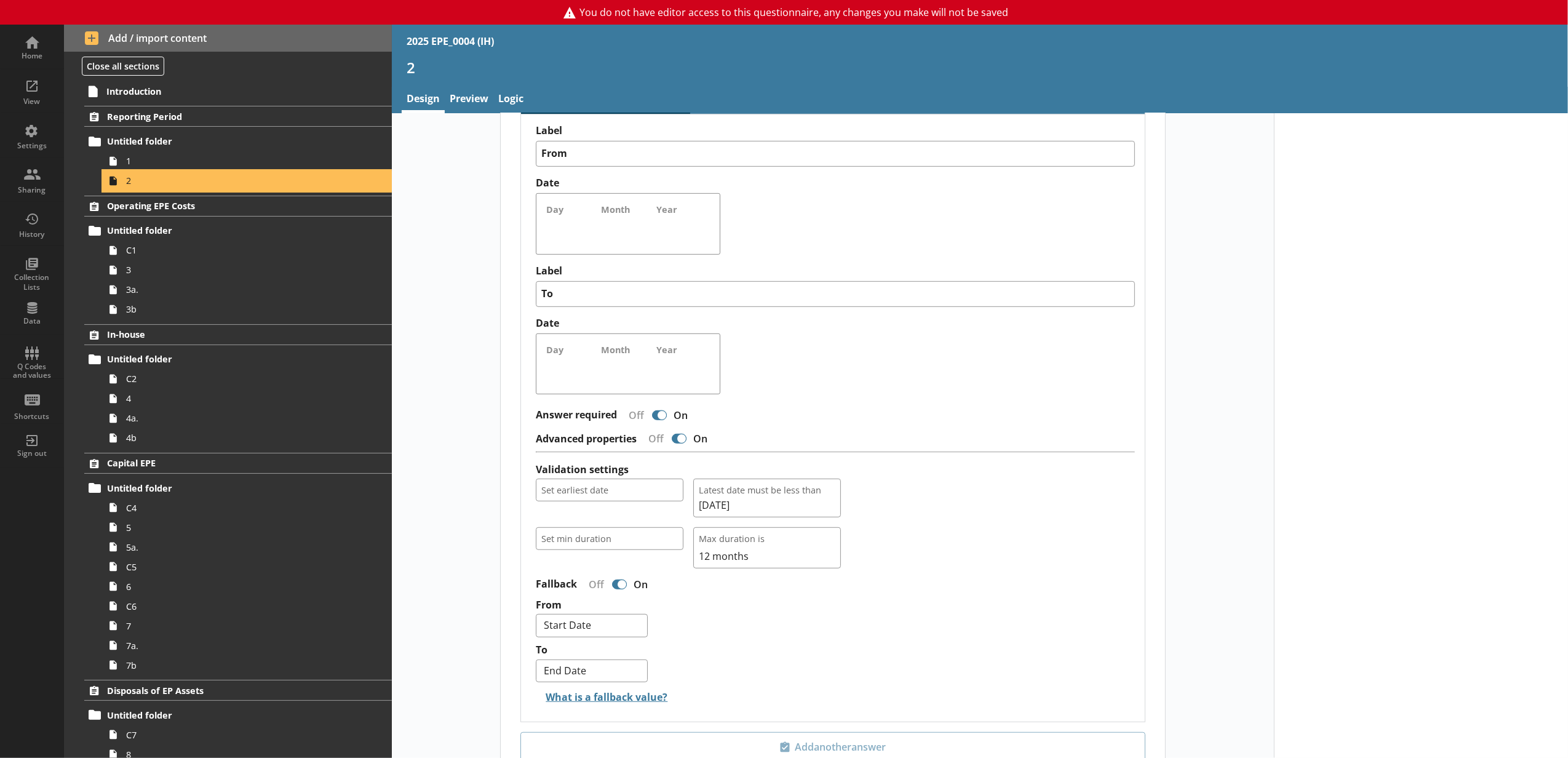
scroll to position [683, 0]
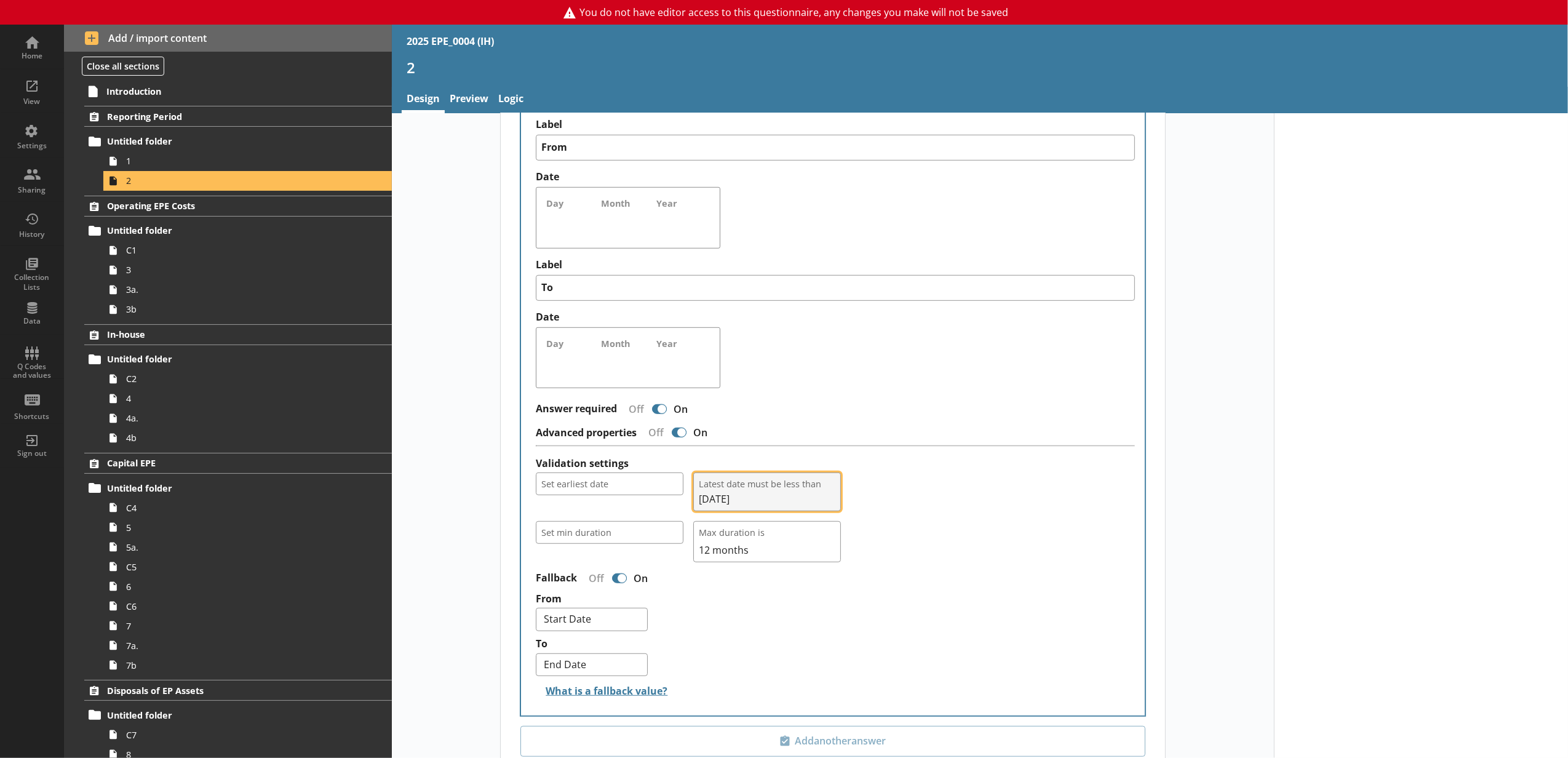
click at [581, 486] on button "Latest date must be less than 05/04/2026" at bounding box center [767, 491] width 148 height 39
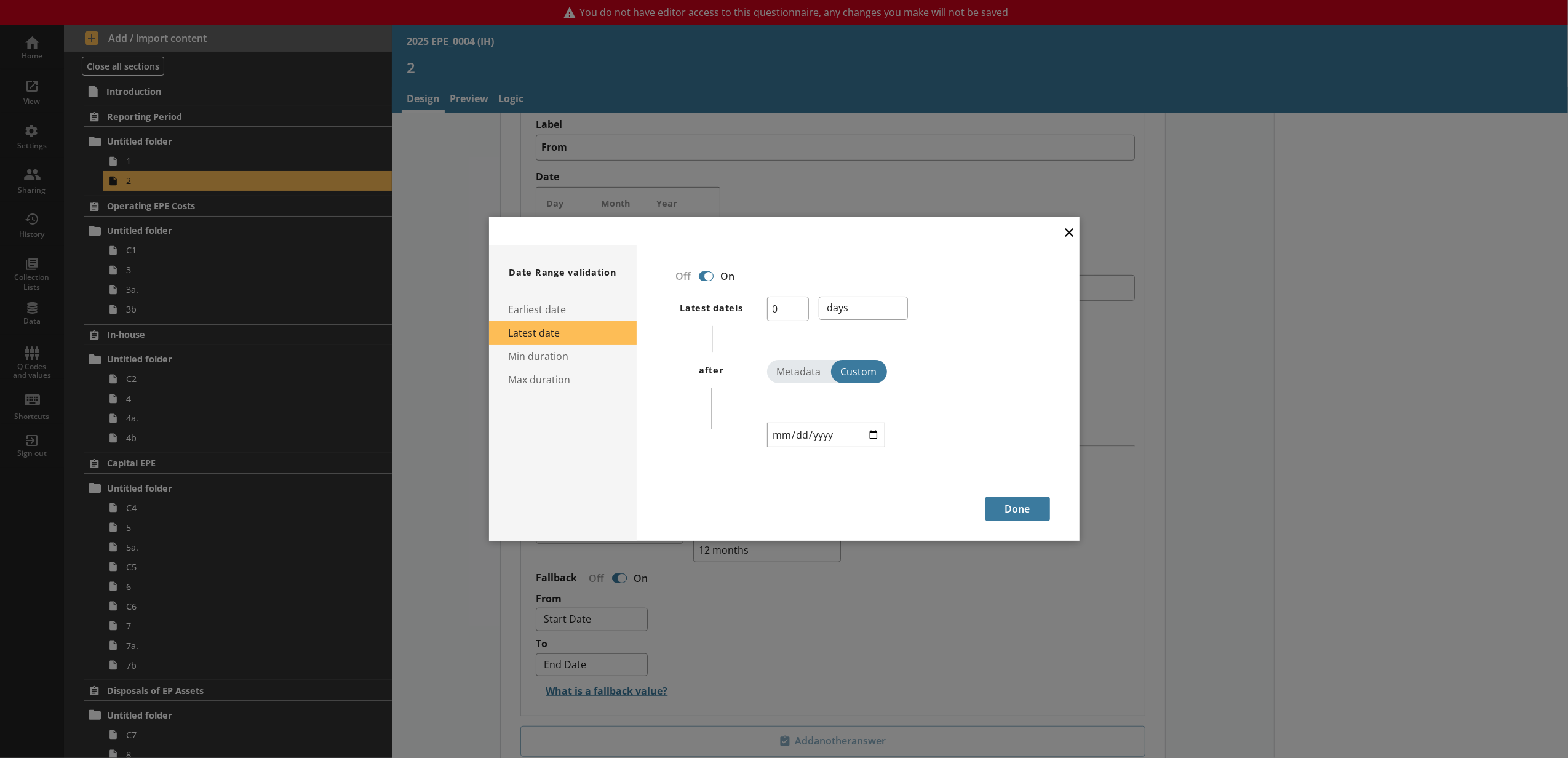
click at [581, 237] on button "×" at bounding box center [1069, 231] width 18 height 28
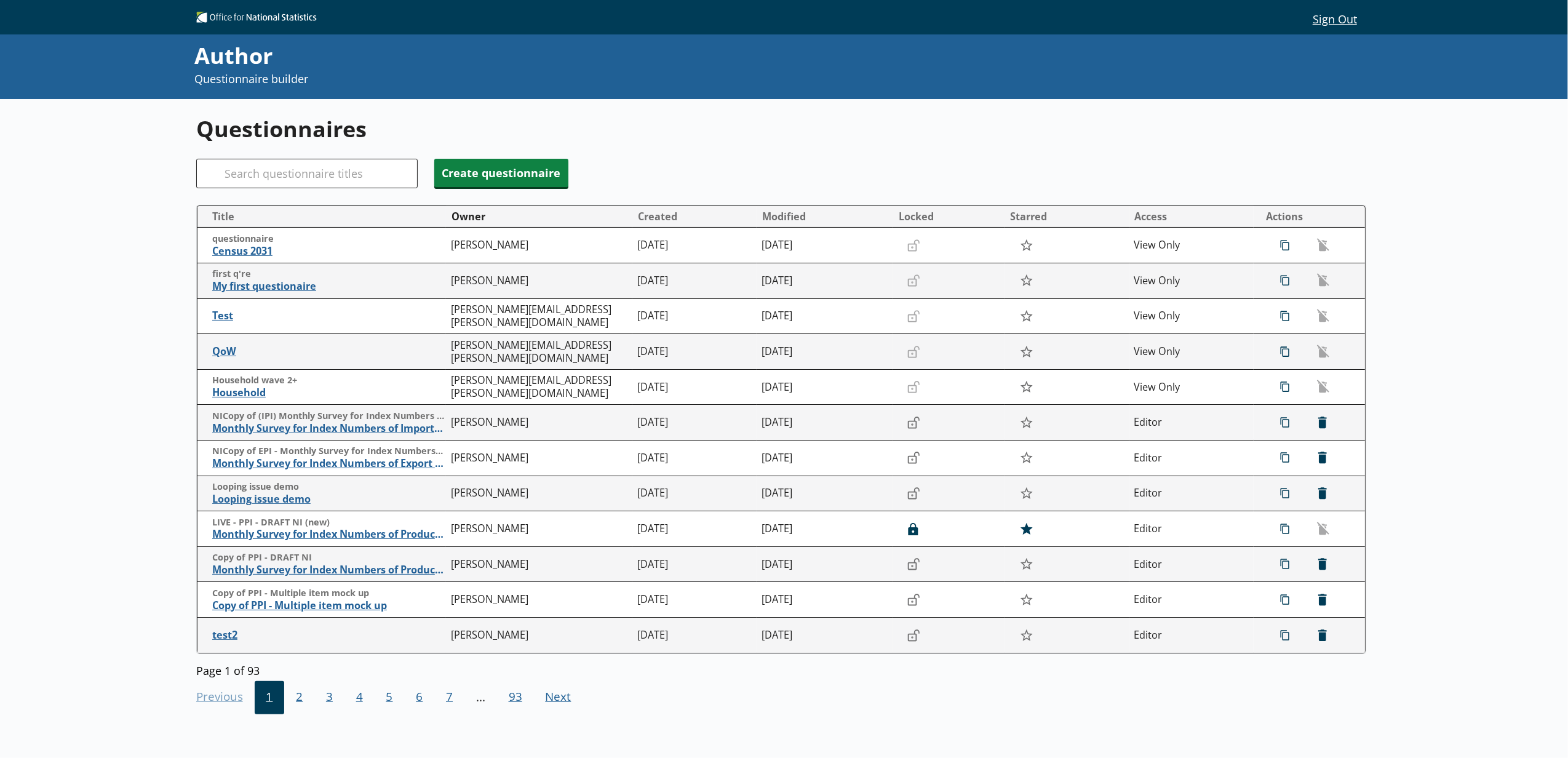
click at [372, 190] on div "Questionnaires Search Create questionnaire Title Owner Created Modified Locked …" at bounding box center [784, 442] width 1176 height 686
click at [368, 182] on input "Search" at bounding box center [307, 173] width 222 height 30
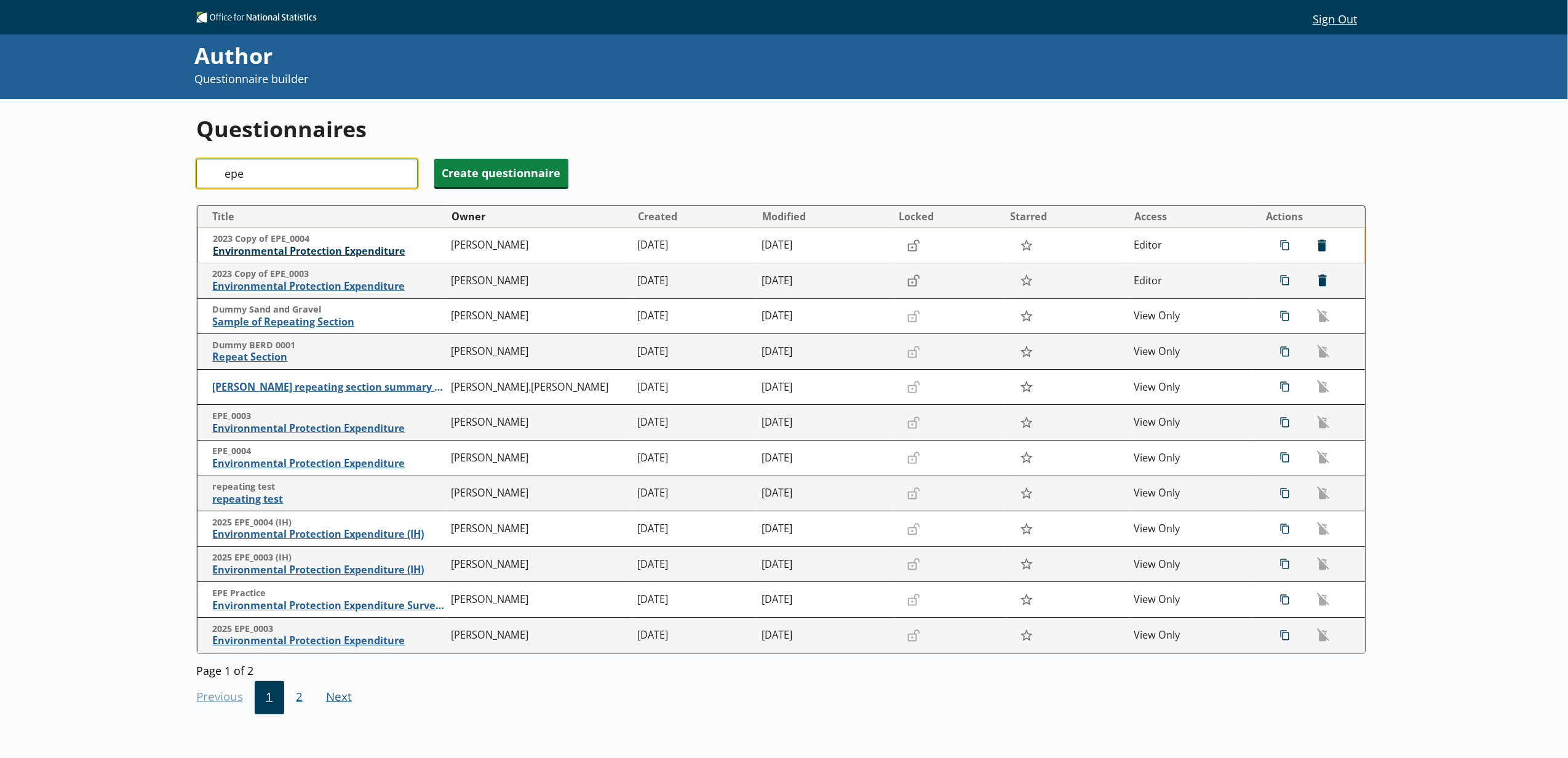
type input "epe"
click at [365, 252] on span "Environmental Protection Expenditure" at bounding box center [328, 251] width 232 height 13
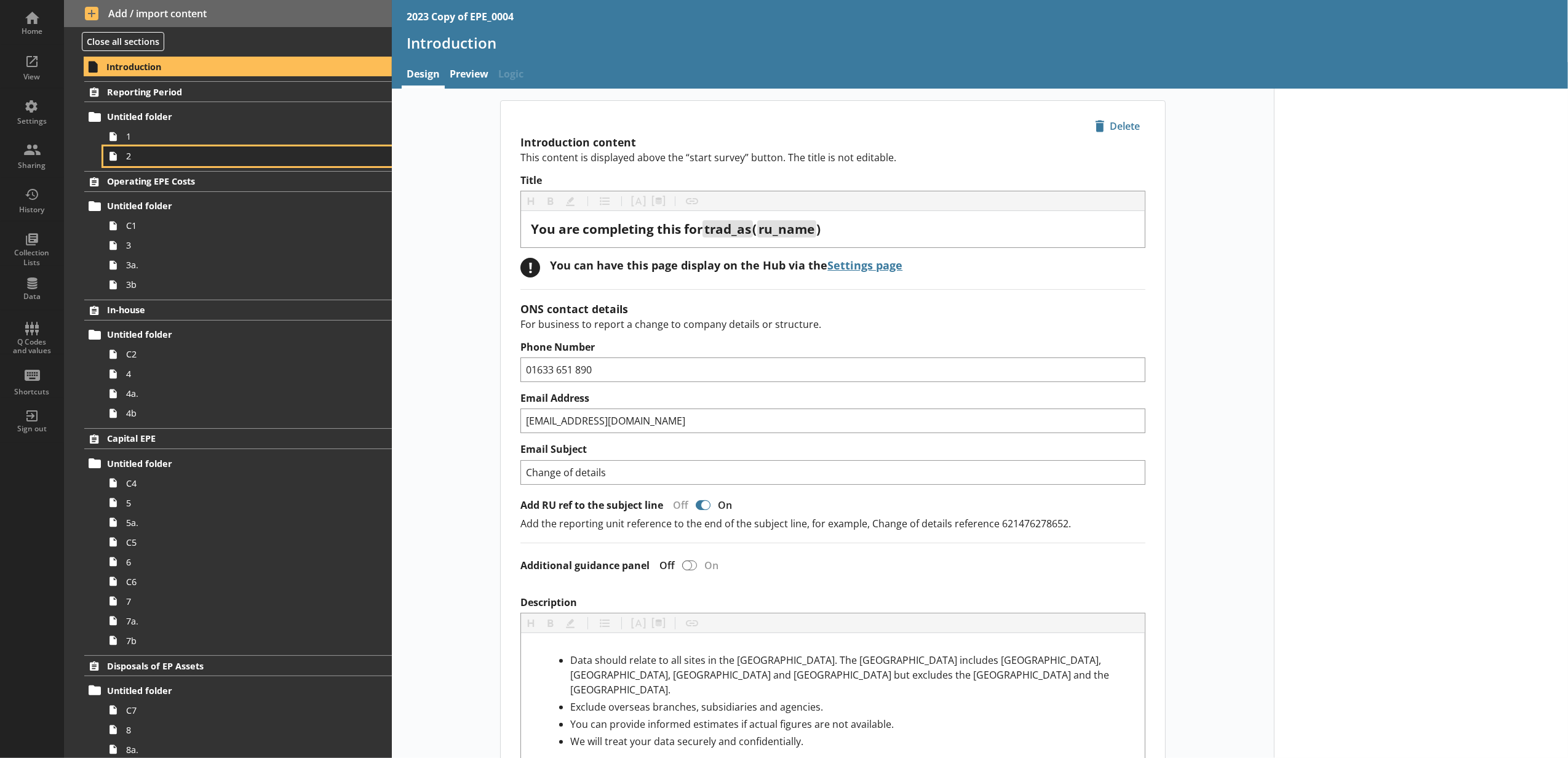
click at [256, 162] on span "2" at bounding box center [231, 156] width 210 height 11
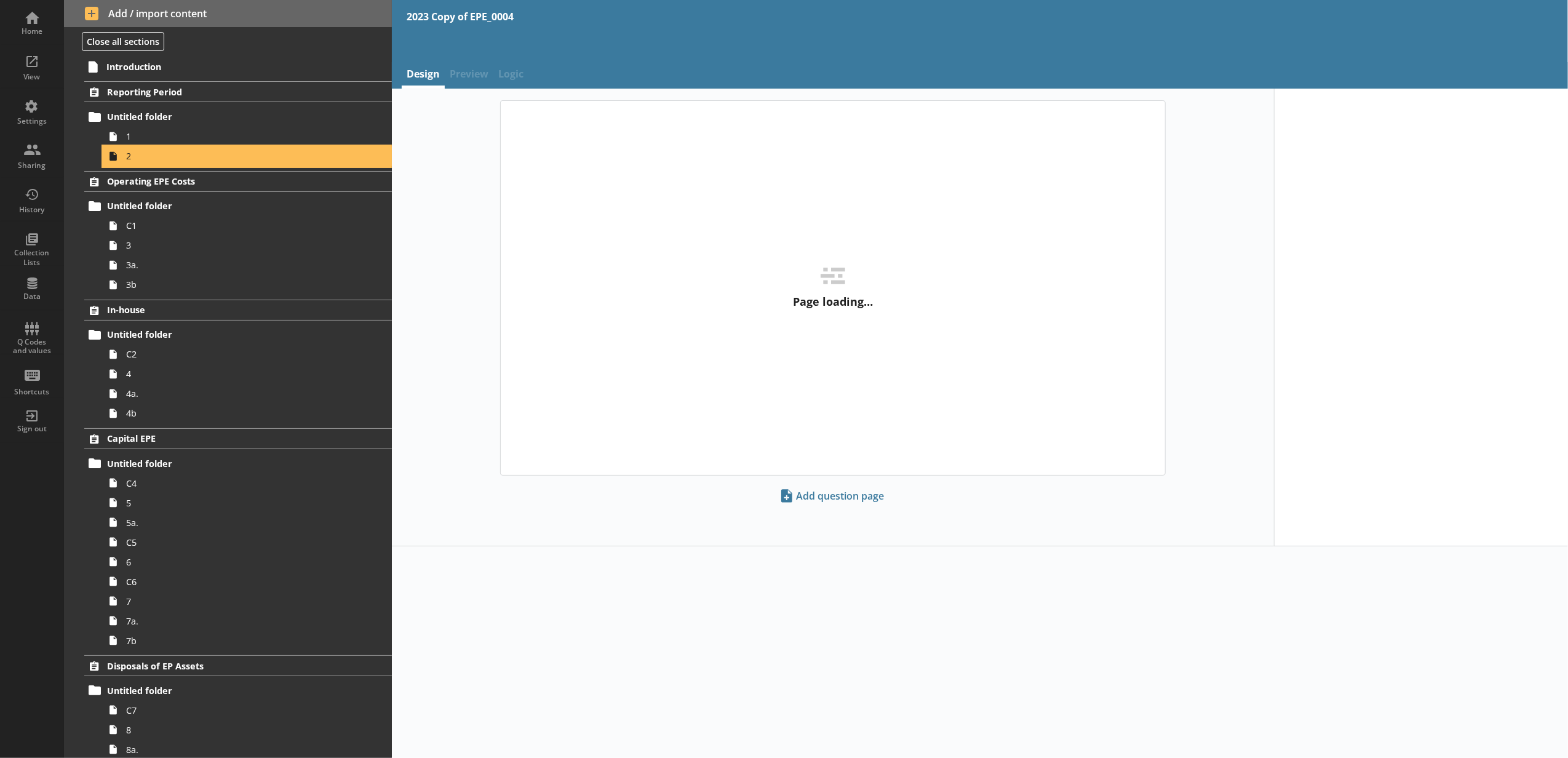
type textarea "x"
select select "ref_p_end_date"
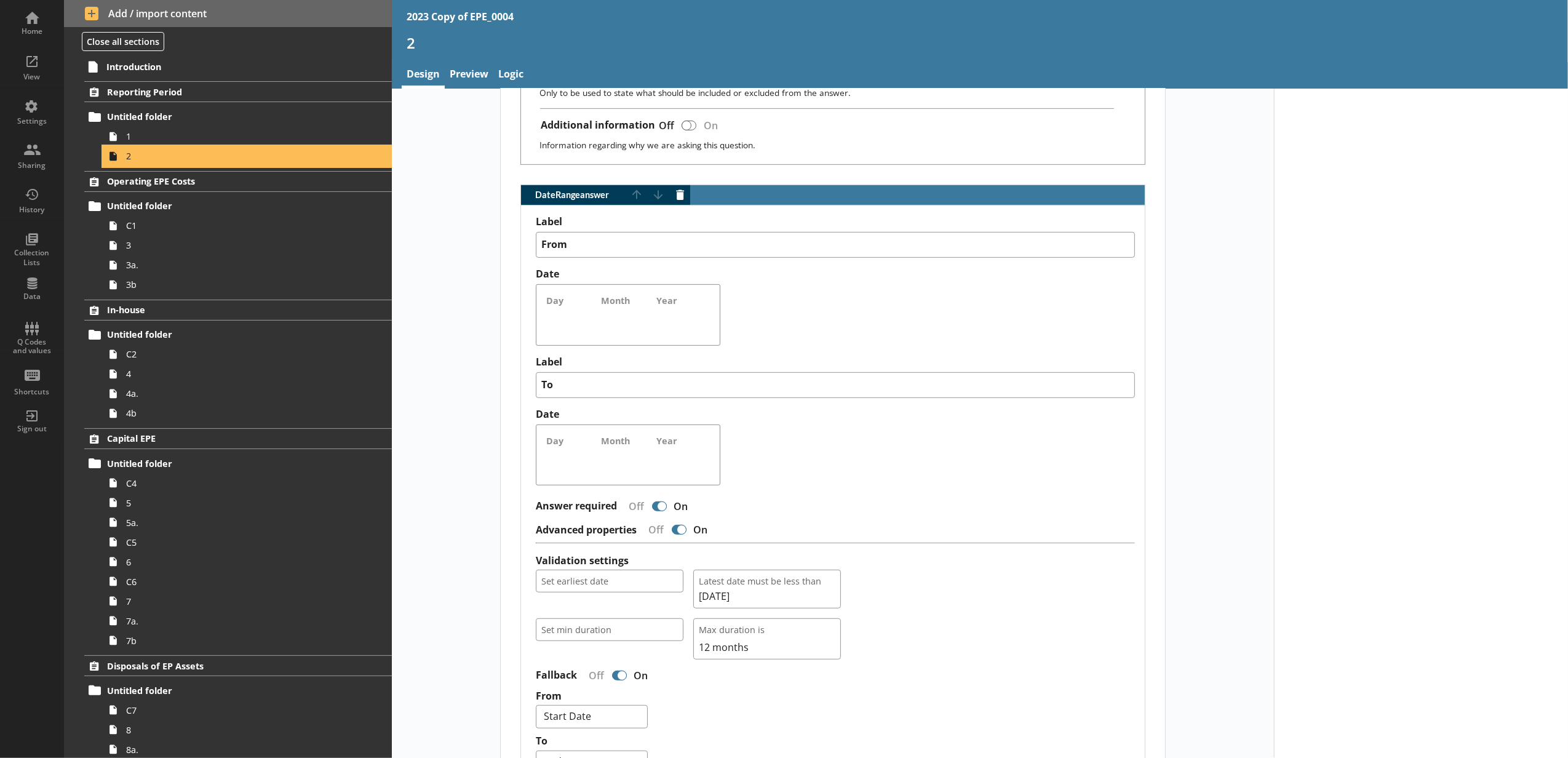
scroll to position [759, 0]
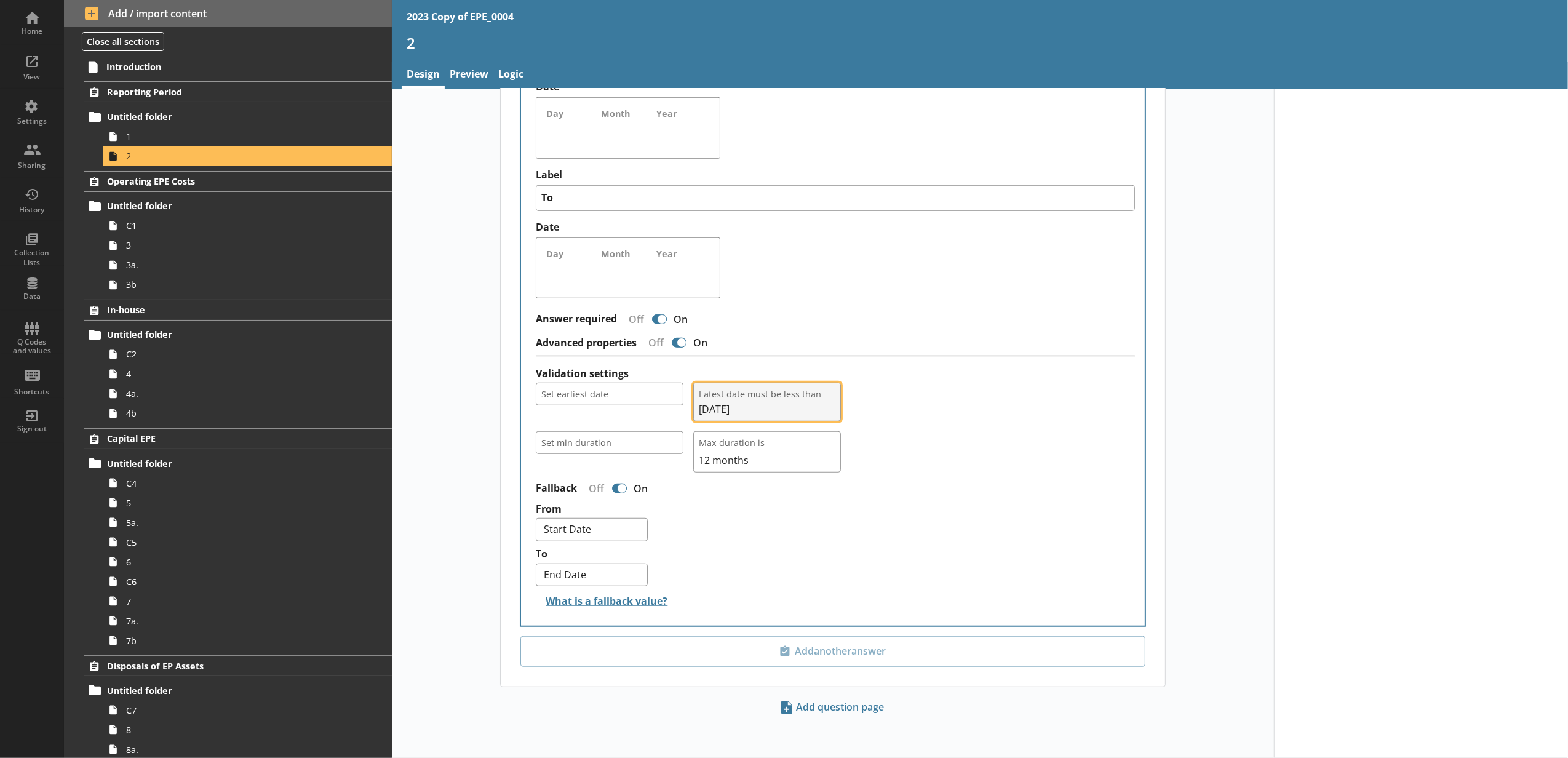
click at [756, 394] on span "Latest date must be less than" at bounding box center [767, 394] width 136 height 11
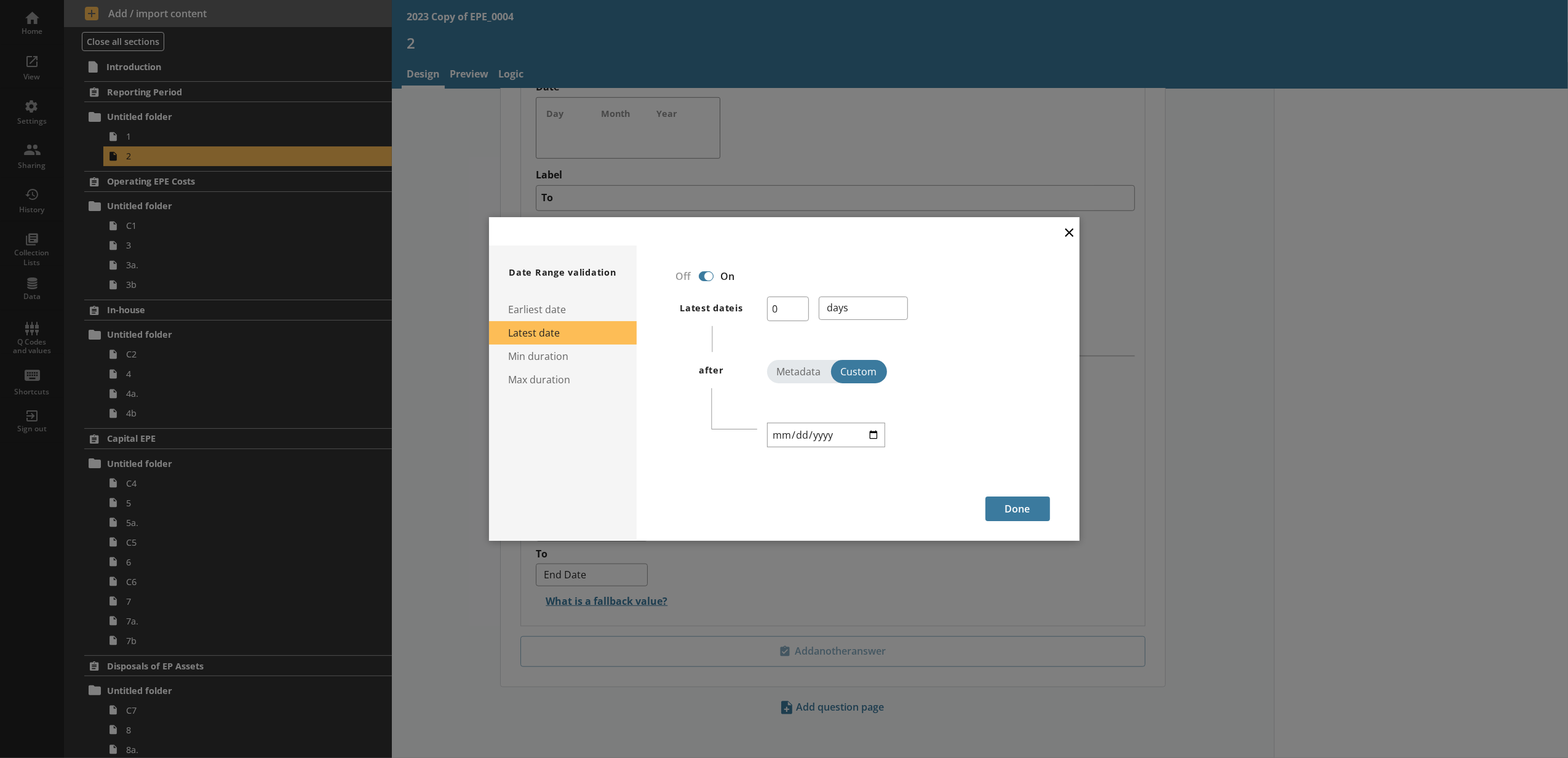
click at [1068, 239] on button "×" at bounding box center [1069, 231] width 18 height 28
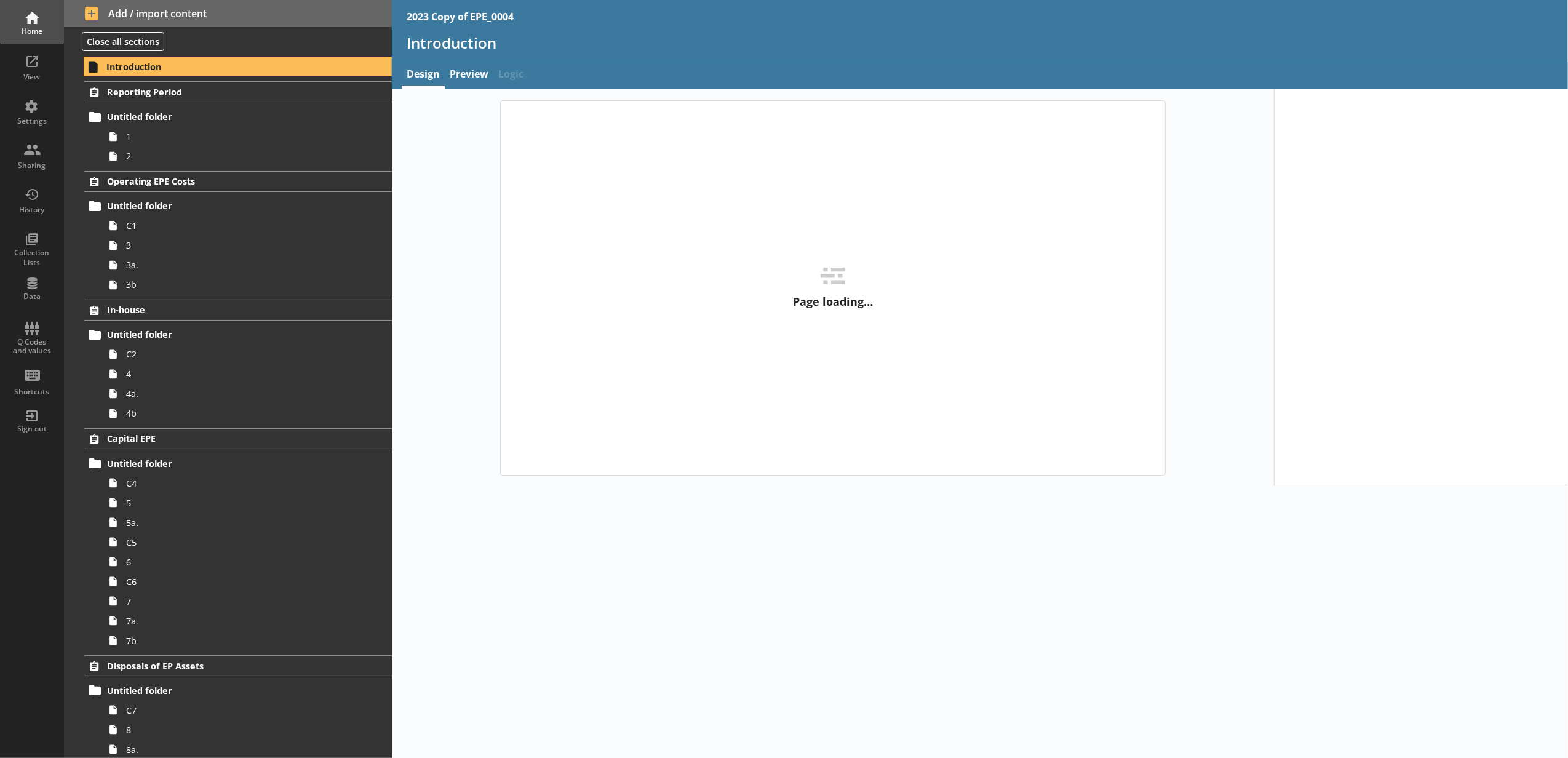
type textarea "x"
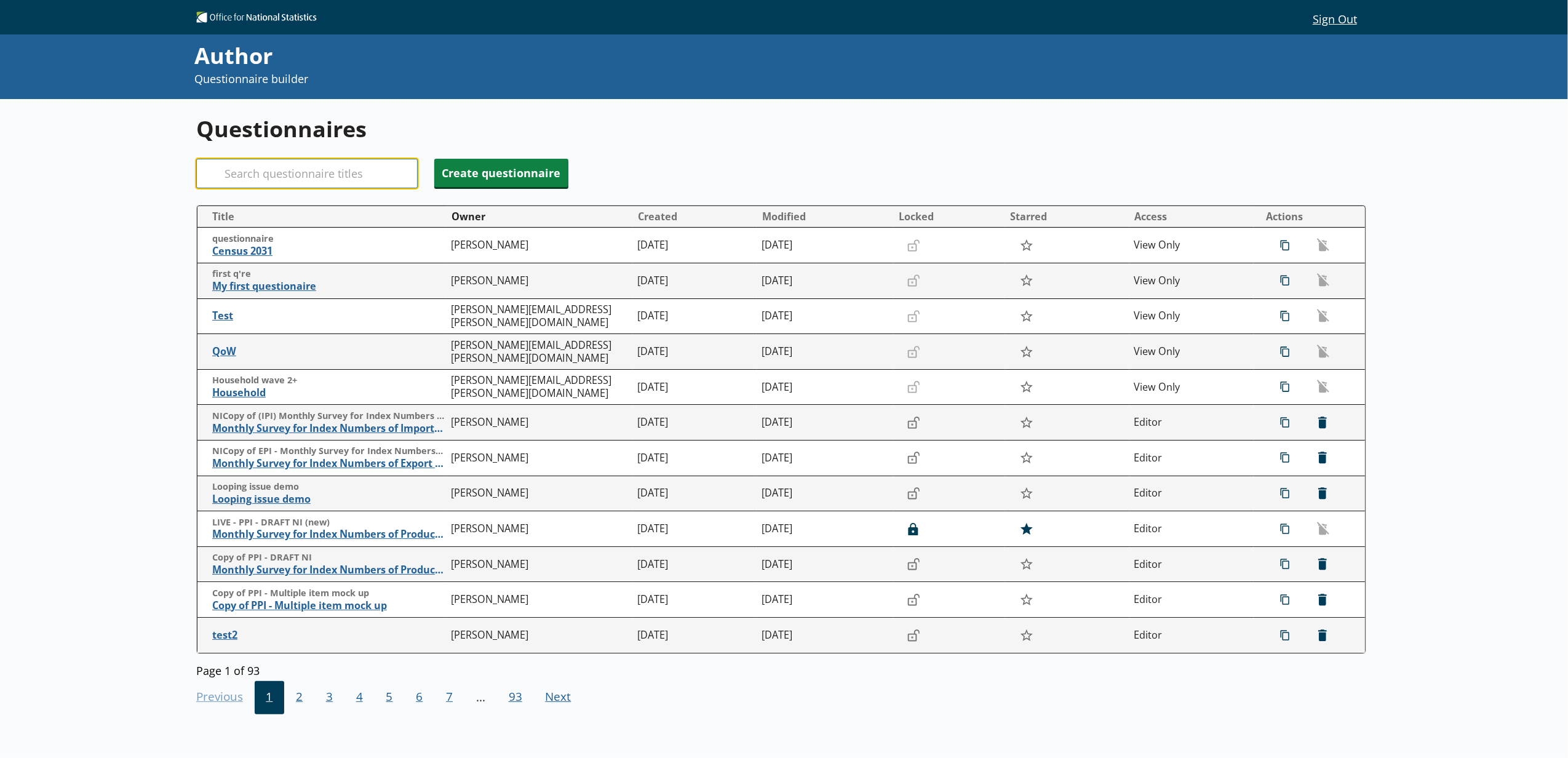
click at [326, 178] on input "Search" at bounding box center [307, 173] width 222 height 30
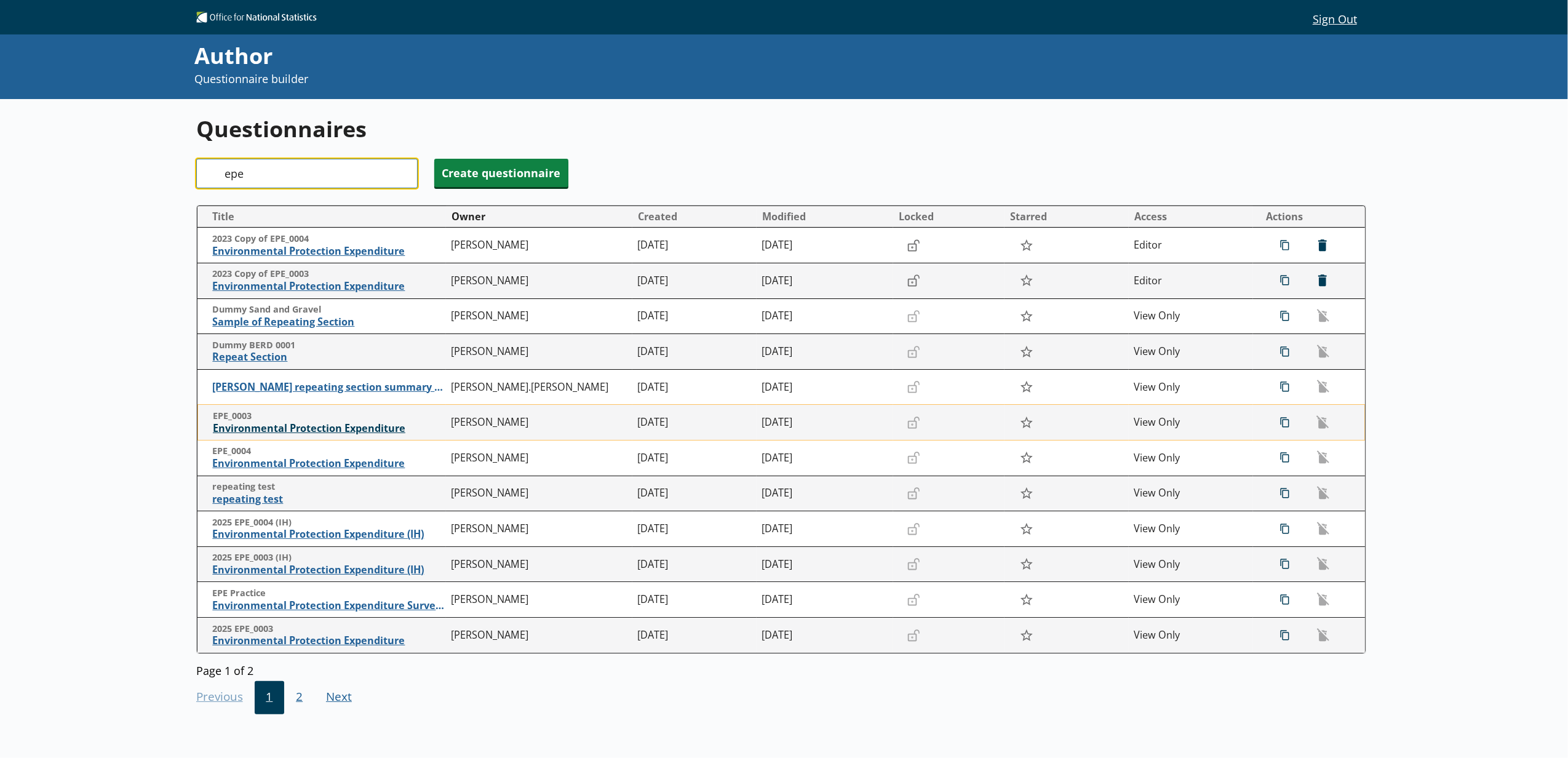
type input "epe"
click at [357, 428] on span "Environmental Protection Expenditure" at bounding box center [328, 428] width 232 height 13
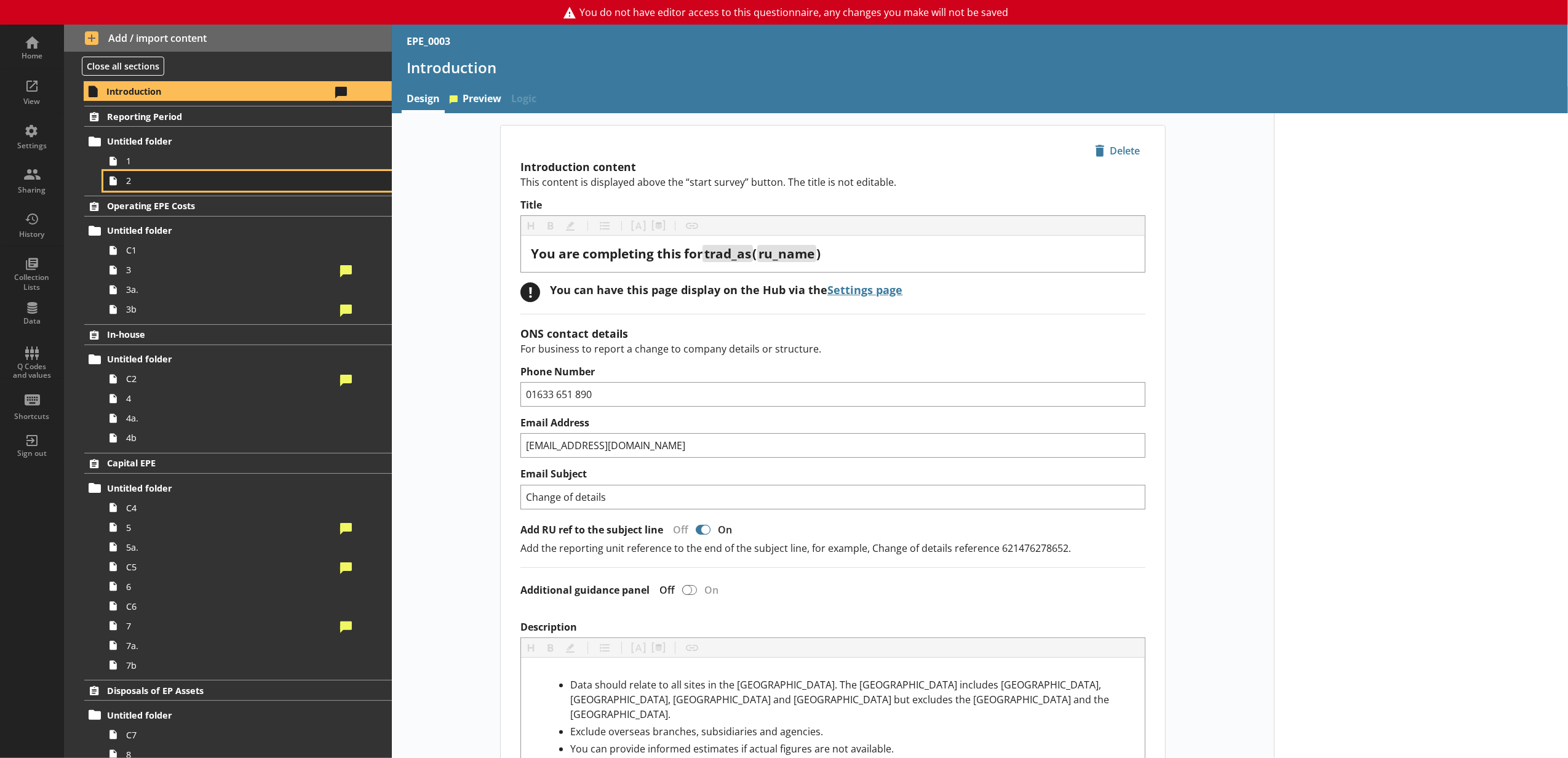
click at [237, 180] on span "2" at bounding box center [231, 180] width 210 height 11
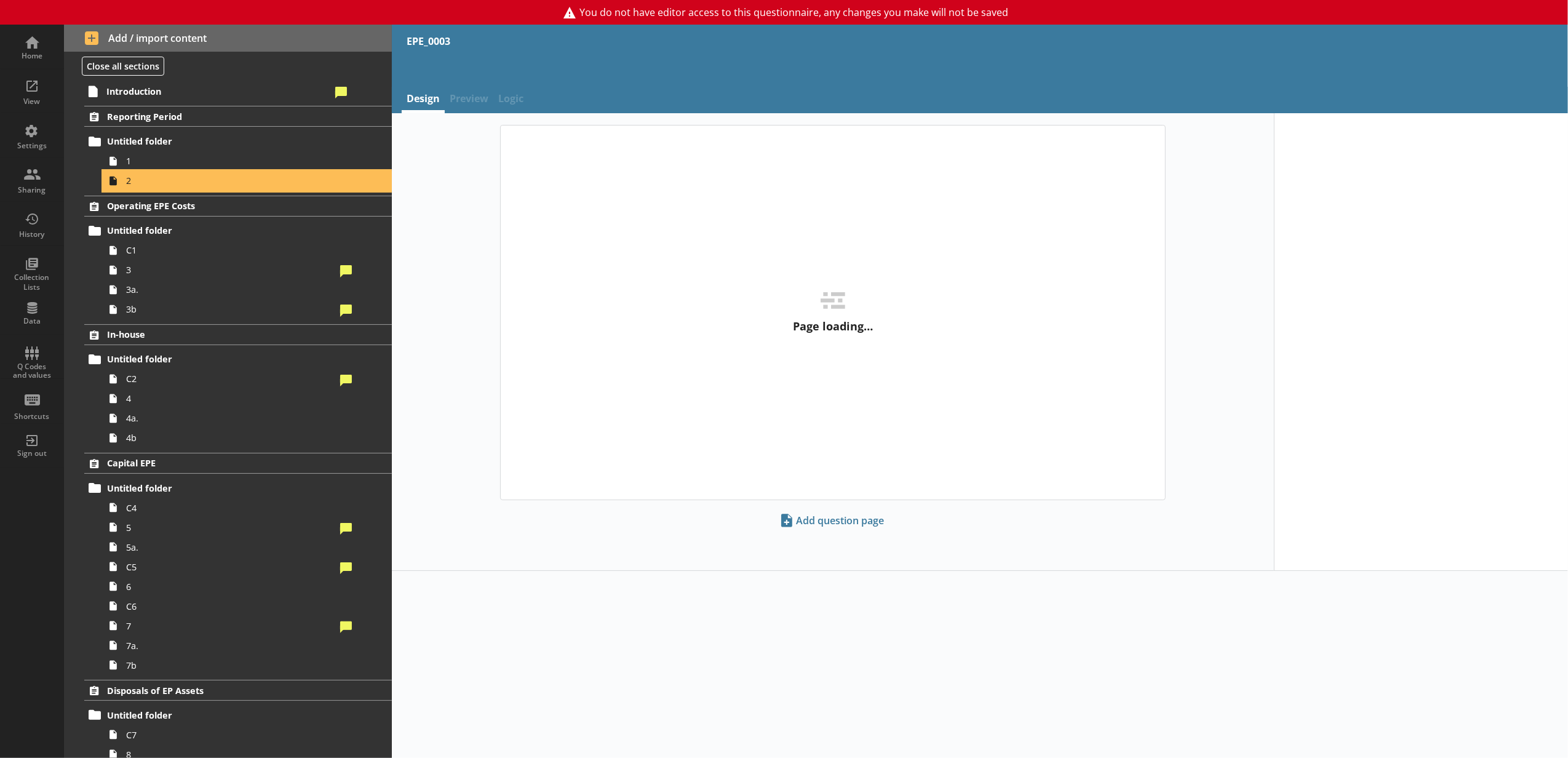
type textarea "x"
select select "ref_p_end_date"
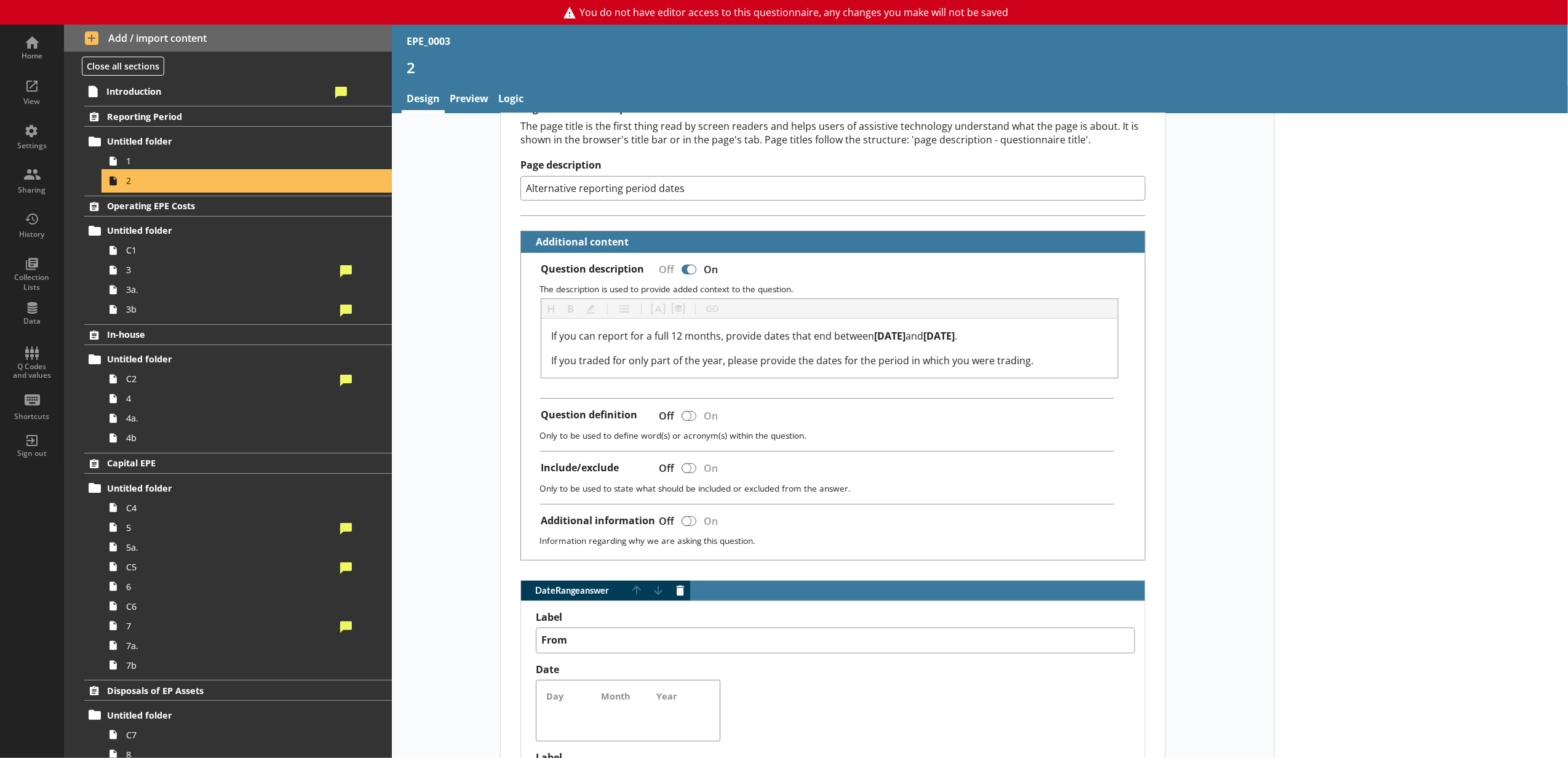
scroll to position [683, 0]
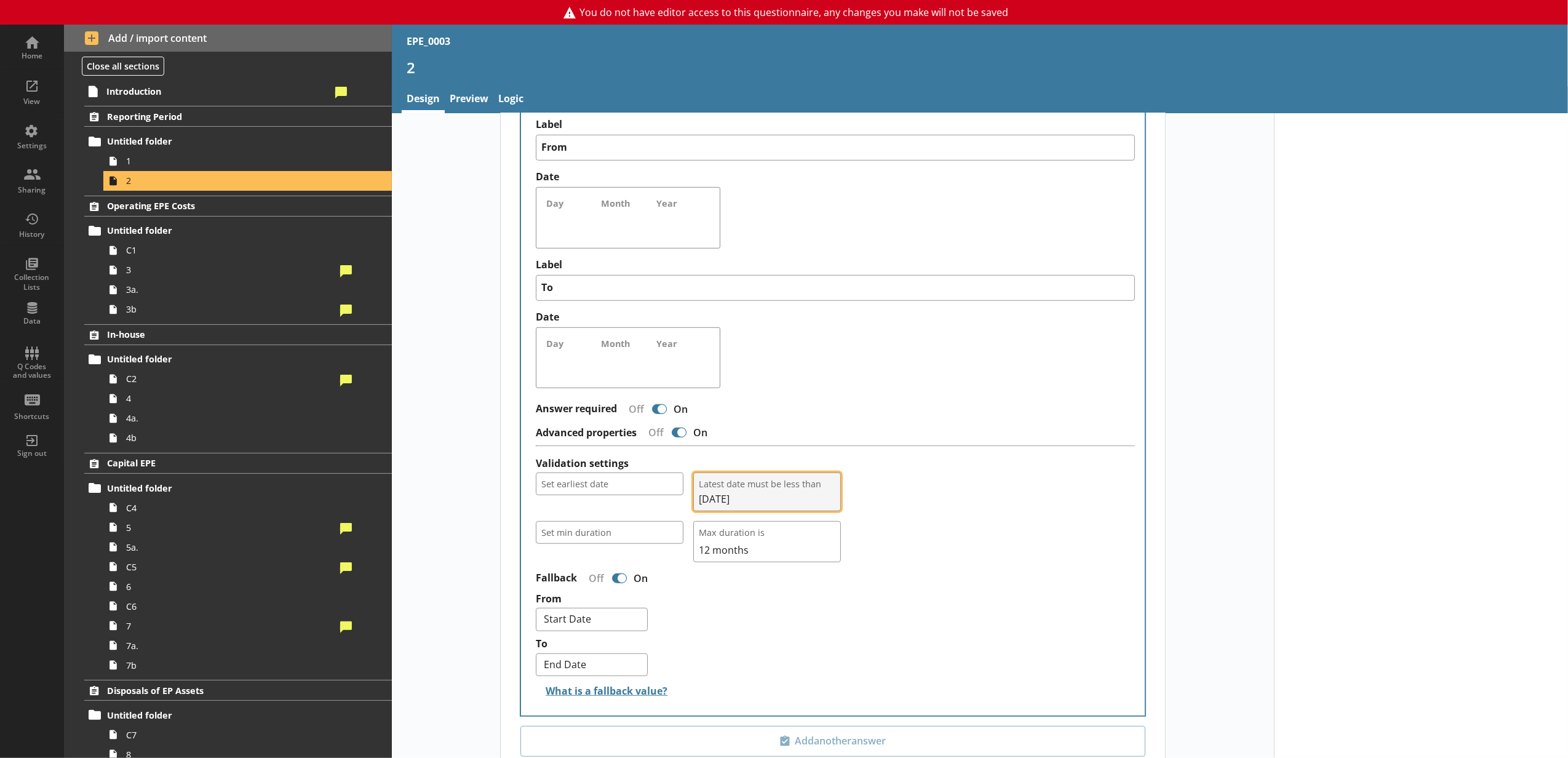
click at [766, 498] on span "[DATE]" at bounding box center [767, 499] width 136 height 13
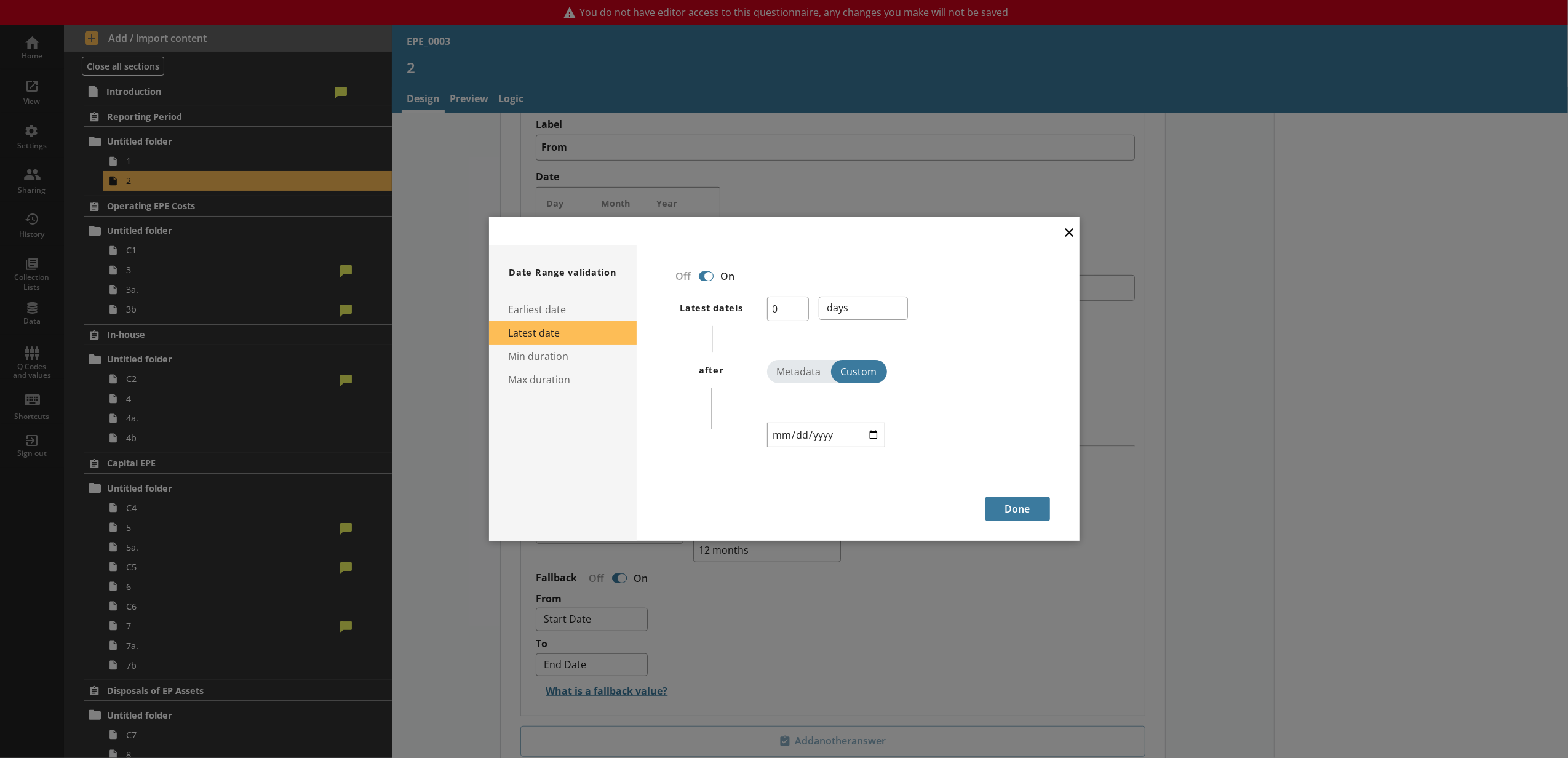
click at [1069, 235] on button "×" at bounding box center [1069, 231] width 18 height 28
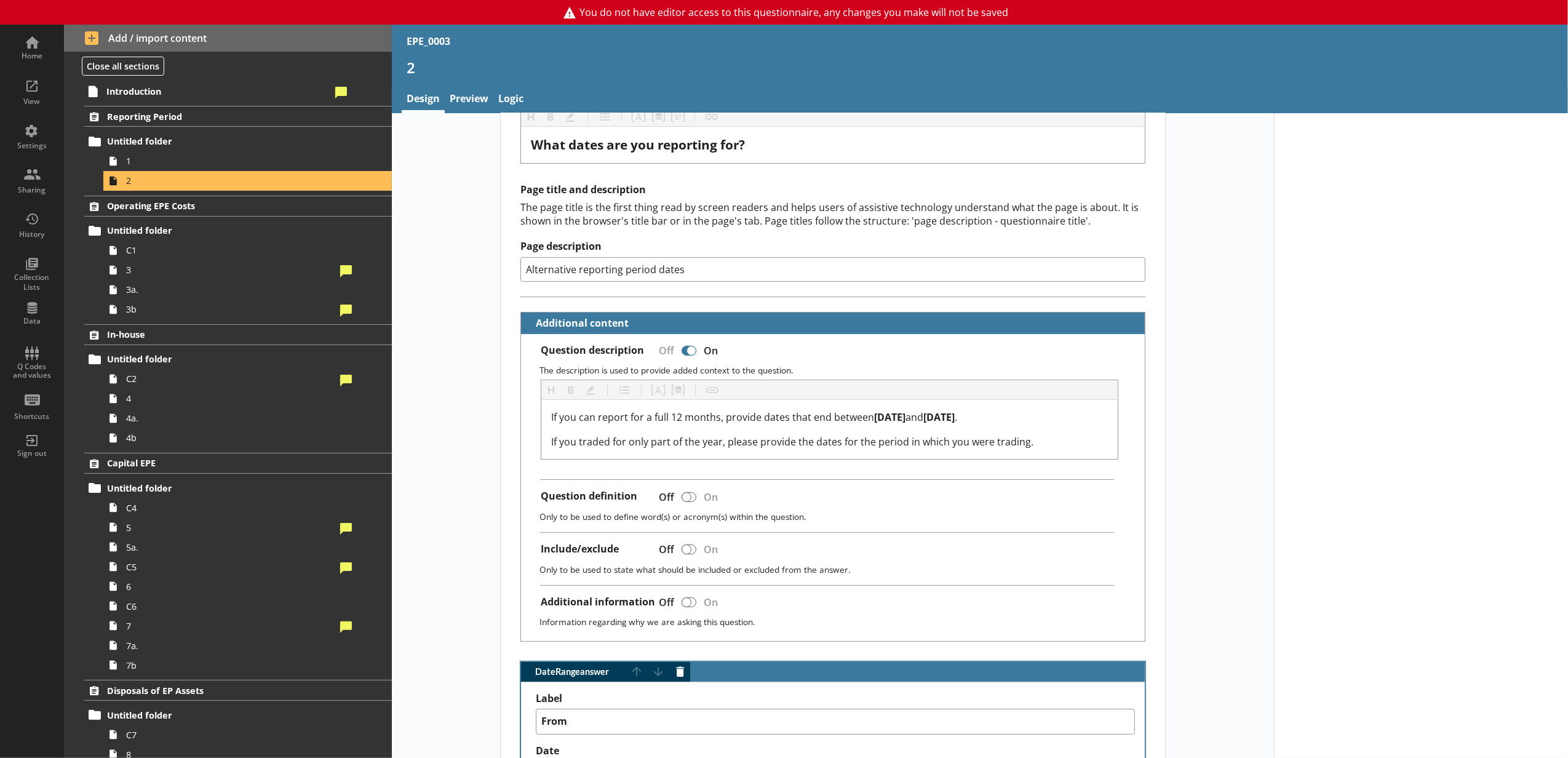
scroll to position [0, 0]
